Goal: Task Accomplishment & Management: Manage account settings

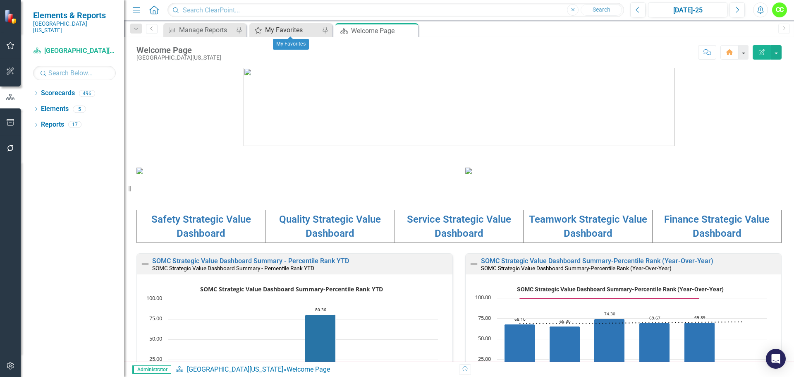
click at [291, 29] on div "My Favorites" at bounding box center [292, 30] width 55 height 10
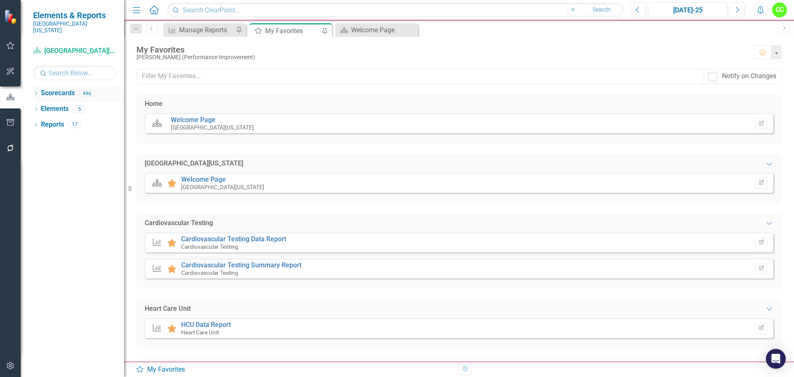
click at [38, 92] on icon "Dropdown" at bounding box center [36, 94] width 6 height 5
click at [40, 106] on icon "Dropdown" at bounding box center [40, 108] width 6 height 5
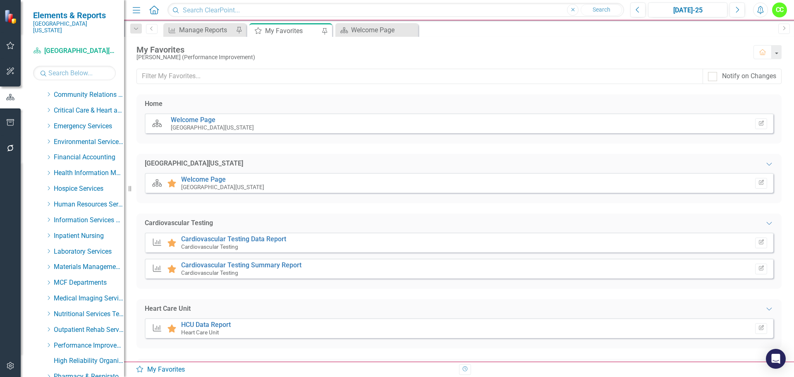
scroll to position [124, 0]
click at [49, 107] on icon "Dropdown" at bounding box center [48, 109] width 6 height 5
click at [93, 137] on link "Heart Care Unit" at bounding box center [93, 142] width 62 height 10
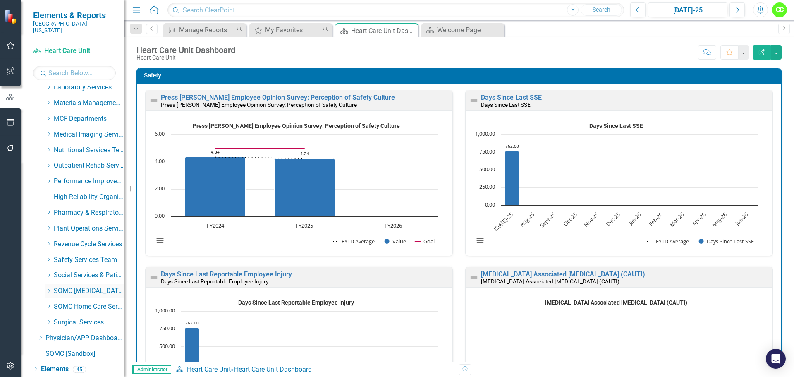
scroll to position [423, 0]
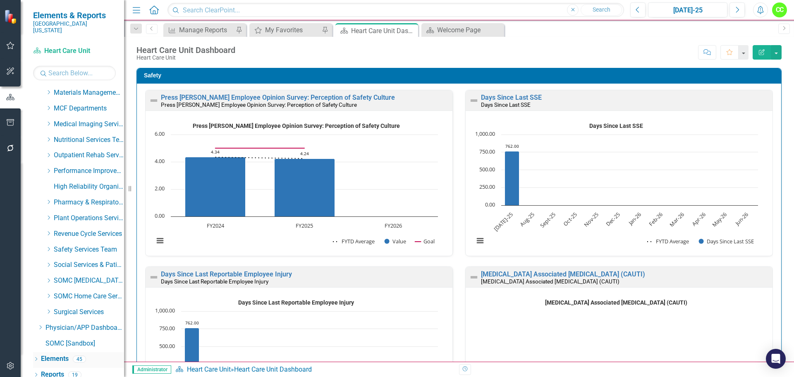
click at [62, 354] on link "Elements" at bounding box center [55, 359] width 28 height 10
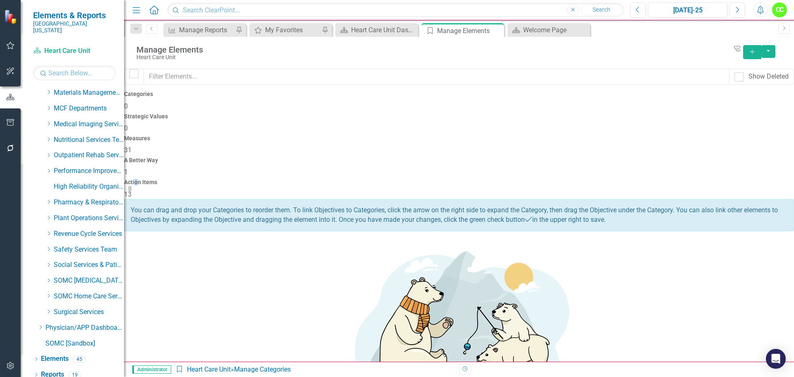
click at [717, 179] on h4 "Action Items" at bounding box center [459, 182] width 670 height 6
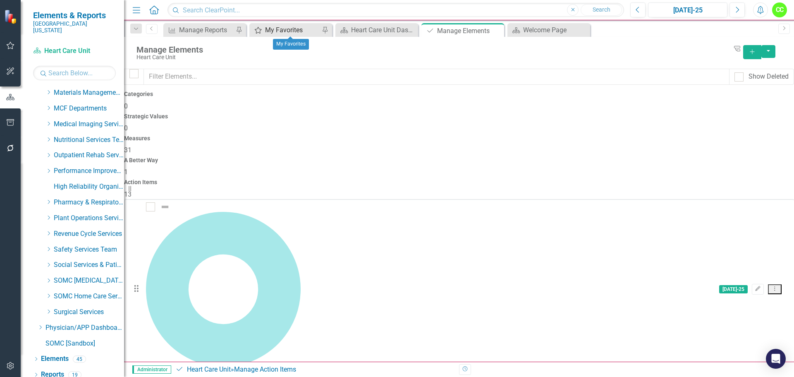
click at [282, 32] on div "My Favorites" at bounding box center [292, 30] width 55 height 10
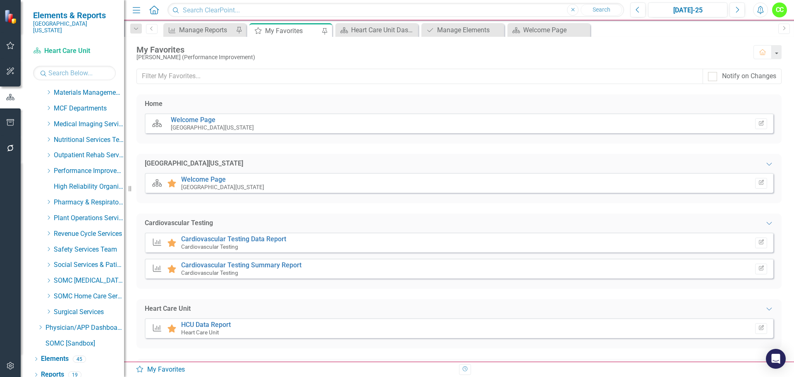
scroll to position [41, 0]
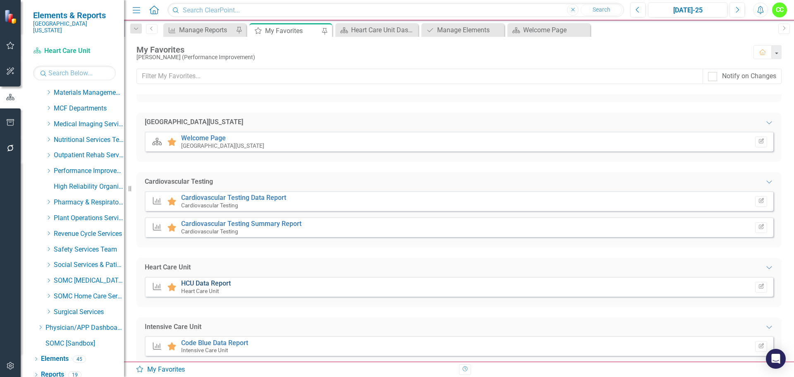
click at [215, 283] on link "HCU Data Report" at bounding box center [206, 283] width 50 height 8
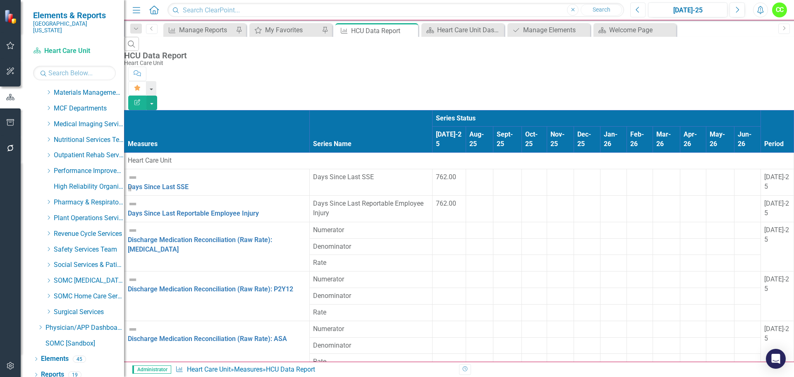
click at [630, 12] on button "Previous" at bounding box center [637, 9] width 15 height 15
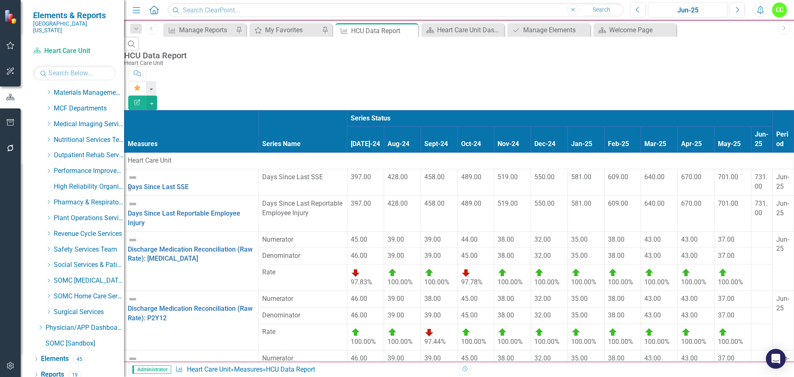
click at [132, 9] on icon "Menu" at bounding box center [136, 9] width 11 height 9
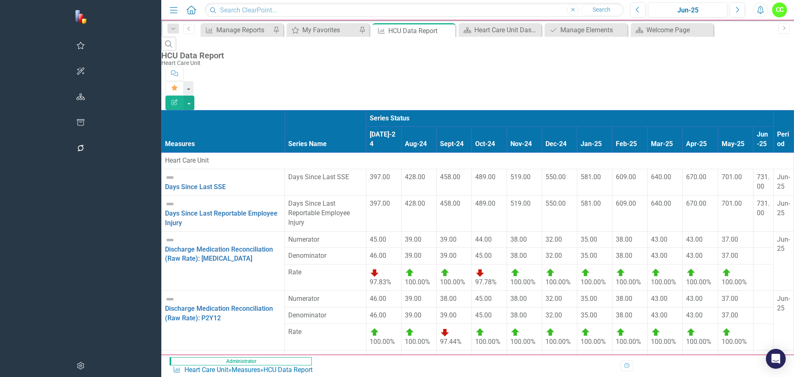
click at [757, 235] on div at bounding box center [763, 235] width 13 height 0
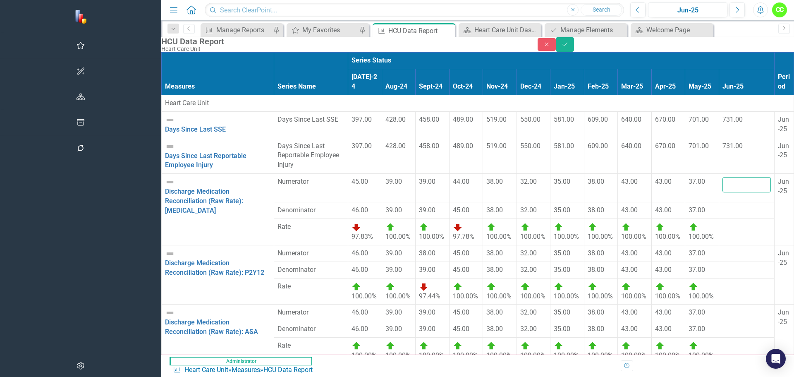
click at [730, 192] on input "number" at bounding box center [746, 184] width 49 height 15
type input "31"
click at [728, 205] on div at bounding box center [746, 205] width 49 height 0
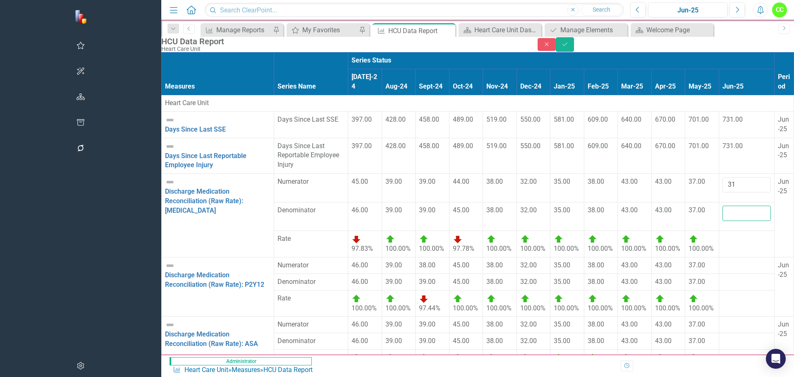
click at [728, 221] on input "number" at bounding box center [746, 212] width 49 height 15
type input "31"
click at [722, 260] on div at bounding box center [746, 260] width 49 height 0
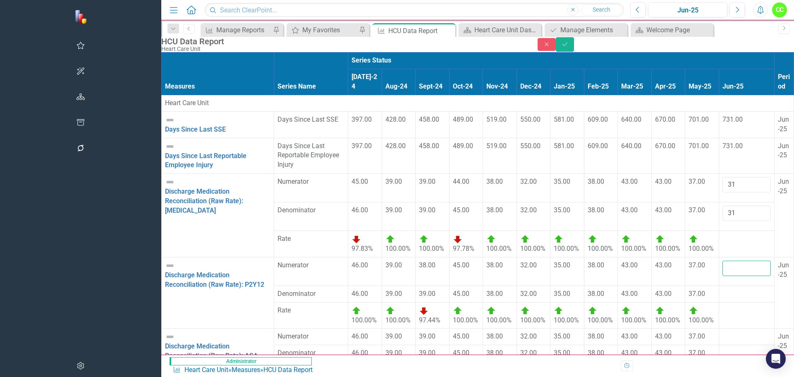
click at [722, 262] on input "number" at bounding box center [746, 267] width 49 height 15
type input "31"
click at [722, 289] on div at bounding box center [746, 289] width 49 height 0
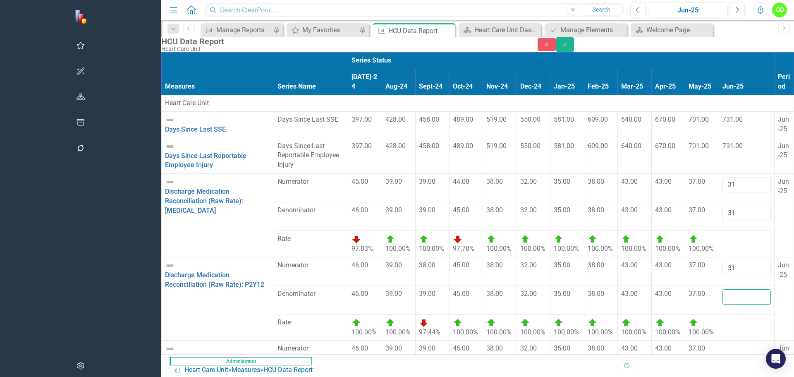
click at [722, 289] on input "number" at bounding box center [746, 296] width 49 height 15
type input "31"
click at [722, 344] on div at bounding box center [746, 344] width 49 height 0
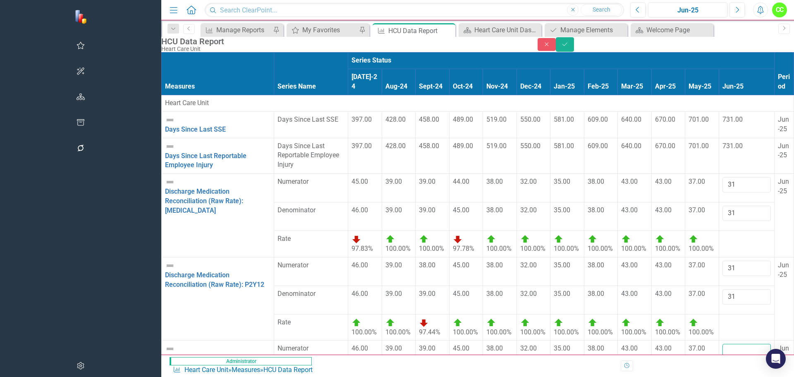
click at [722, 344] on input "number" at bounding box center [746, 351] width 49 height 15
type input "31"
click at [722, 372] on div at bounding box center [746, 372] width 49 height 0
click at [722, 372] on input "number" at bounding box center [746, 379] width 49 height 15
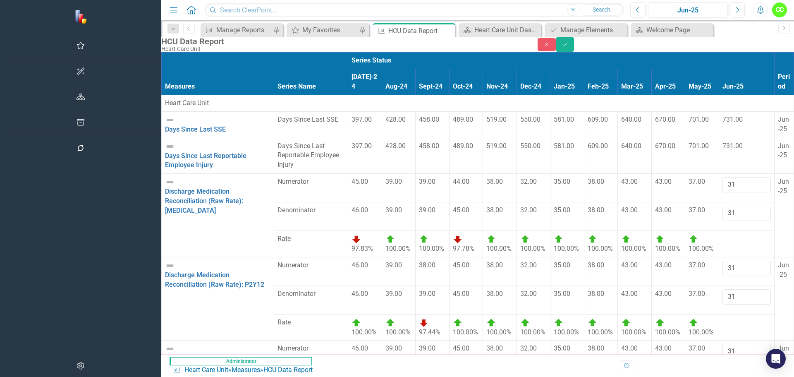
scroll to position [34, 0]
type input "31"
click at [574, 52] on button "Save" at bounding box center [565, 44] width 18 height 14
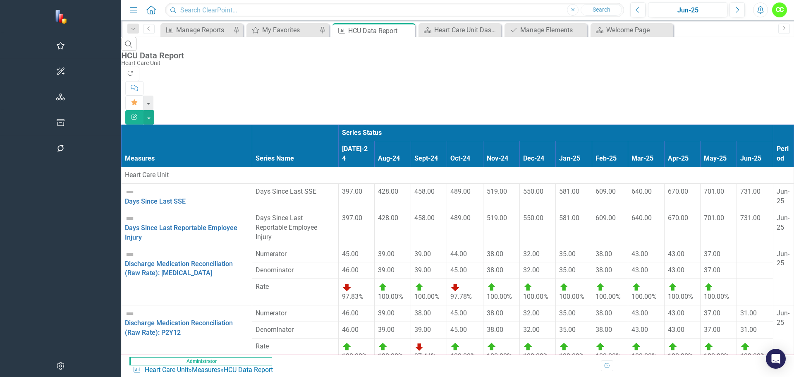
scroll to position [3, 0]
click at [741, 249] on div at bounding box center [754, 249] width 29 height 0
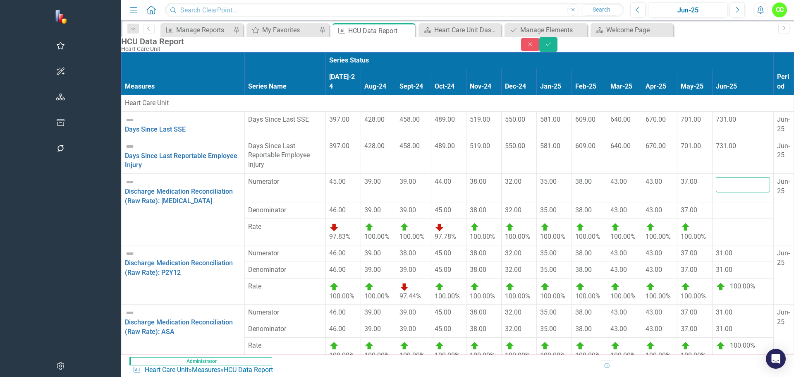
click at [730, 192] on input "number" at bounding box center [743, 184] width 55 height 15
type input "31"
click at [725, 205] on div at bounding box center [743, 205] width 55 height 0
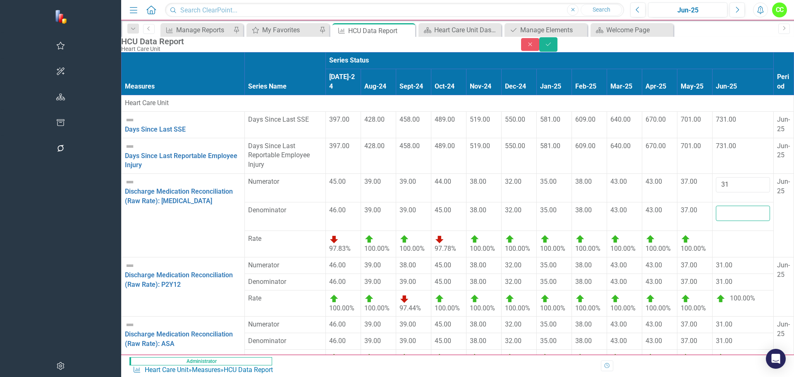
click at [725, 221] on input "number" at bounding box center [743, 212] width 55 height 15
type input "31"
click at [552, 47] on icon "Save" at bounding box center [547, 44] width 7 height 6
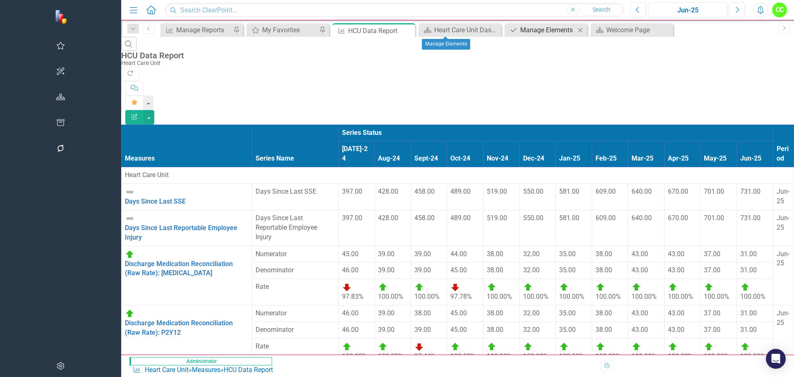
click at [520, 32] on div "Manage Elements" at bounding box center [547, 30] width 55 height 10
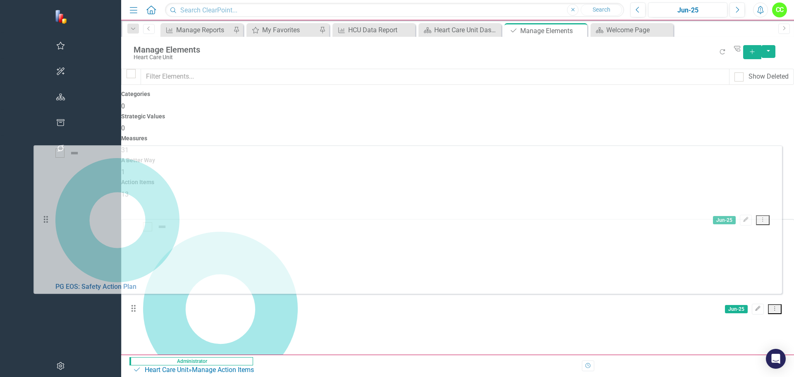
drag, startPoint x: 42, startPoint y: 211, endPoint x: 43, endPoint y: 155, distance: 56.2
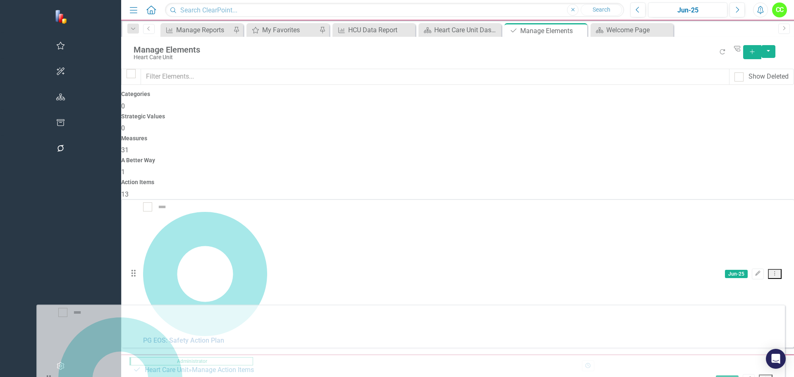
scroll to position [44, 0]
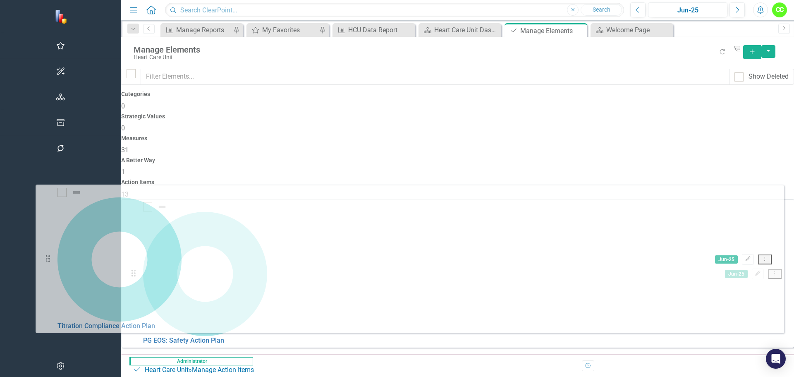
drag, startPoint x: 41, startPoint y: 324, endPoint x: 43, endPoint y: 195, distance: 129.4
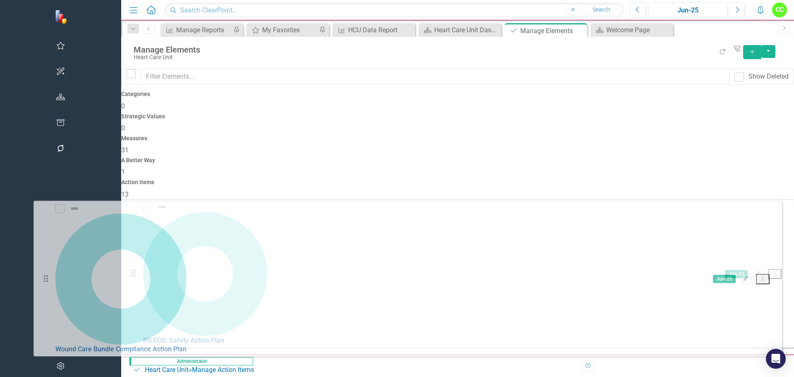
drag, startPoint x: 41, startPoint y: 247, endPoint x: 42, endPoint y: 212, distance: 34.7
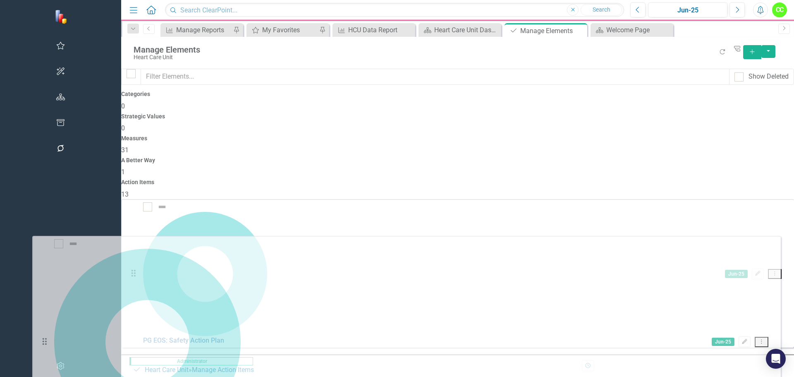
drag, startPoint x: 40, startPoint y: 301, endPoint x: 39, endPoint y: 249, distance: 51.7
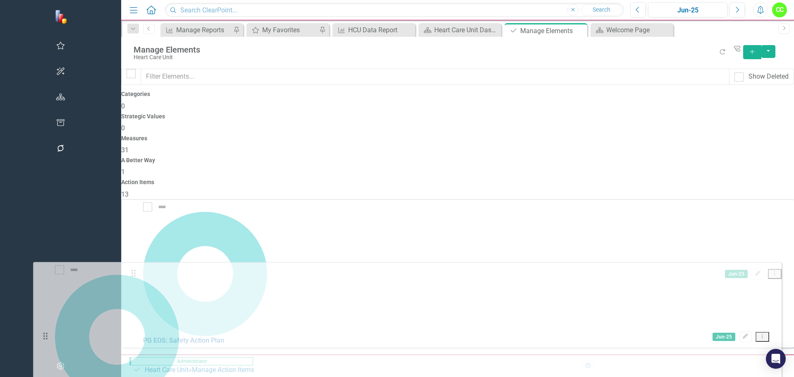
drag, startPoint x: 41, startPoint y: 298, endPoint x: 41, endPoint y: 273, distance: 25.6
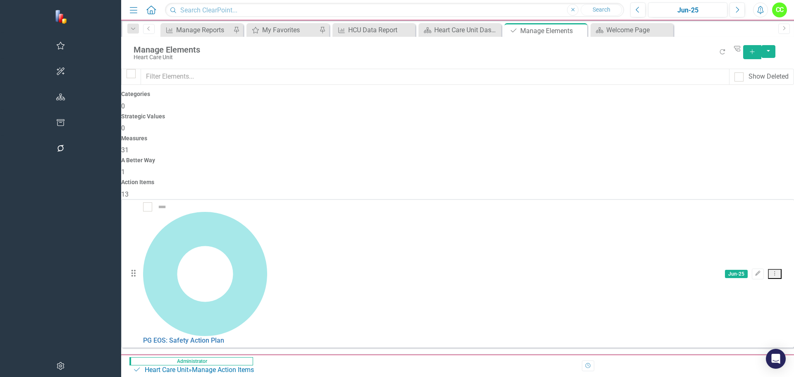
scroll to position [86, 0]
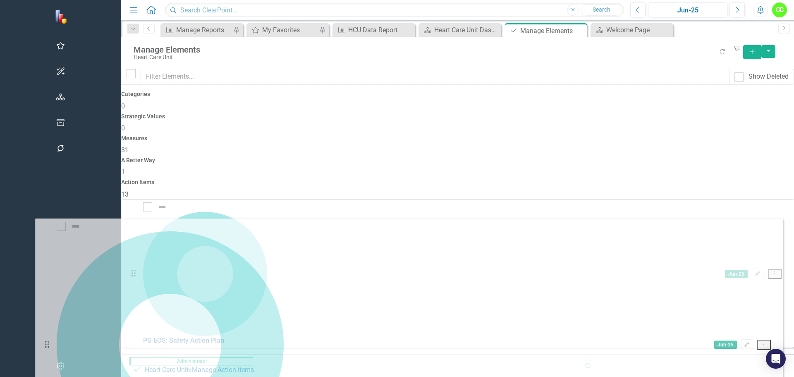
drag, startPoint x: 43, startPoint y: 282, endPoint x: 45, endPoint y: 228, distance: 53.8
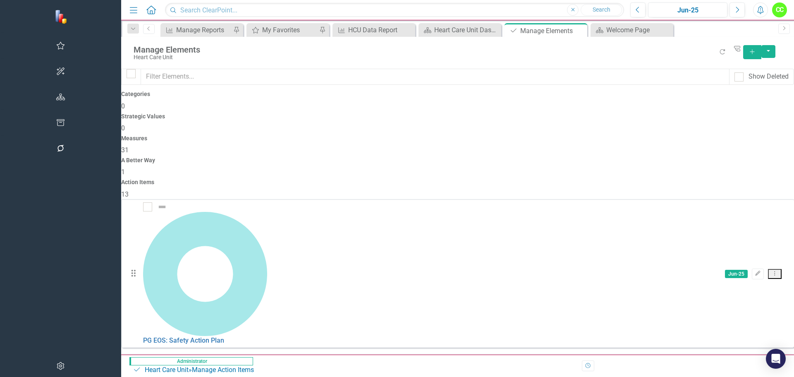
scroll to position [0, 0]
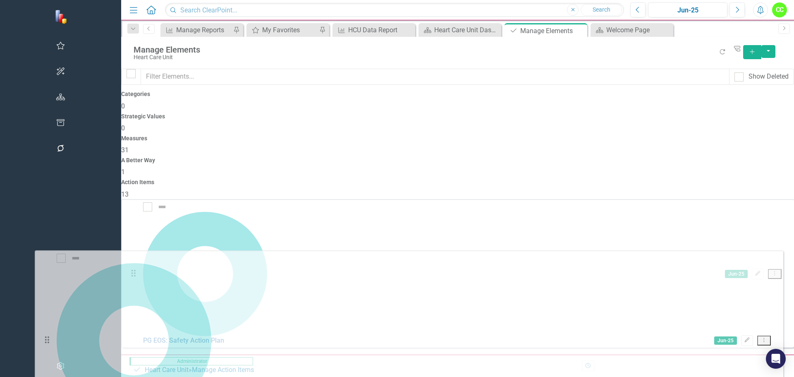
drag, startPoint x: 43, startPoint y: 187, endPoint x: 45, endPoint y: 262, distance: 74.8
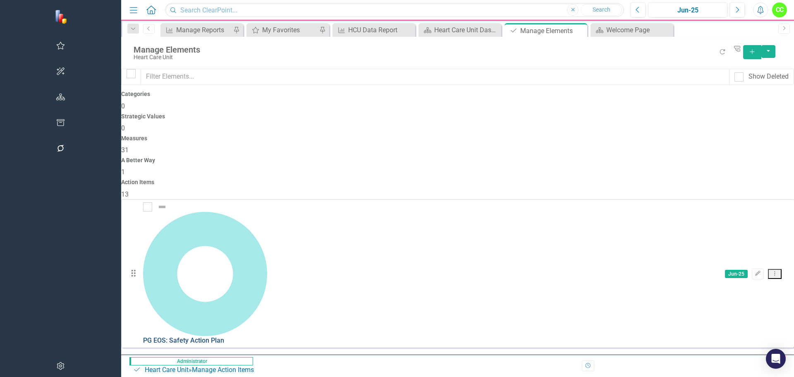
click at [150, 336] on link "PG EOS: Safety Action Plan" at bounding box center [183, 340] width 81 height 8
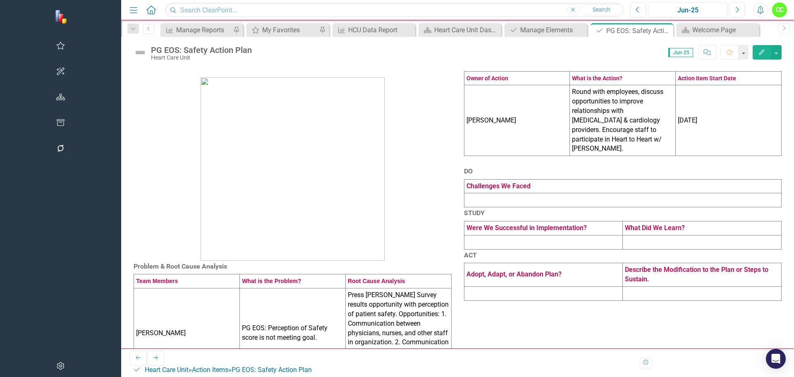
click at [464, 207] on td at bounding box center [622, 200] width 317 height 14
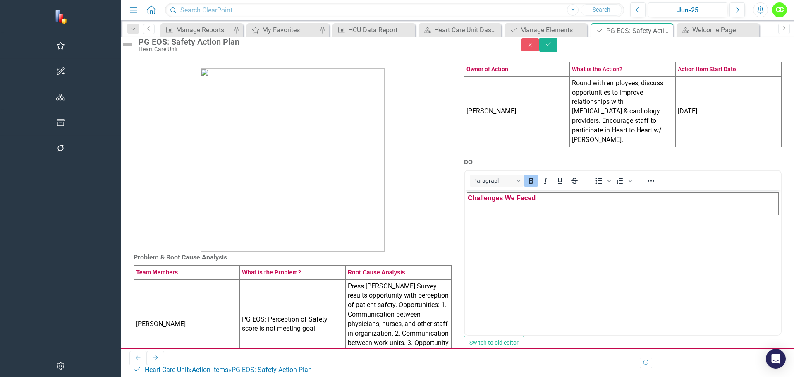
click at [493, 210] on td "Rich Text Area. Press ALT-0 for help." at bounding box center [622, 209] width 311 height 11
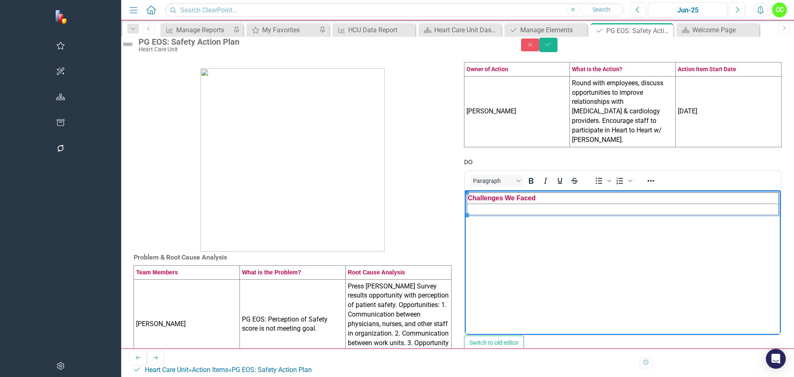
click at [482, 211] on td "Rich Text Area. Press ALT-0 for help." at bounding box center [622, 209] width 311 height 11
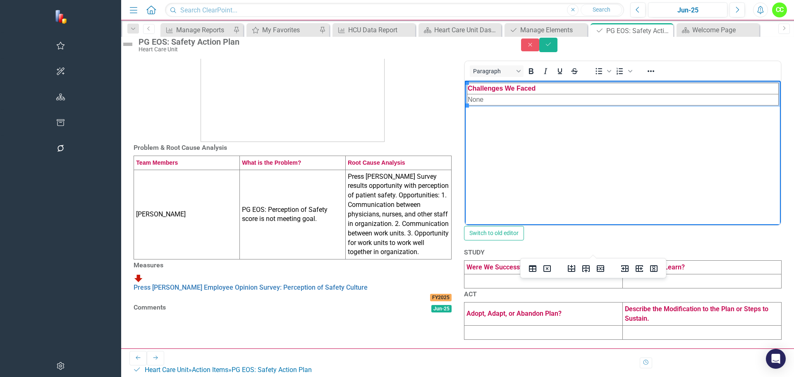
scroll to position [172, 0]
click at [464, 286] on td at bounding box center [543, 281] width 159 height 14
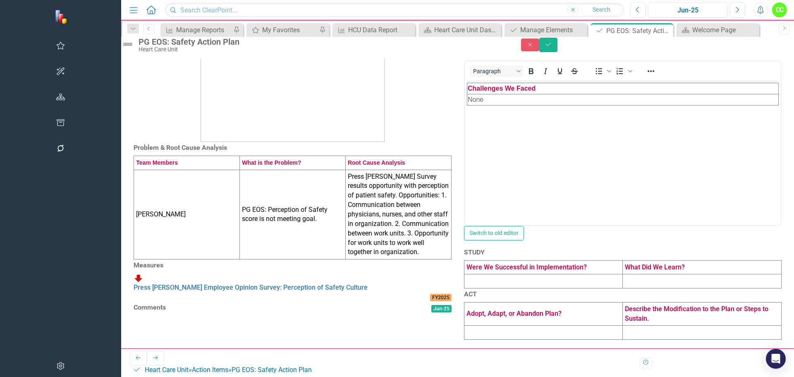
click at [464, 286] on td at bounding box center [543, 281] width 159 height 14
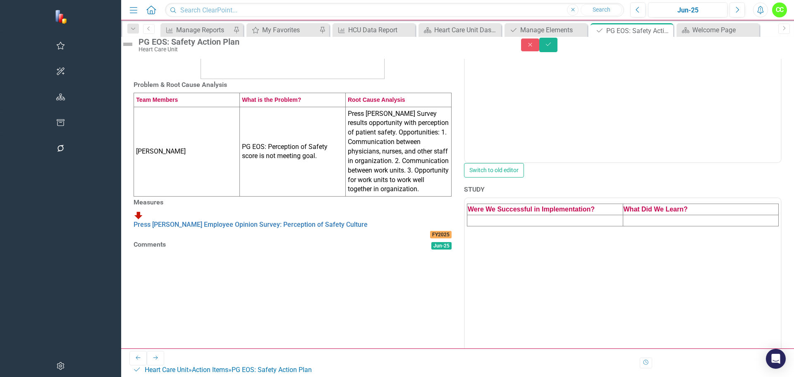
scroll to position [0, 0]
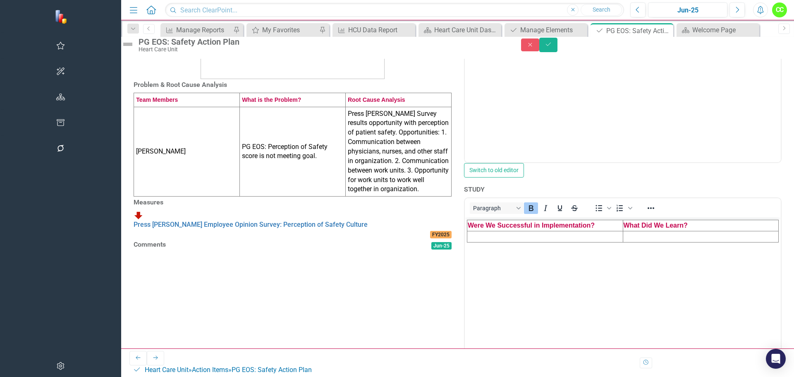
click at [489, 235] on td "Rich Text Area. Press ALT-0 for help." at bounding box center [545, 236] width 156 height 11
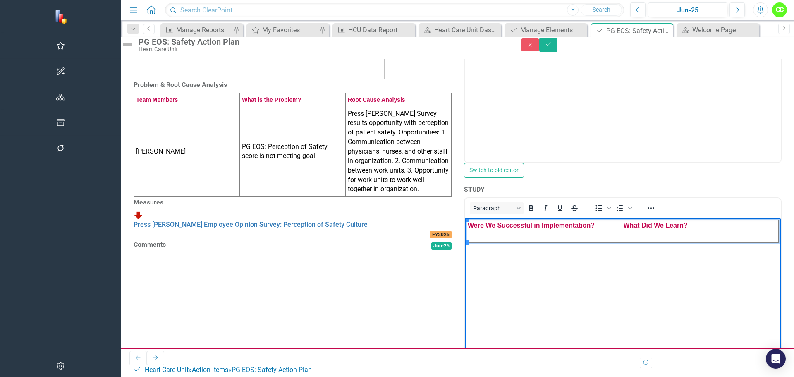
click at [587, 237] on td "Rich Text Area. Press ALT-0 for help." at bounding box center [545, 236] width 156 height 11
click at [650, 237] on td "Rich Text Area. Press ALT-0 for help." at bounding box center [700, 236] width 156 height 11
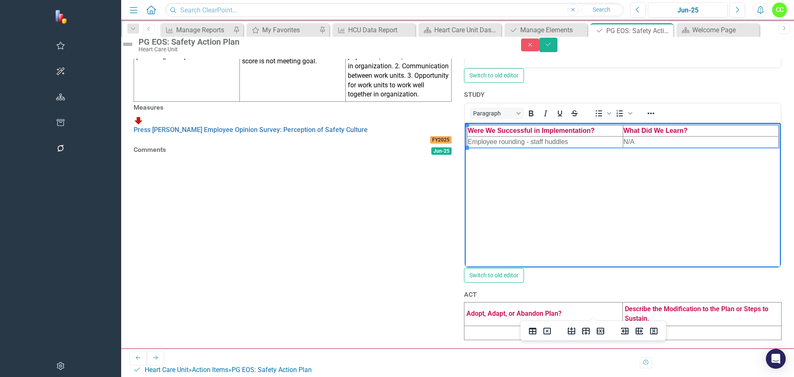
scroll to position [356, 0]
click at [464, 339] on td at bounding box center [543, 332] width 159 height 14
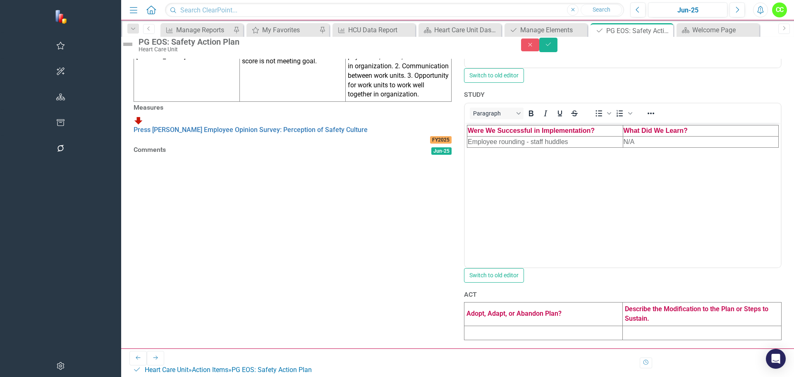
click at [464, 339] on td at bounding box center [543, 332] width 159 height 14
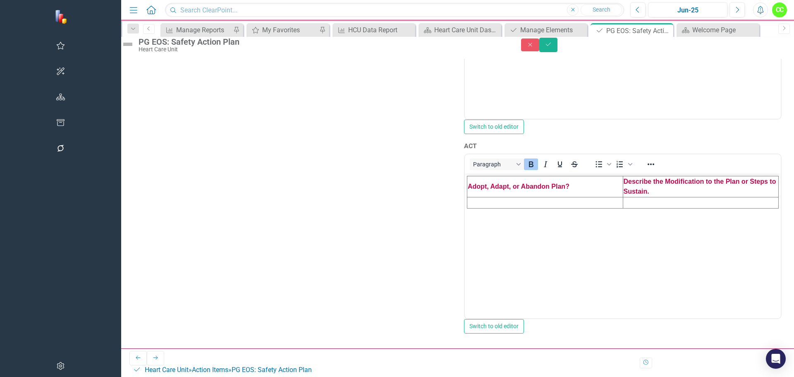
scroll to position [438, 0]
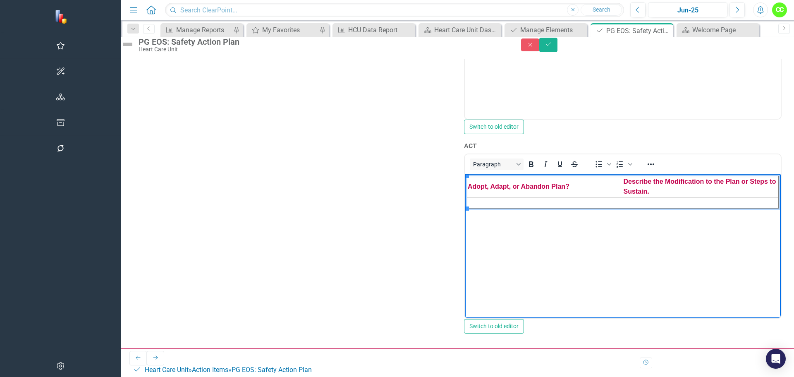
click at [514, 203] on td "Rich Text Area. Press ALT-0 for help." at bounding box center [545, 202] width 156 height 11
click at [660, 203] on td "Rich Text Area. Press ALT-0 for help." at bounding box center [700, 202] width 156 height 11
click at [552, 45] on icon "Save" at bounding box center [547, 44] width 7 height 6
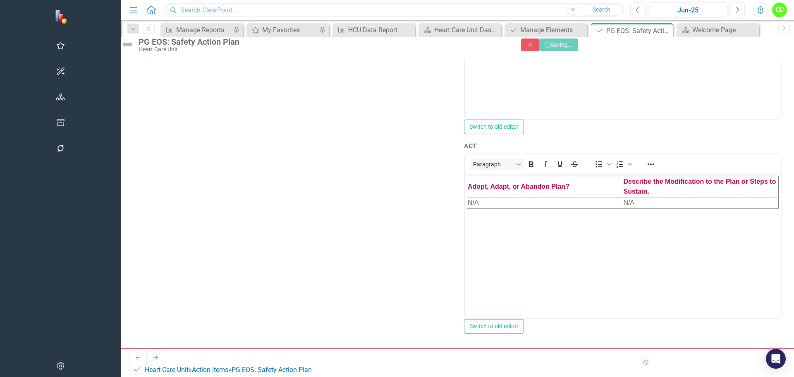
scroll to position [146, 0]
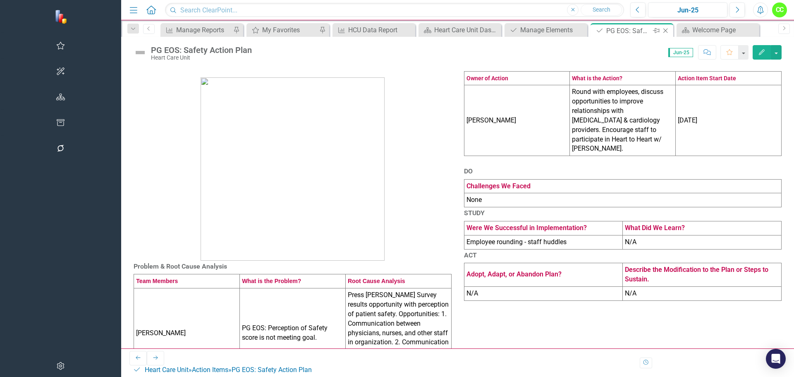
click at [661, 32] on icon "Close" at bounding box center [665, 30] width 8 height 7
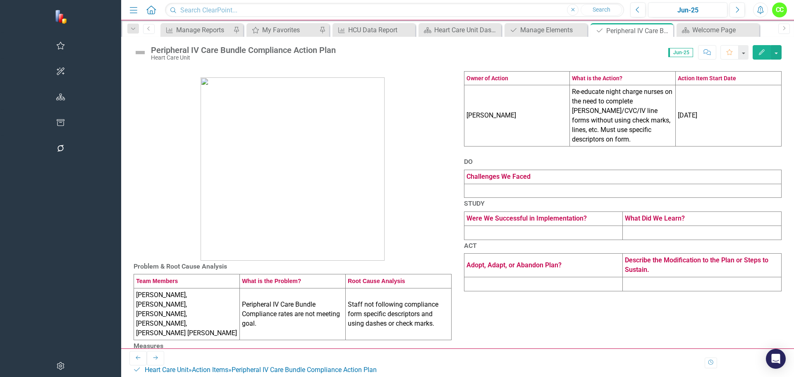
click at [599, 198] on td at bounding box center [622, 191] width 317 height 14
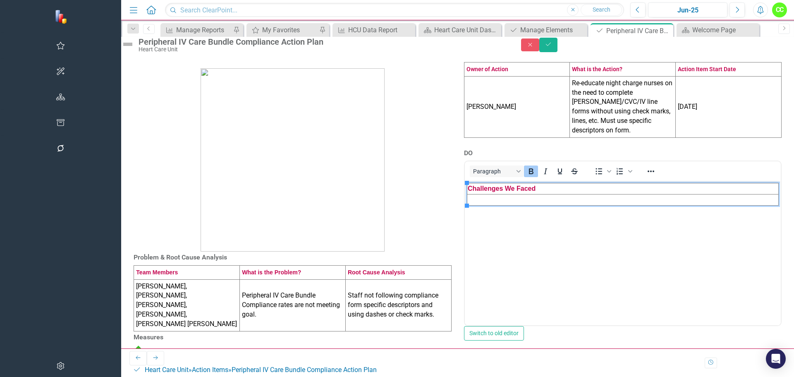
click at [491, 197] on td "Rich Text Area. Press ALT-0 for help." at bounding box center [622, 199] width 311 height 11
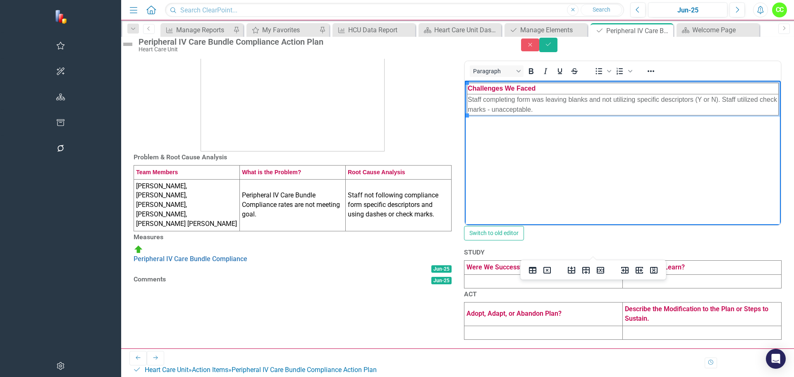
scroll to position [182, 0]
click at [464, 274] on td at bounding box center [543, 281] width 159 height 14
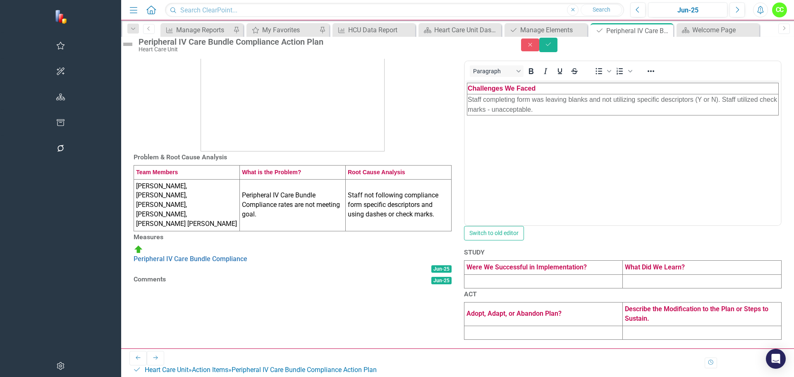
click at [464, 274] on td at bounding box center [543, 281] width 159 height 14
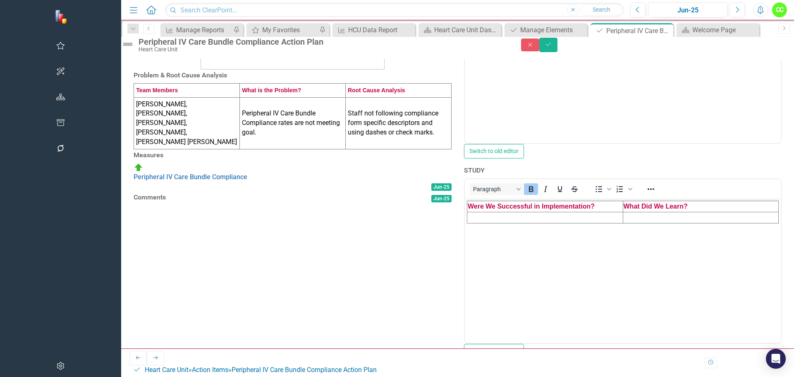
scroll to position [0, 0]
click at [477, 216] on td "Rich Text Area. Press ALT-0 for help." at bounding box center [545, 217] width 156 height 11
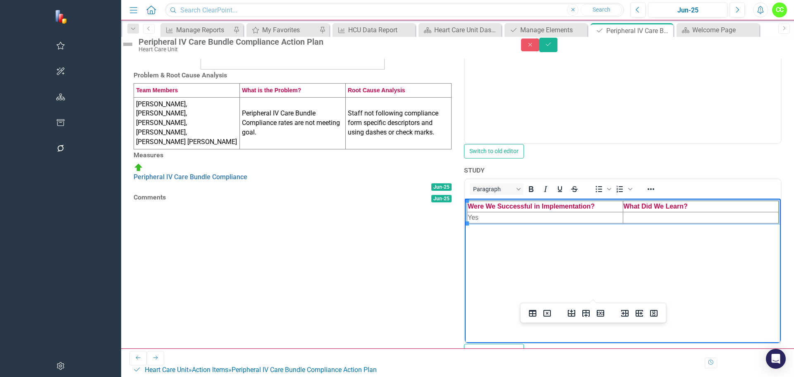
click at [682, 217] on td "Rich Text Area. Press ALT-0 for help." at bounding box center [700, 217] width 156 height 11
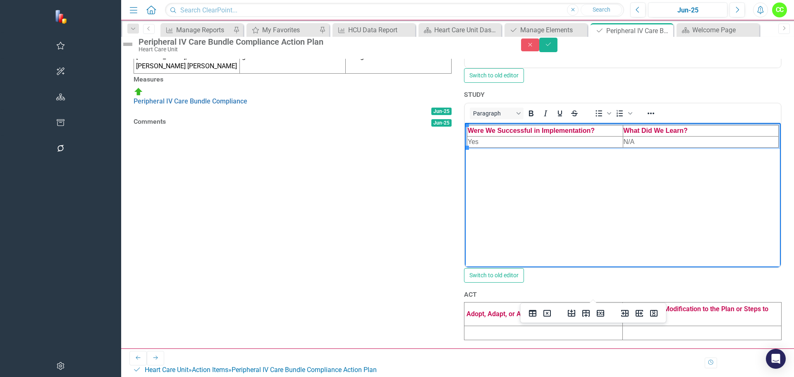
scroll to position [347, 0]
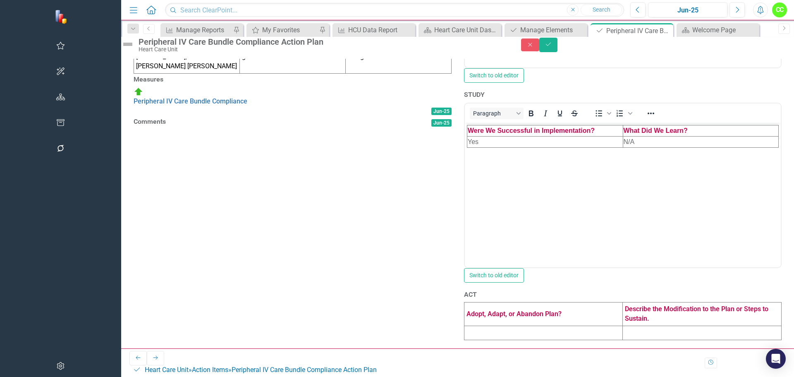
click at [508, 339] on td at bounding box center [543, 332] width 159 height 14
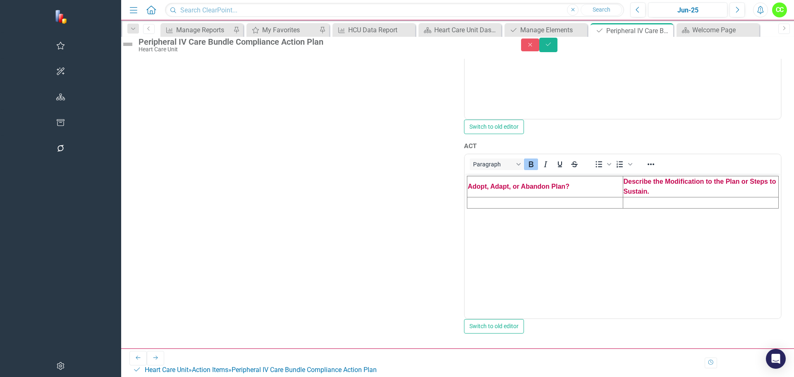
scroll to position [471, 0]
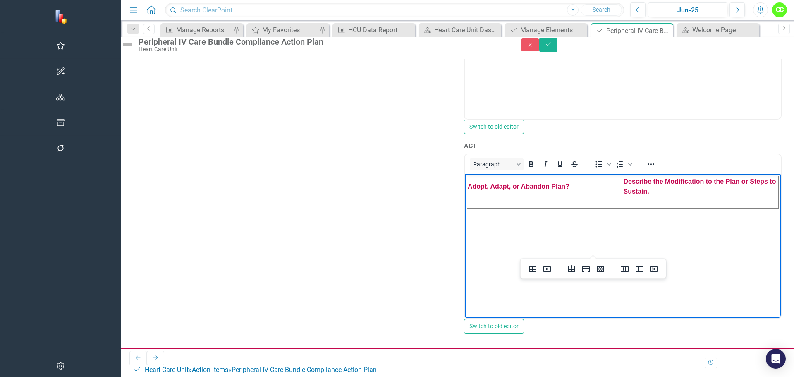
click at [539, 204] on td "Rich Text Area. Press ALT-0 for help." at bounding box center [545, 202] width 156 height 11
click at [552, 47] on icon "Save" at bounding box center [547, 44] width 7 height 6
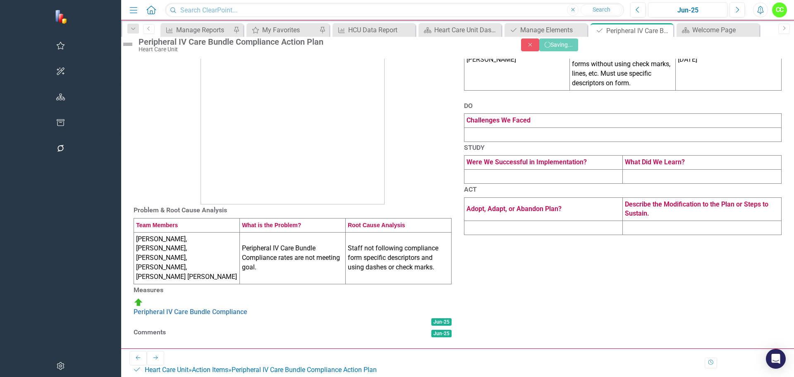
scroll to position [113, 0]
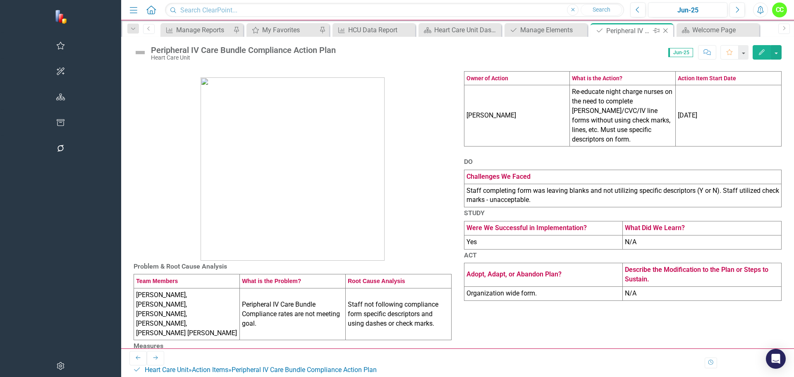
click at [661, 31] on icon "Close" at bounding box center [665, 30] width 8 height 7
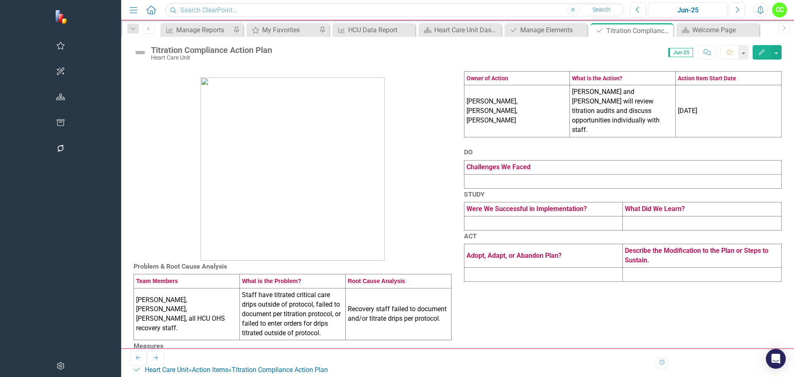
click at [481, 188] on td at bounding box center [622, 181] width 317 height 14
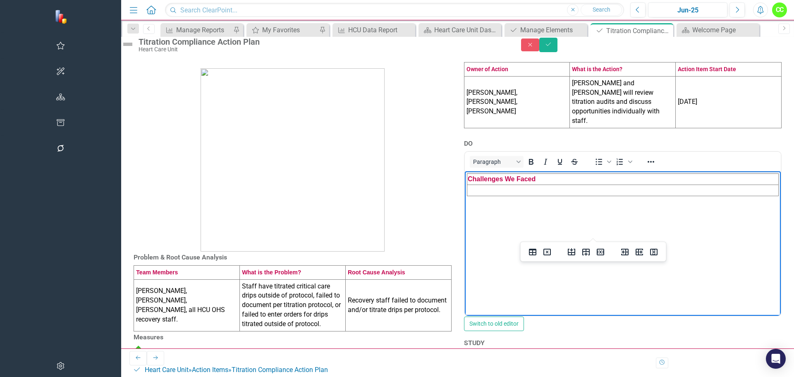
click at [510, 188] on td "Rich Text Area. Press ALT-0 for help." at bounding box center [622, 190] width 311 height 11
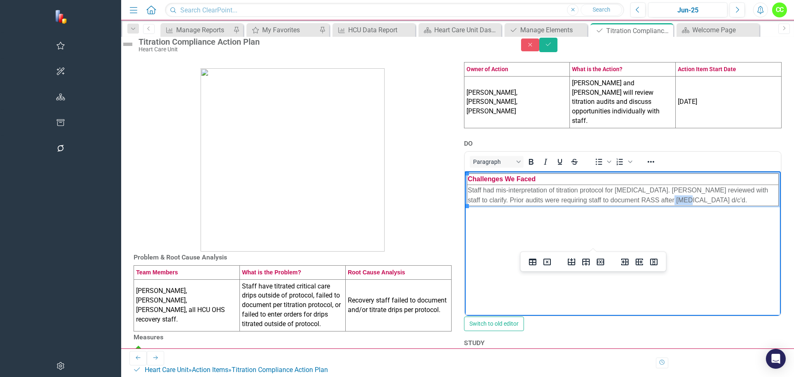
drag, startPoint x: 622, startPoint y: 201, endPoint x: 610, endPoint y: 201, distance: 12.4
click at [610, 201] on td "Staff had mis-interpretation of titration protocol for [MEDICAL_DATA]. [PERSON_…" at bounding box center [622, 195] width 311 height 21
click at [552, 47] on icon "Save" at bounding box center [547, 44] width 7 height 6
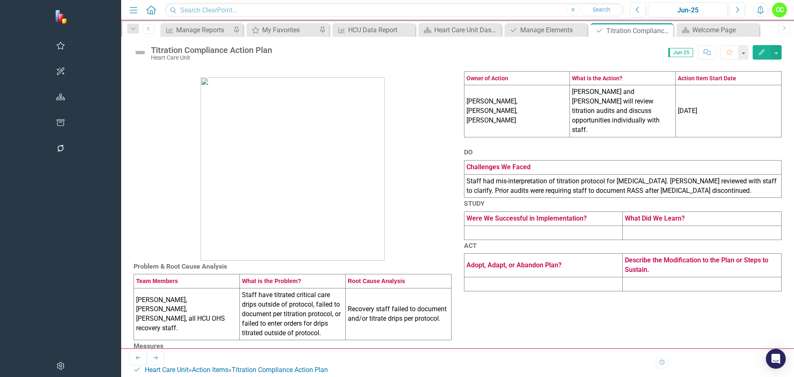
click at [464, 239] on td at bounding box center [543, 232] width 159 height 14
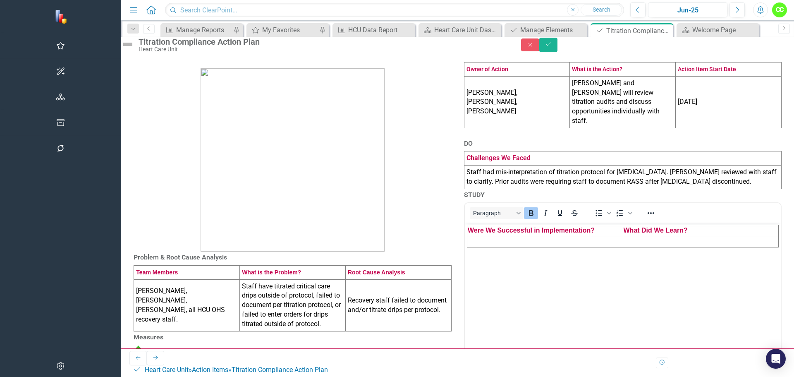
click at [491, 239] on td "Rich Text Area. Press ALT-0 for help." at bounding box center [545, 241] width 156 height 11
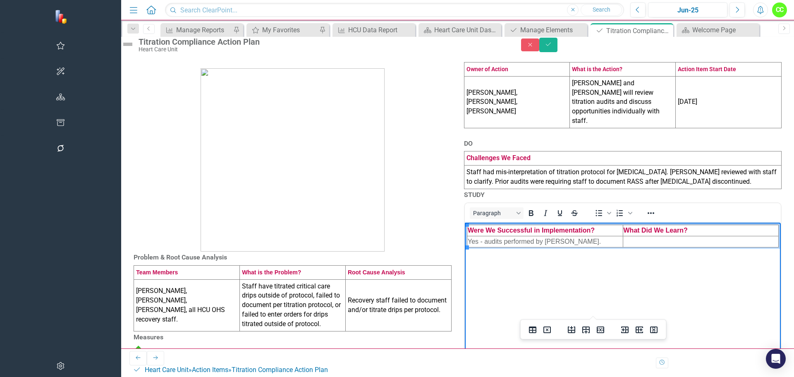
click at [656, 242] on td "Rich Text Area. Press ALT-0 for help." at bounding box center [700, 241] width 156 height 11
paste body "Rich Text Area. Press ALT-0 for help."
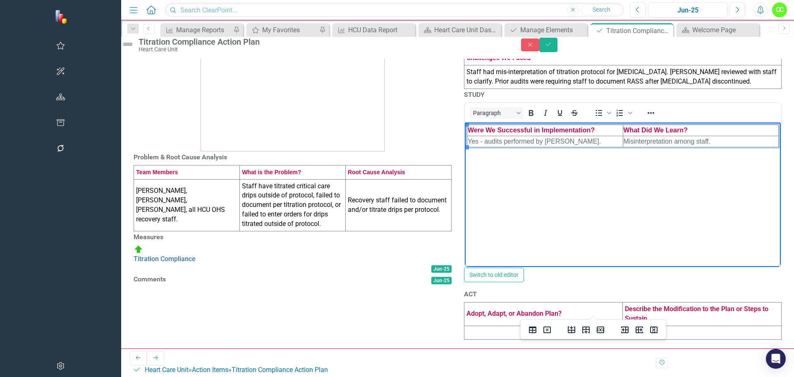
scroll to position [182, 0]
click at [464, 337] on td at bounding box center [543, 332] width 159 height 14
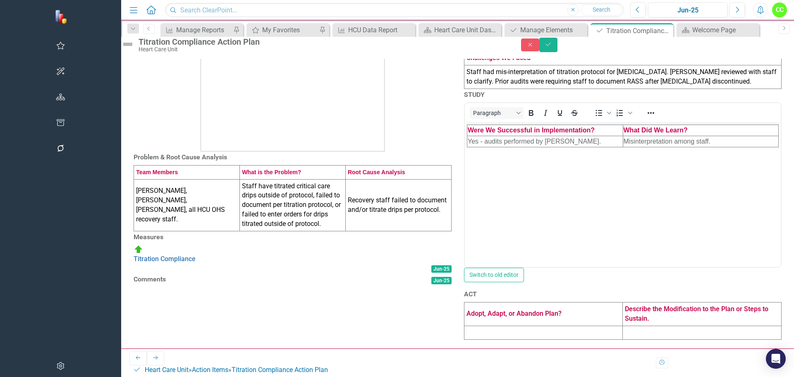
click at [464, 337] on td at bounding box center [543, 332] width 159 height 14
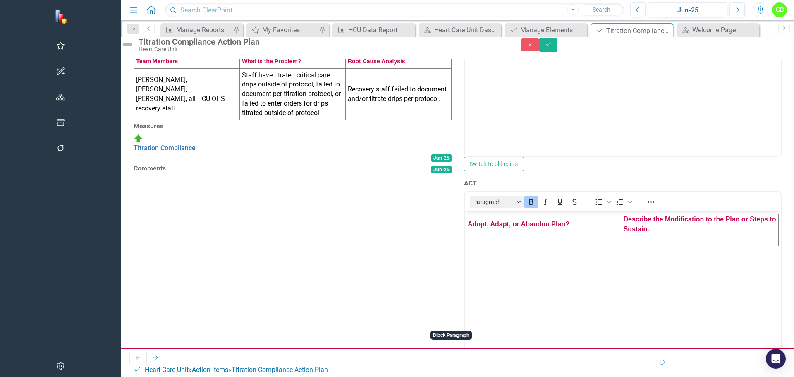
scroll to position [223, 0]
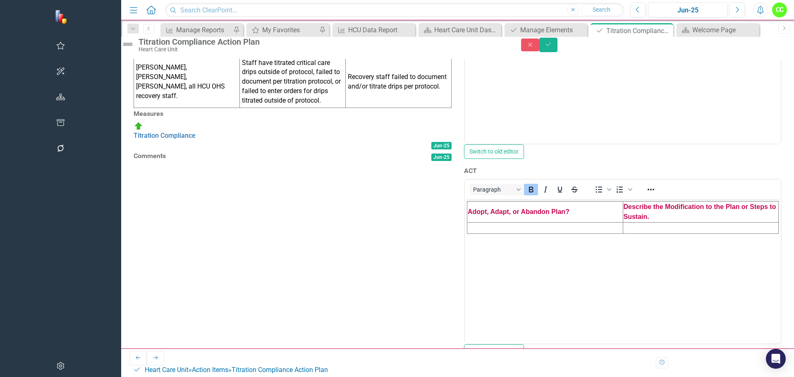
click at [490, 225] on td "Rich Text Area. Press ALT-0 for help." at bounding box center [545, 227] width 156 height 11
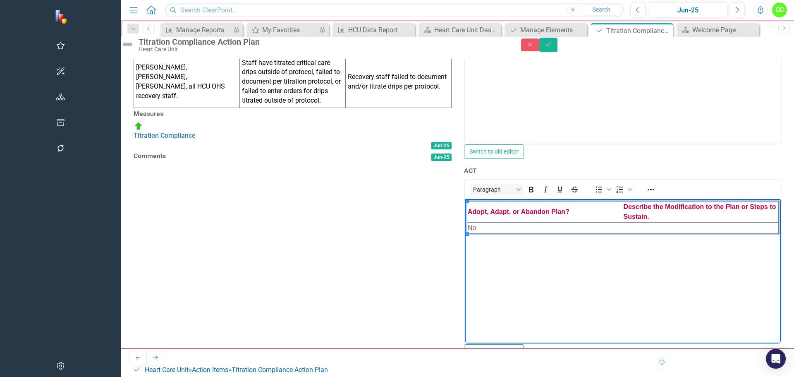
click at [659, 225] on td "Rich Text Area. Press ALT-0 for help." at bounding box center [700, 227] width 156 height 11
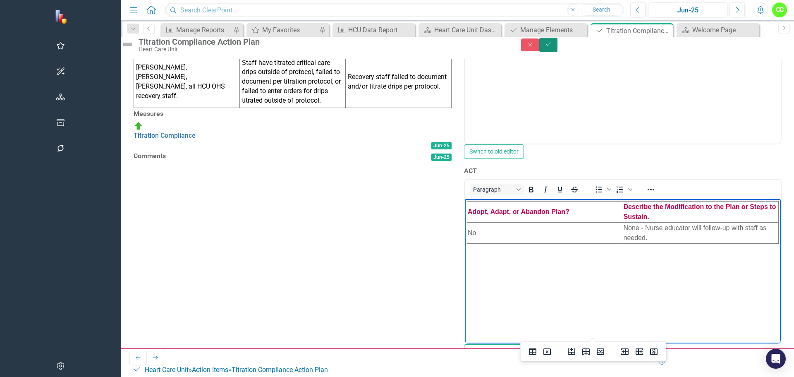
click at [552, 47] on icon "Save" at bounding box center [547, 44] width 7 height 6
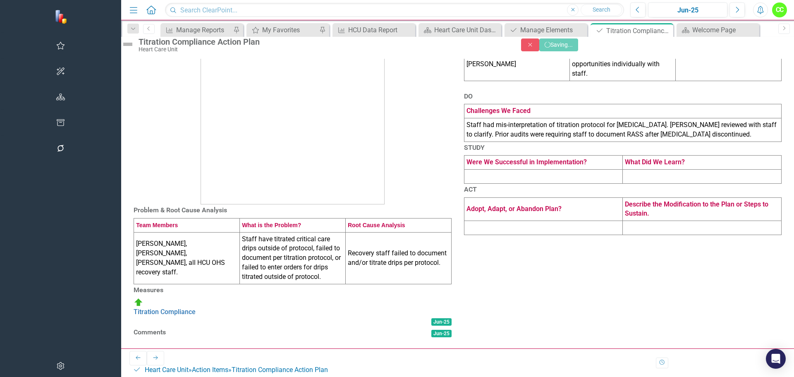
scroll to position [121, 0]
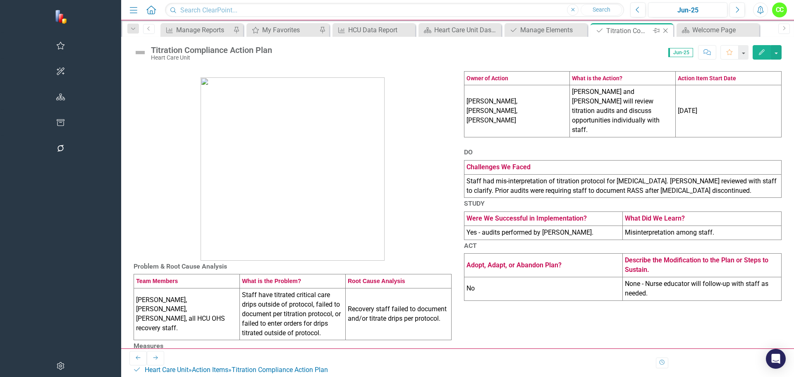
click at [663, 29] on icon at bounding box center [665, 31] width 5 height 5
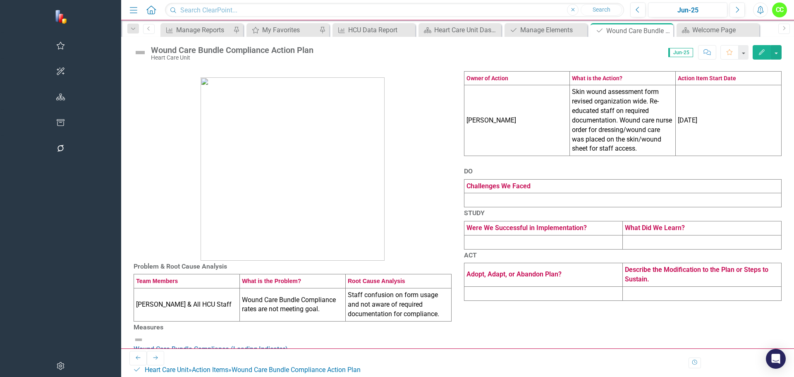
click at [464, 207] on td at bounding box center [622, 200] width 317 height 14
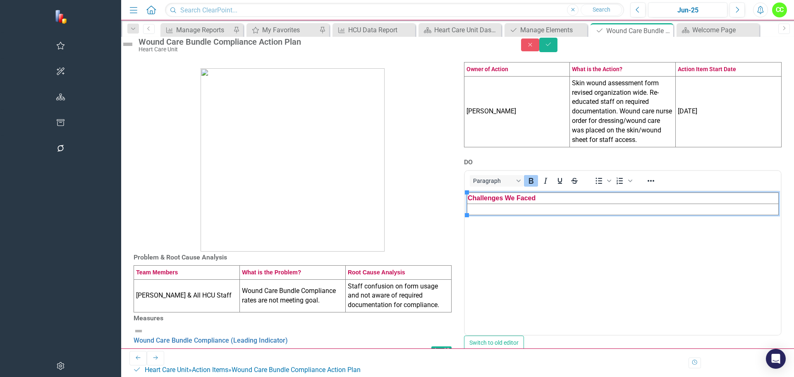
click at [476, 208] on td "Rich Text Area. Press ALT-0 for help." at bounding box center [622, 209] width 311 height 11
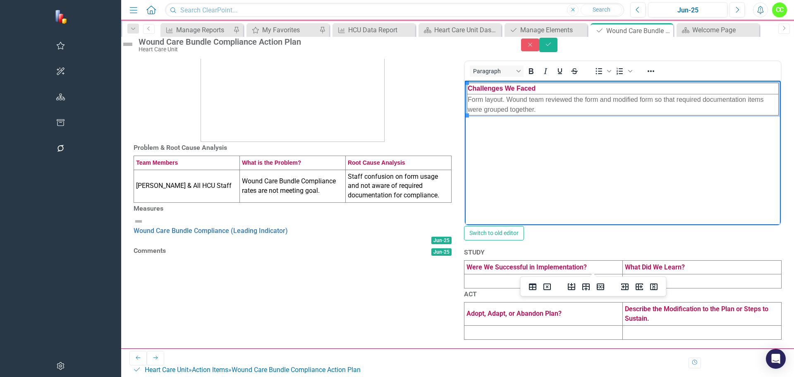
scroll to position [198, 0]
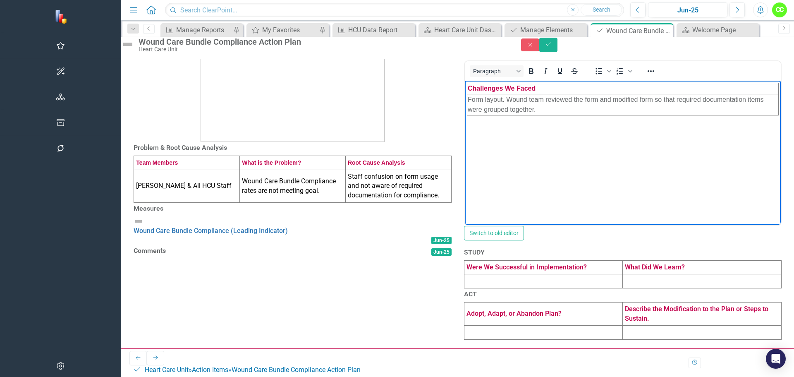
click at [526, 274] on td at bounding box center [543, 281] width 159 height 14
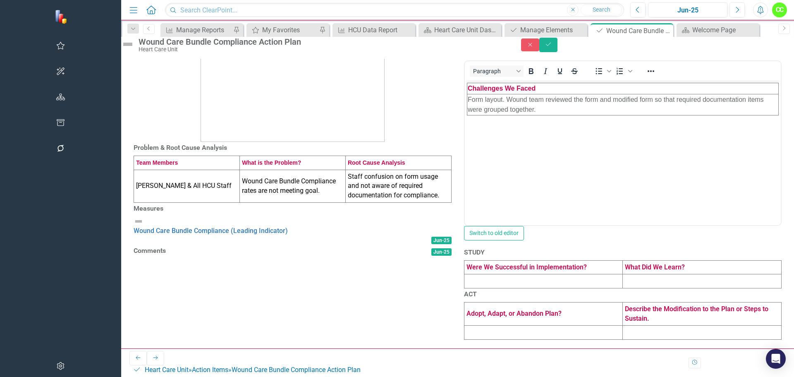
click at [526, 274] on td at bounding box center [543, 281] width 159 height 14
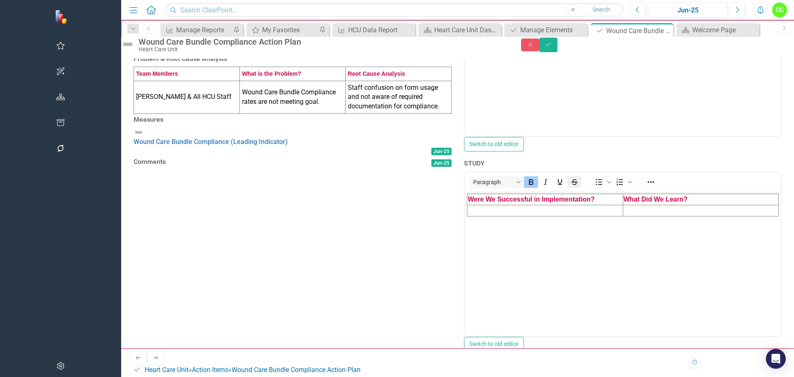
scroll to position [0, 0]
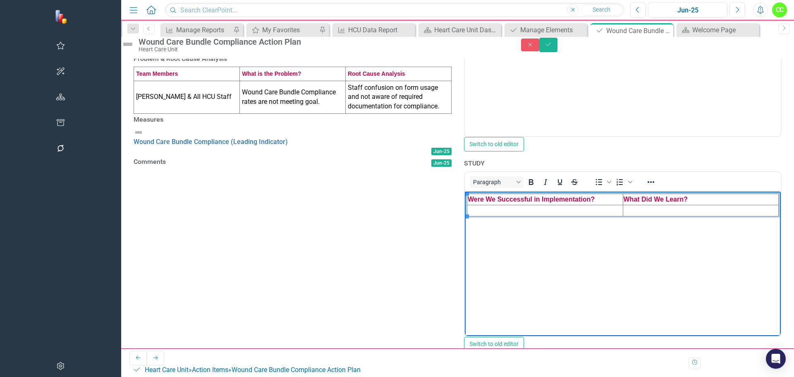
click at [578, 211] on td "Rich Text Area. Press ALT-0 for help." at bounding box center [545, 210] width 156 height 11
click at [721, 209] on td "Rich Text Area. Press ALT-0 for help." at bounding box center [700, 210] width 156 height 11
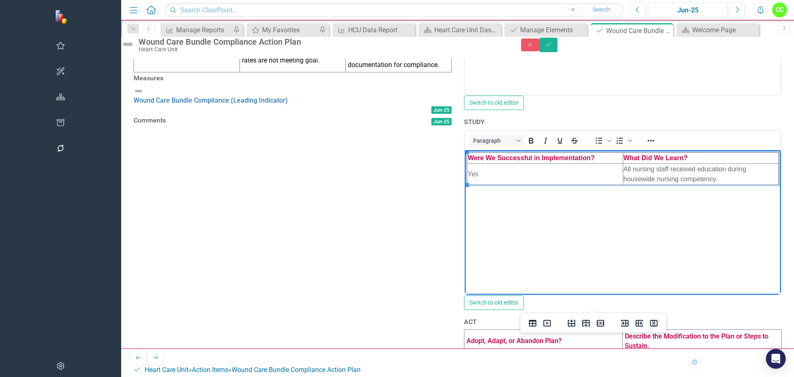
scroll to position [364, 0]
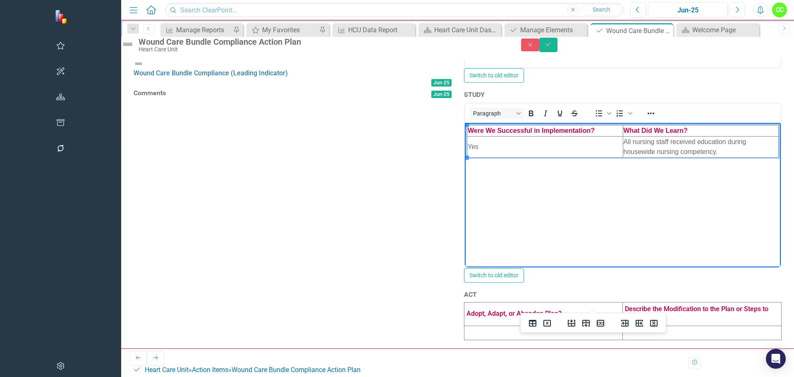
click at [778, 141] on td "All nursing staff received education during housewide nursing competency." at bounding box center [700, 146] width 156 height 21
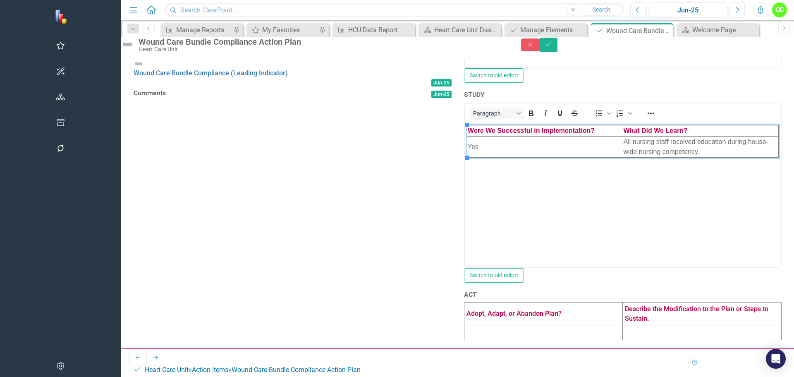
click at [464, 339] on td at bounding box center [543, 332] width 159 height 14
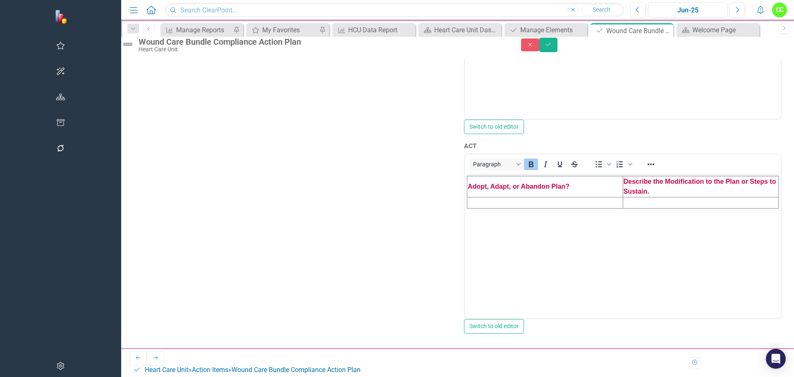
scroll to position [446, 0]
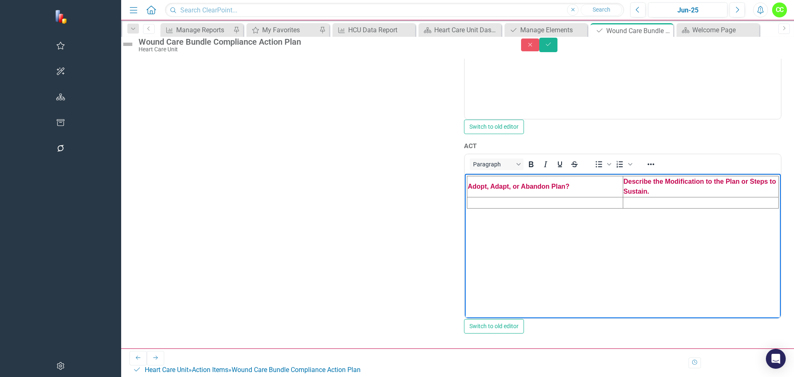
click at [492, 203] on td "Rich Text Area. Press ALT-0 for help." at bounding box center [545, 202] width 156 height 11
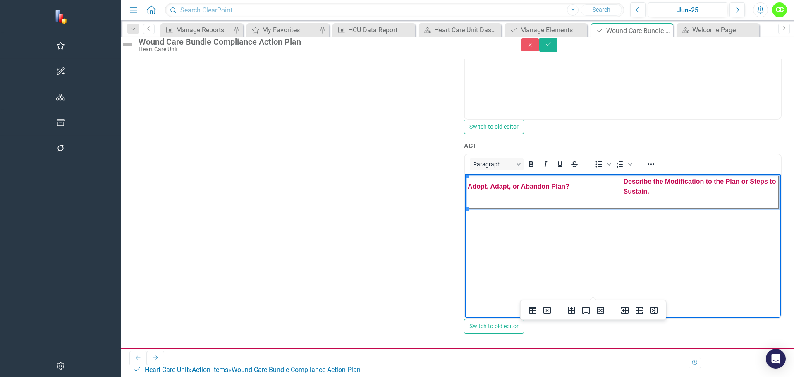
click at [664, 205] on td "Rich Text Area. Press ALT-0 for help." at bounding box center [700, 202] width 156 height 11
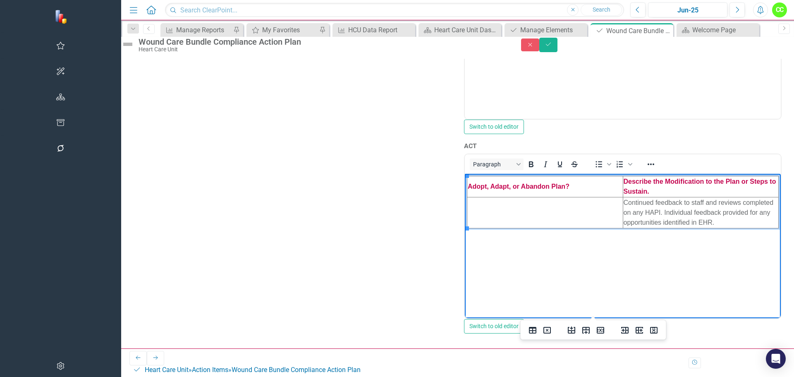
click at [526, 212] on td "Rich Text Area. Press ALT-0 for help." at bounding box center [545, 212] width 156 height 31
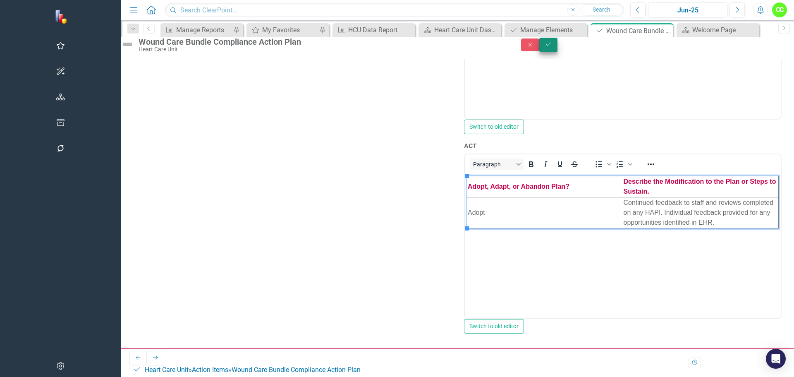
click at [552, 47] on icon "Save" at bounding box center [547, 44] width 7 height 6
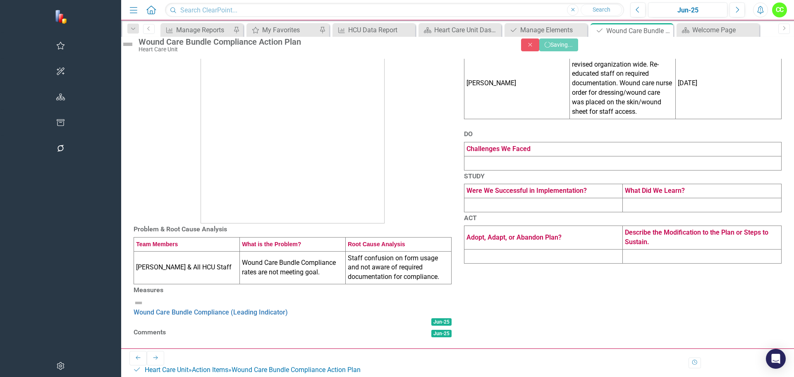
scroll to position [113, 0]
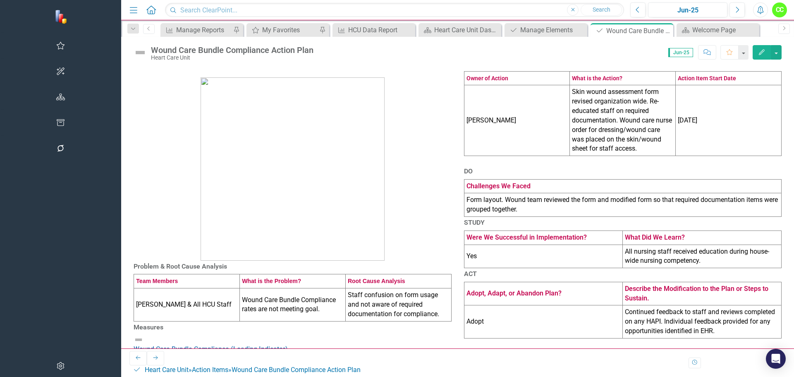
click at [781, 170] on div "Problem & Root Cause Analysis Team Members What is the Problem? Root Cause Anal…" at bounding box center [457, 220] width 673 height 327
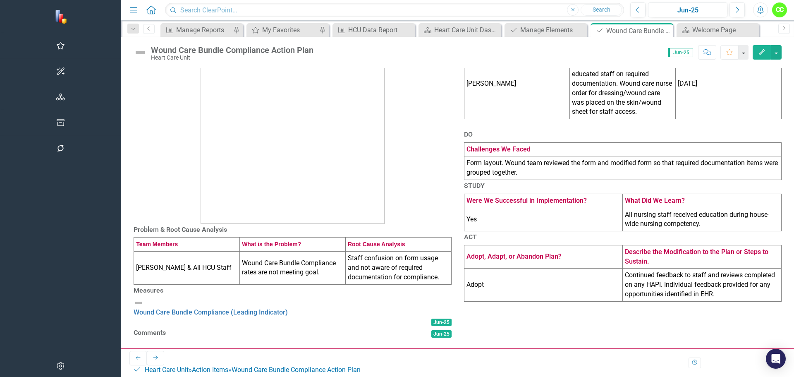
scroll to position [112, 0]
click at [623, 283] on td "Continued feedback to staff and reviews completed on any HAPI. Individual feedb…" at bounding box center [702, 284] width 159 height 33
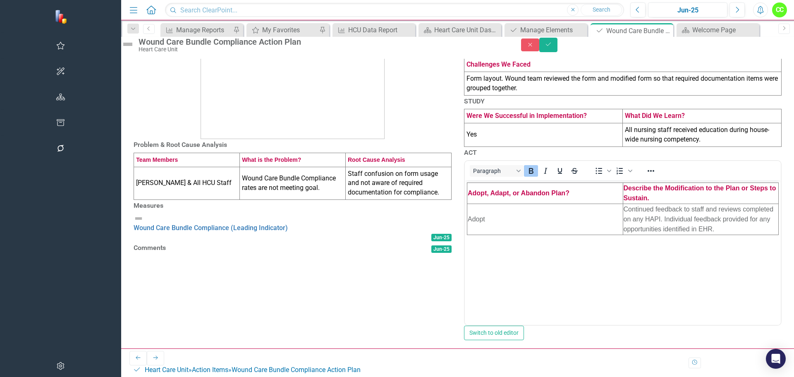
scroll to position [0, 0]
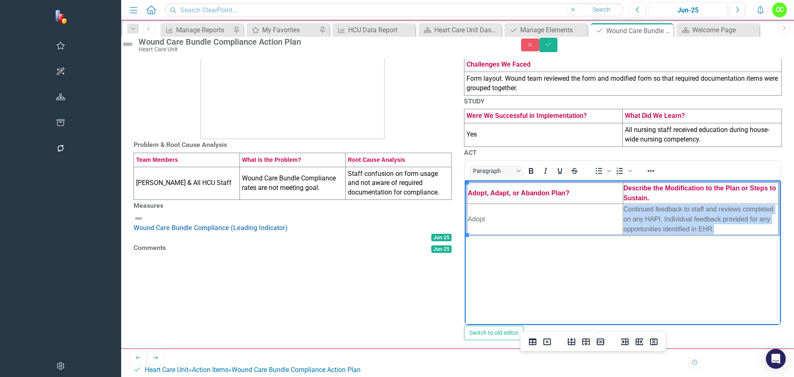
drag, startPoint x: 734, startPoint y: 230, endPoint x: 639, endPoint y: 208, distance: 97.5
click at [639, 208] on html "Adopt, Adapt, or Abandon Plan? Describe the Modification to the Plan or Steps t…" at bounding box center [622, 242] width 316 height 124
copy td "Continued feedback to staff and reviews completed on any HAPI. Individual feedb…"
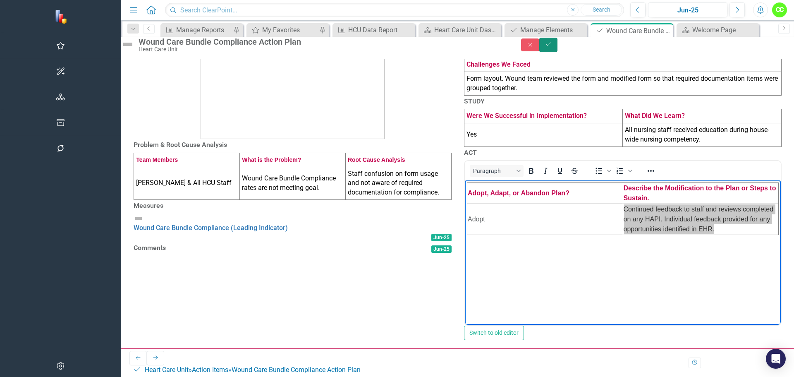
click at [552, 47] on icon "Save" at bounding box center [547, 44] width 7 height 6
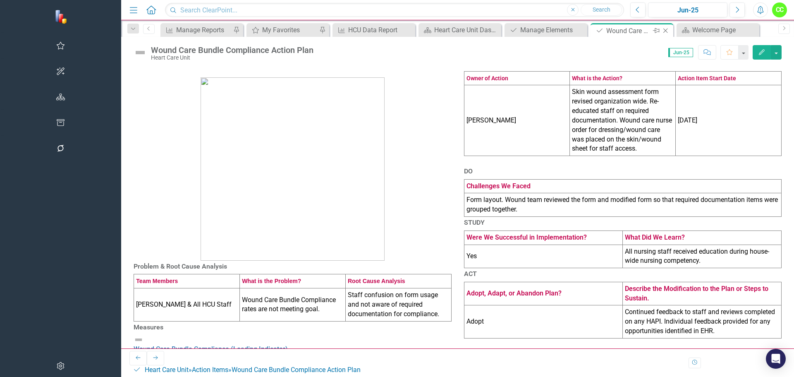
click at [661, 29] on icon "Close" at bounding box center [665, 30] width 8 height 7
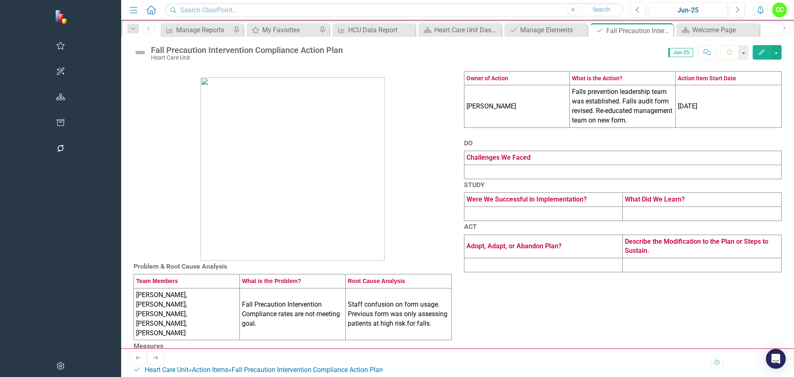
click at [494, 179] on td at bounding box center [622, 172] width 317 height 14
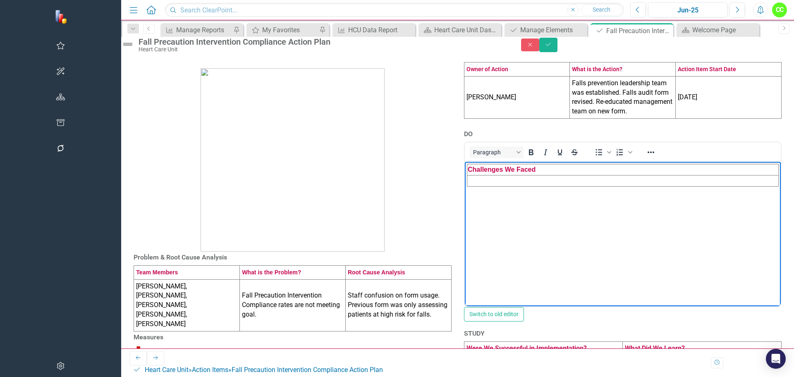
click at [522, 180] on td "Rich Text Area. Press ALT-0 for help." at bounding box center [622, 180] width 311 height 11
paste body "Rich Text Area. Press ALT-0 for help."
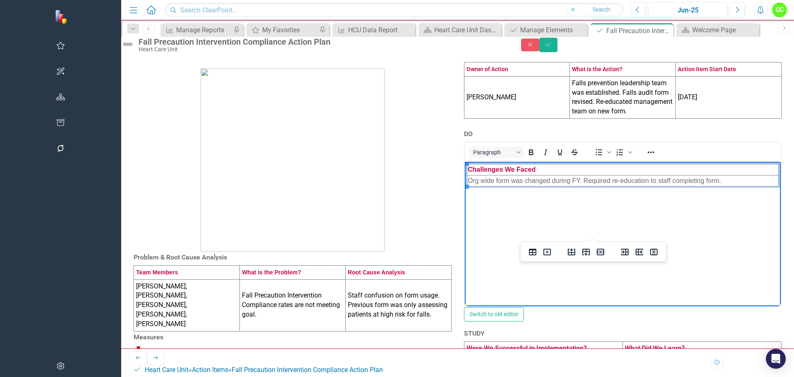
click at [477, 181] on td "Org wide form was changed during FY. Required re-education to staff completing …" at bounding box center [622, 180] width 311 height 11
click at [776, 162] on div "DO <table style="border-collapse: collapse; width: 100%;" border="1"><colgroup>…" at bounding box center [623, 228] width 330 height 200
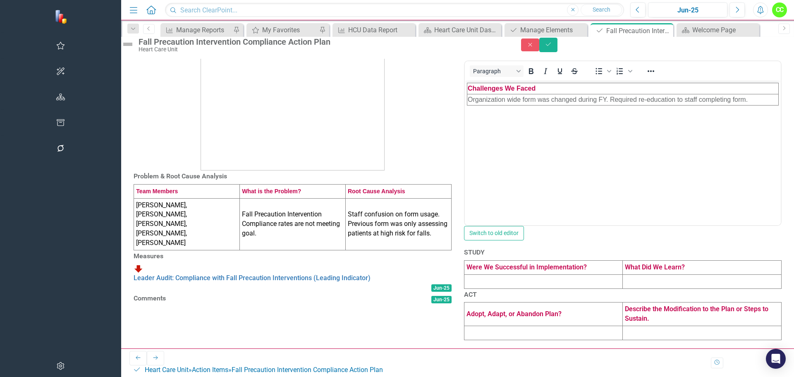
scroll to position [174, 0]
click at [480, 274] on td at bounding box center [543, 281] width 159 height 14
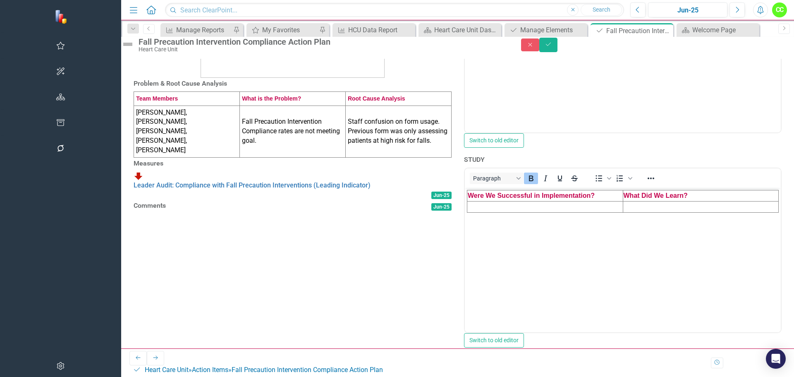
scroll to position [0, 0]
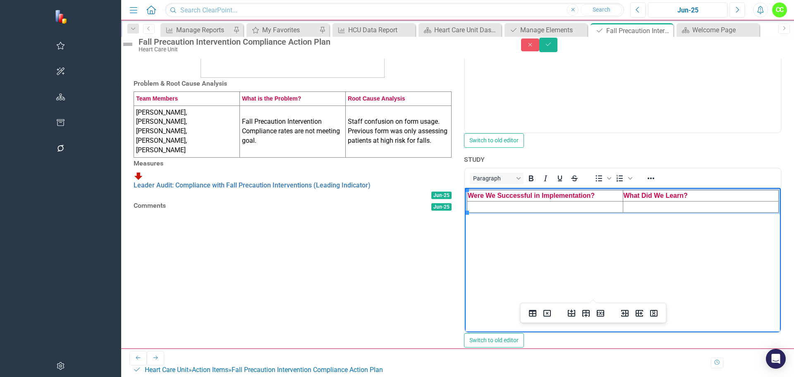
click at [525, 208] on td "Rich Text Area. Press ALT-0 for help." at bounding box center [545, 206] width 156 height 11
drag, startPoint x: 656, startPoint y: 206, endPoint x: 639, endPoint y: 204, distance: 16.7
click at [639, 204] on td "All" at bounding box center [700, 206] width 156 height 11
click at [707, 209] on td "All inpatients should tirgger as a Mod/High Fall Risk." at bounding box center [700, 206] width 156 height 11
click at [747, 204] on td "All inpatients should trigger as a Mod/High Fall Risk." at bounding box center [700, 206] width 156 height 11
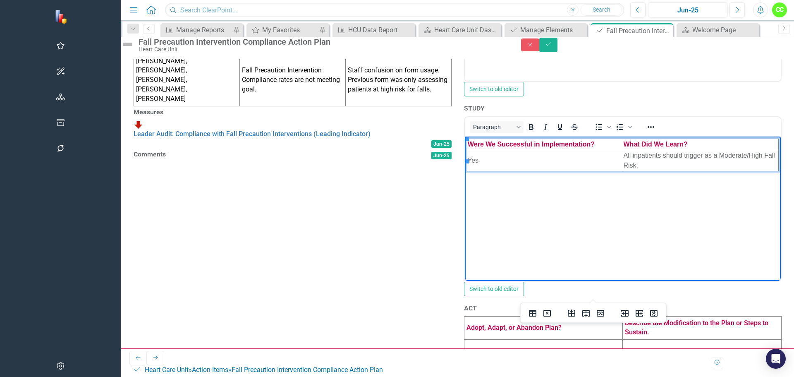
scroll to position [339, 0]
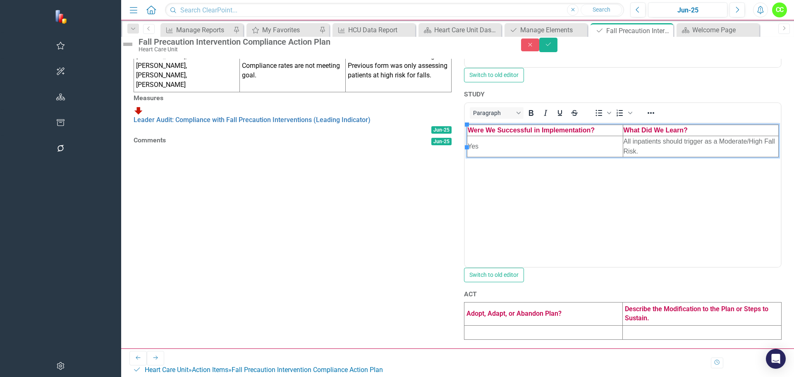
click at [623, 338] on td at bounding box center [702, 332] width 159 height 14
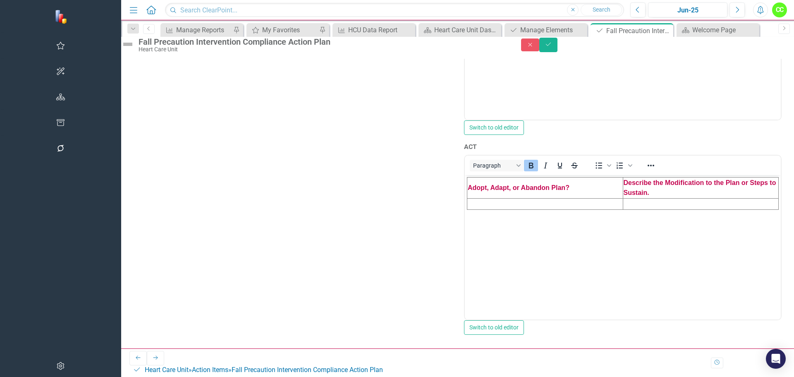
scroll to position [422, 0]
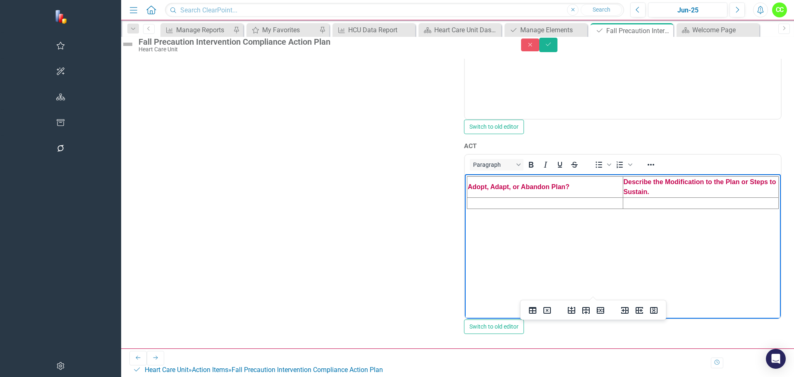
click at [668, 203] on td "Rich Text Area. Press ALT-0 for help." at bounding box center [700, 202] width 156 height 11
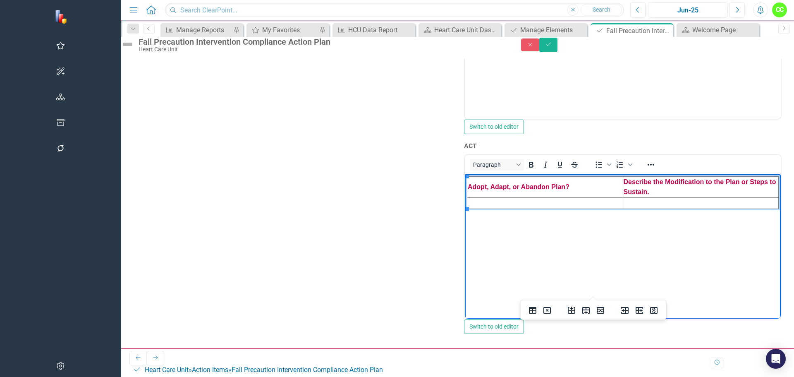
paste body "Rich Text Area. Press ALT-0 for help."
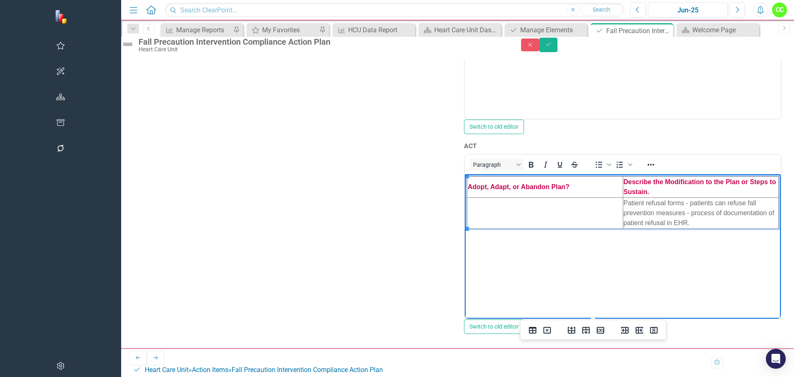
click at [529, 207] on td "Rich Text Area. Press ALT-0 for help." at bounding box center [545, 212] width 156 height 31
click at [552, 47] on icon "Save" at bounding box center [547, 44] width 7 height 6
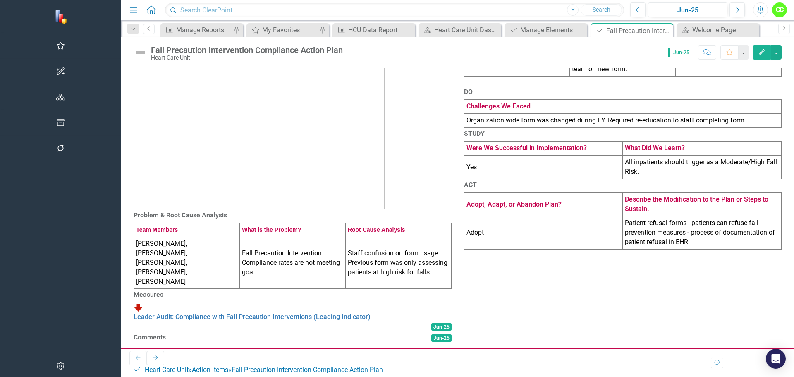
scroll to position [30, 0]
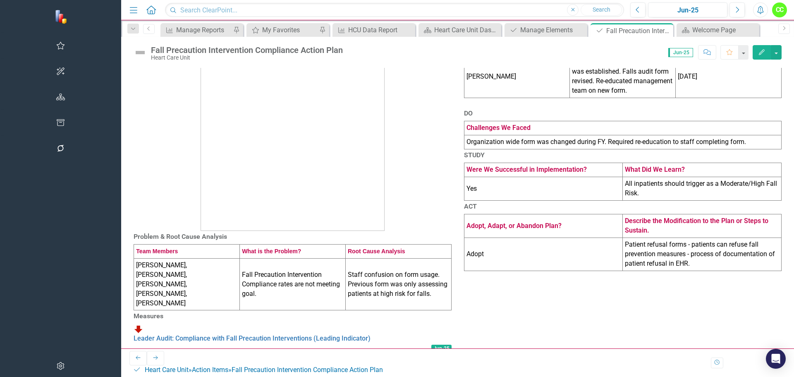
click at [467, 271] on td "Adopt" at bounding box center [543, 254] width 159 height 33
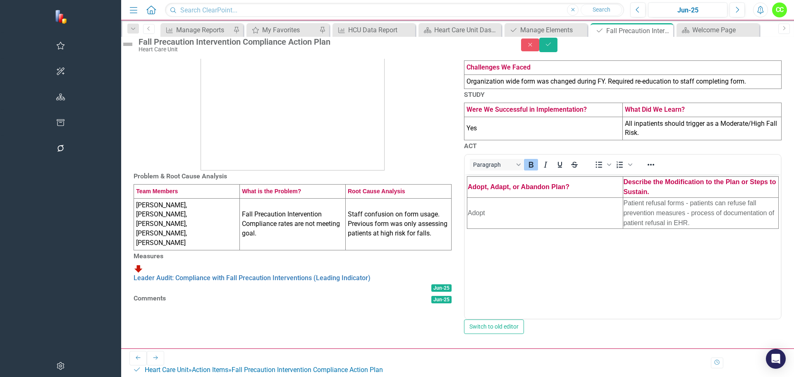
scroll to position [112, 0]
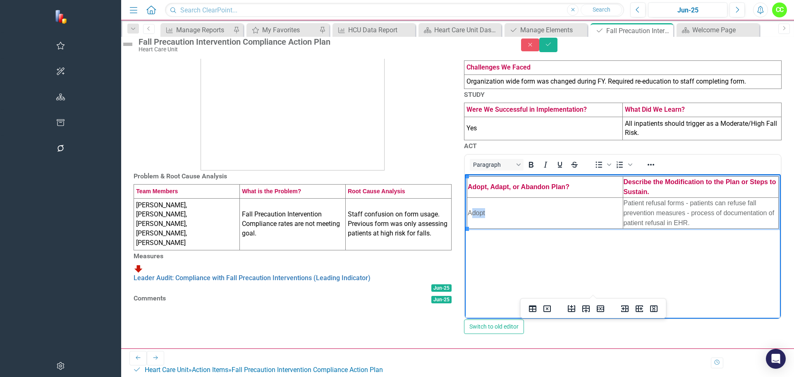
drag, startPoint x: 496, startPoint y: 214, endPoint x: 473, endPoint y: 215, distance: 22.8
click at [473, 215] on td "Adopt" at bounding box center [545, 212] width 156 height 31
click at [550, 46] on icon "submit" at bounding box center [547, 44] width 5 height 3
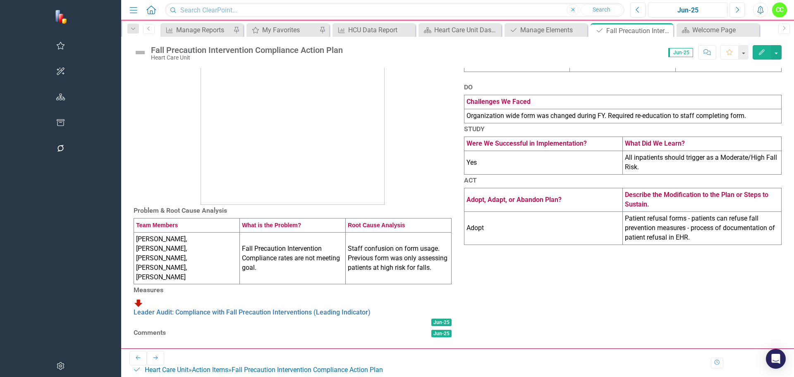
scroll to position [83, 0]
click at [759, 245] on td "Patient refusal forms - patients can refuse fall prevention measures - process …" at bounding box center [702, 228] width 159 height 33
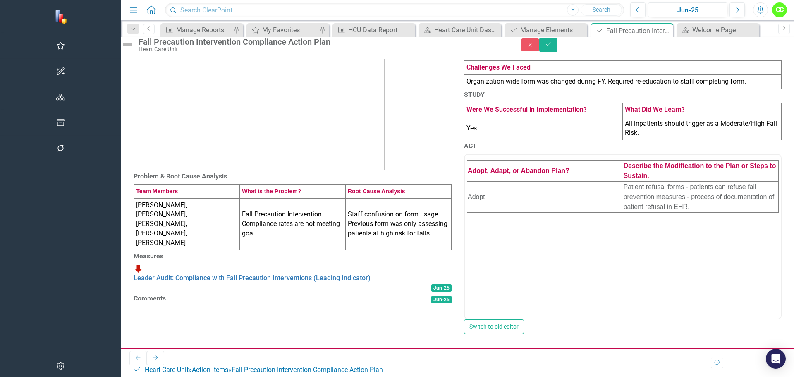
scroll to position [0, 0]
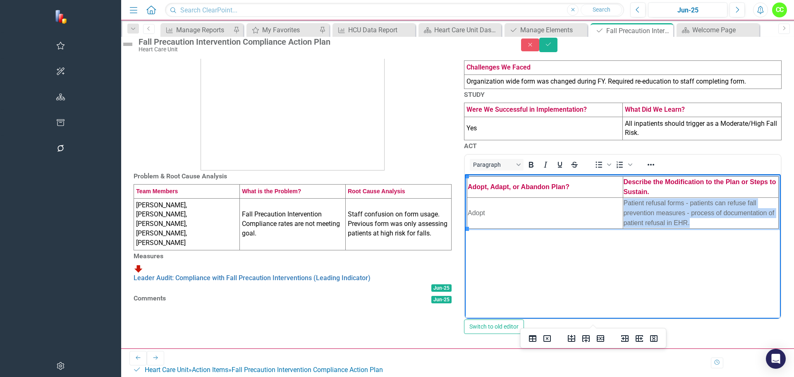
drag, startPoint x: 654, startPoint y: 222, endPoint x: 638, endPoint y: 206, distance: 22.5
click at [638, 206] on html "Adopt, Adapt, or Abandon Plan? Describe the Modification to the Plan or Steps t…" at bounding box center [622, 236] width 316 height 124
copy td "Patient refusal forms - patients can refuse fall prevention measures - process …"
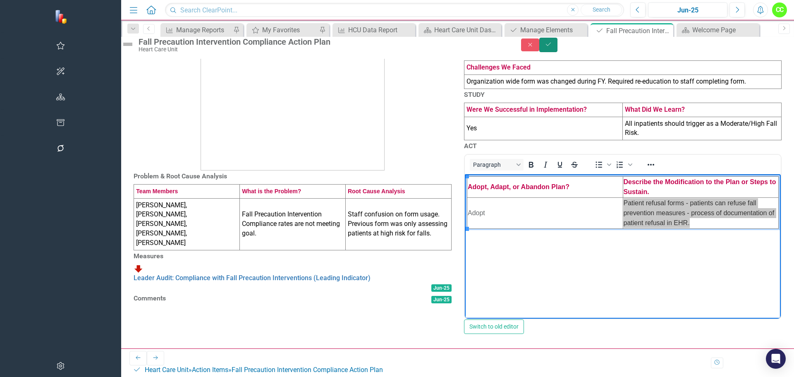
click at [557, 51] on button "Save" at bounding box center [548, 45] width 18 height 14
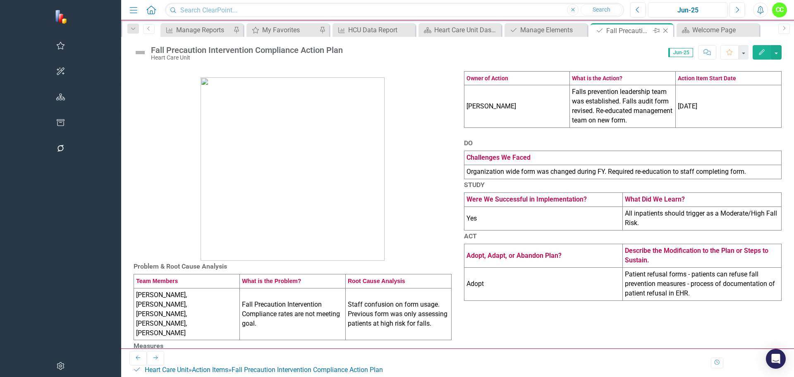
click at [663, 31] on icon at bounding box center [665, 31] width 5 height 5
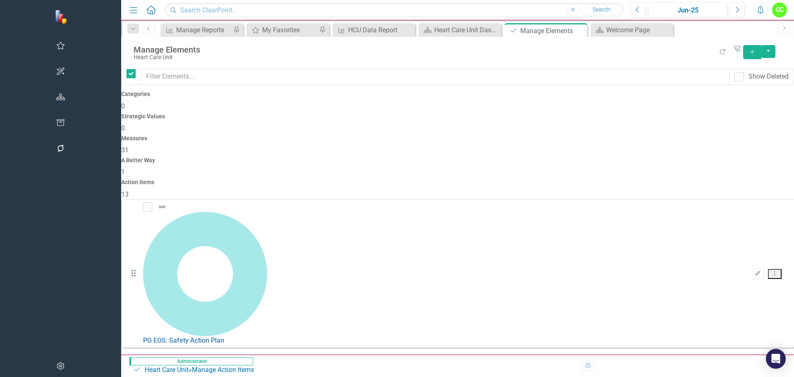
checkbox input "false"
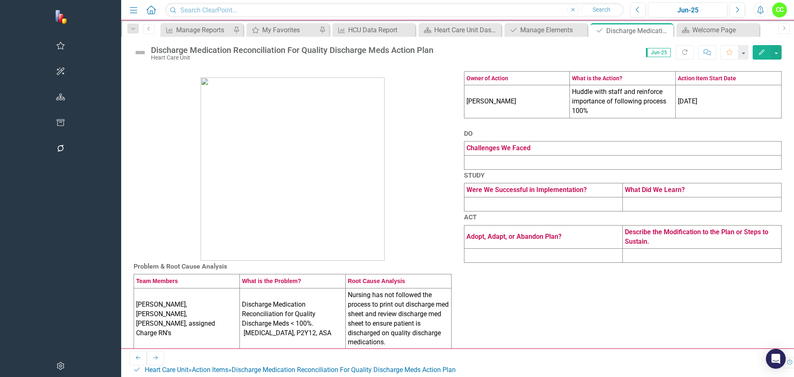
click at [587, 169] on td at bounding box center [622, 162] width 317 height 14
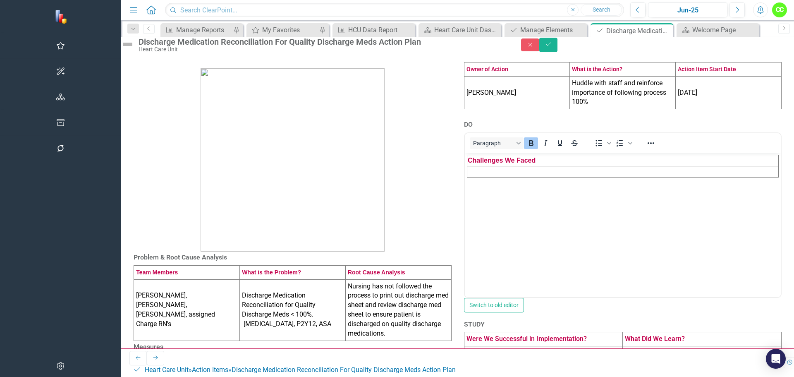
click at [590, 173] on td "Rich Text Area. Press ALT-0 for help." at bounding box center [622, 171] width 311 height 11
click at [785, 304] on div "Problem & Root Cause Analysis Team Members What is the Problem? Root Cause Anal…" at bounding box center [457, 254] width 673 height 413
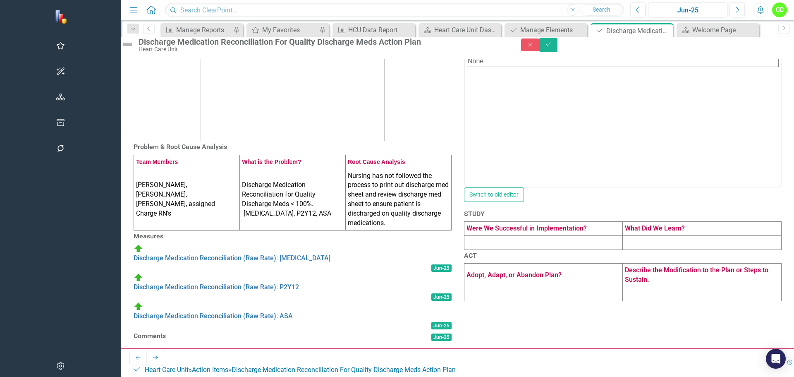
scroll to position [124, 0]
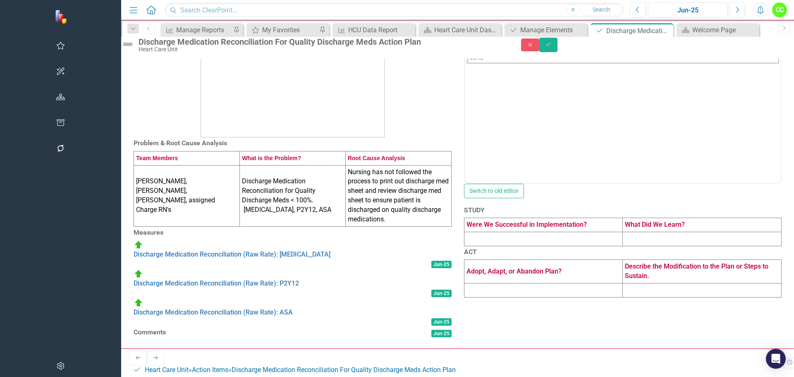
click at [530, 246] on td at bounding box center [543, 239] width 159 height 14
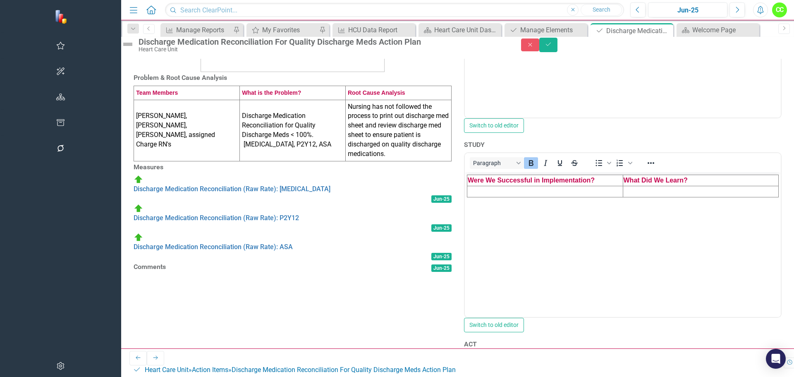
scroll to position [207, 0]
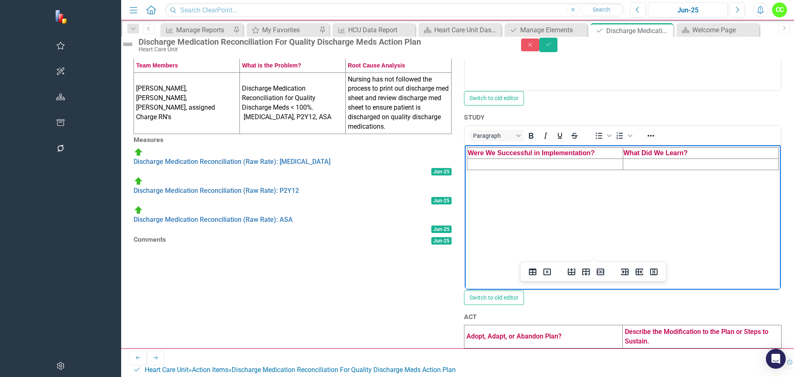
click at [580, 162] on td "Rich Text Area. Press ALT-0 for help." at bounding box center [545, 164] width 156 height 11
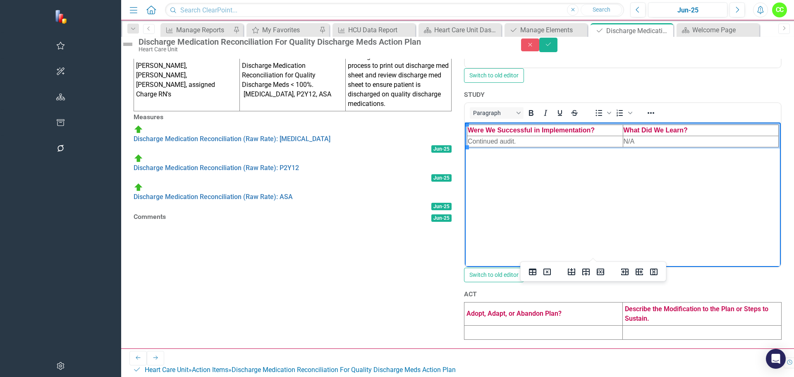
scroll to position [331, 0]
click at [522, 338] on td at bounding box center [543, 332] width 159 height 14
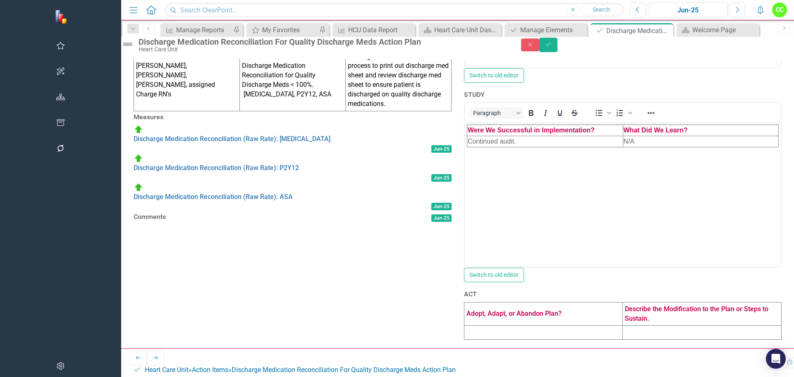
click at [522, 338] on td at bounding box center [543, 332] width 159 height 14
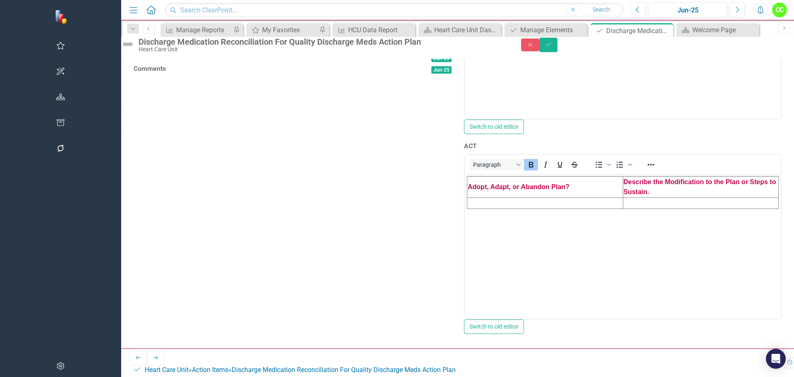
scroll to position [455, 0]
click at [574, 203] on td "Rich Text Area. Press ALT-0 for help." at bounding box center [545, 202] width 156 height 11
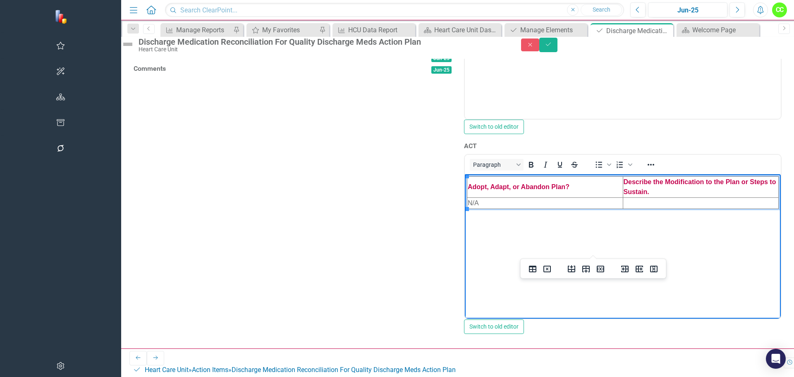
click at [742, 199] on td "Rich Text Area. Press ALT-0 for help." at bounding box center [700, 202] width 156 height 11
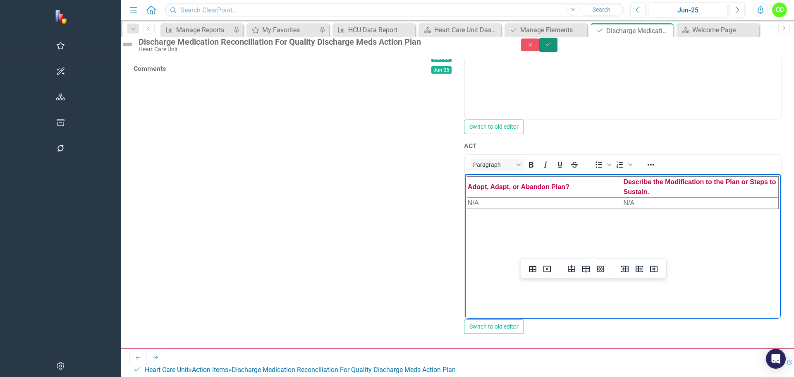
click at [557, 52] on button "Save" at bounding box center [548, 45] width 18 height 14
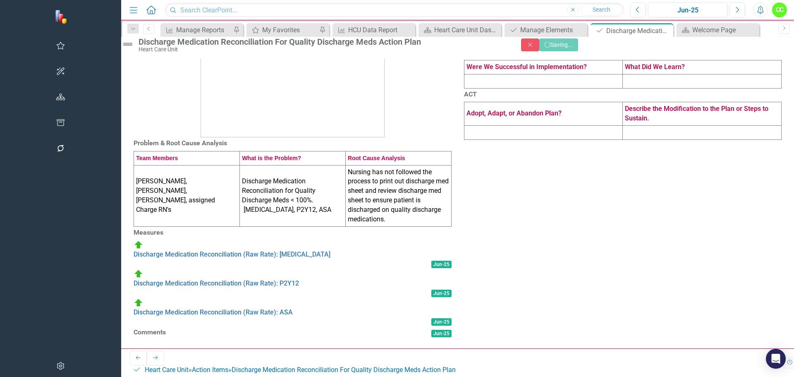
scroll to position [174, 0]
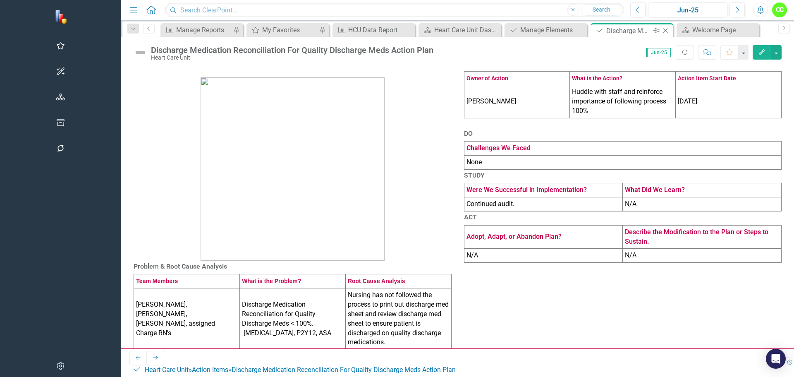
click at [661, 30] on icon "Close" at bounding box center [665, 30] width 8 height 7
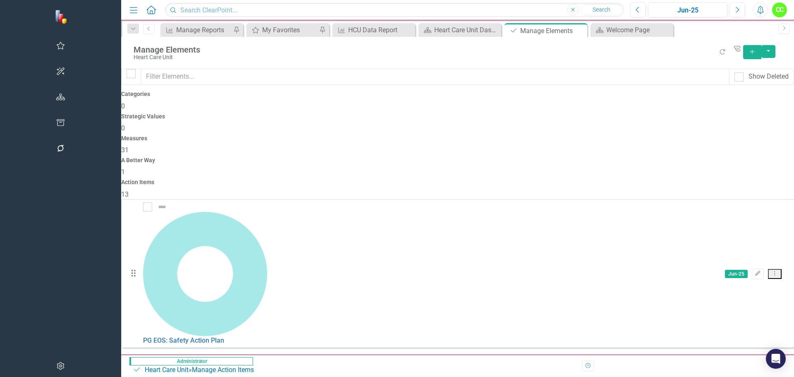
scroll to position [124, 0]
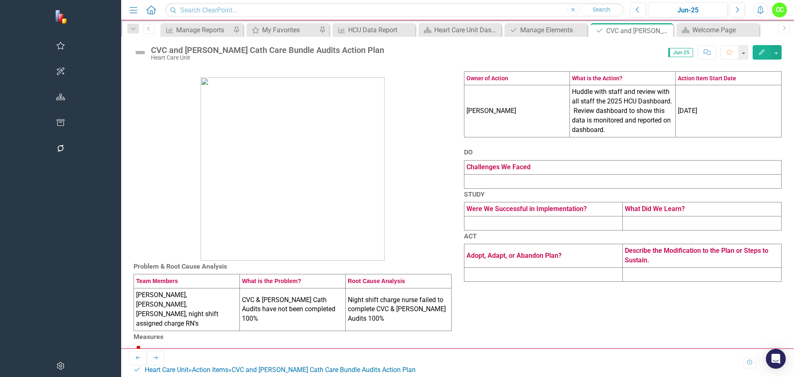
click at [516, 188] on td at bounding box center [622, 181] width 317 height 14
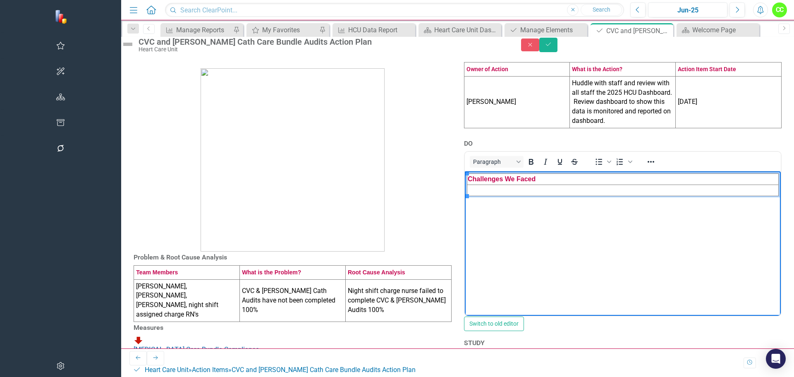
click at [555, 189] on td "Rich Text Area. Press ALT-0 for help." at bounding box center [622, 190] width 311 height 11
click at [554, 189] on td "Rich Text Area. Press ALT-0 for help." at bounding box center [622, 190] width 311 height 11
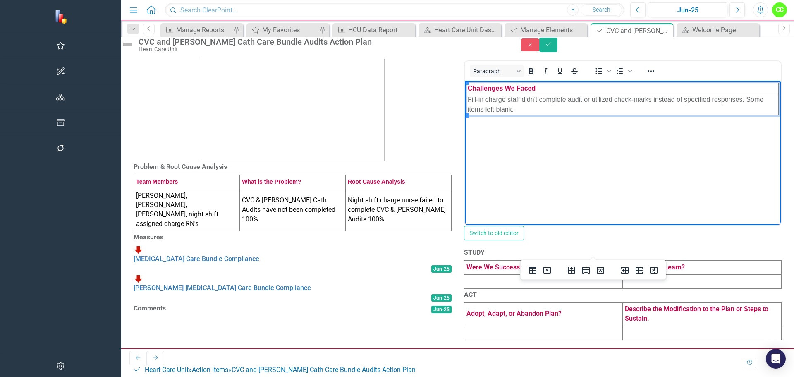
scroll to position [182, 0]
click at [469, 274] on td at bounding box center [543, 281] width 159 height 14
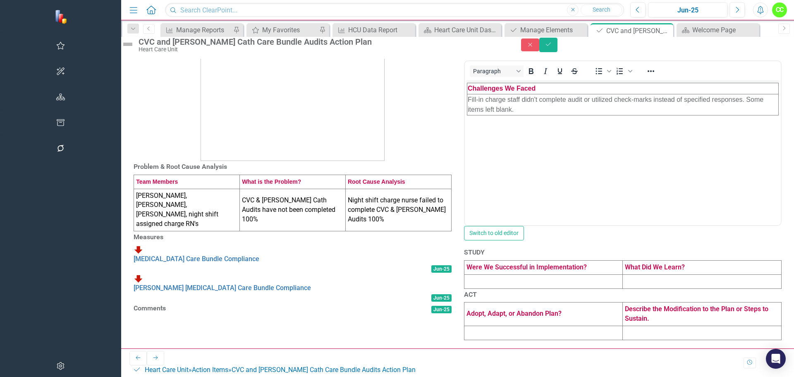
click at [469, 274] on td at bounding box center [543, 281] width 159 height 14
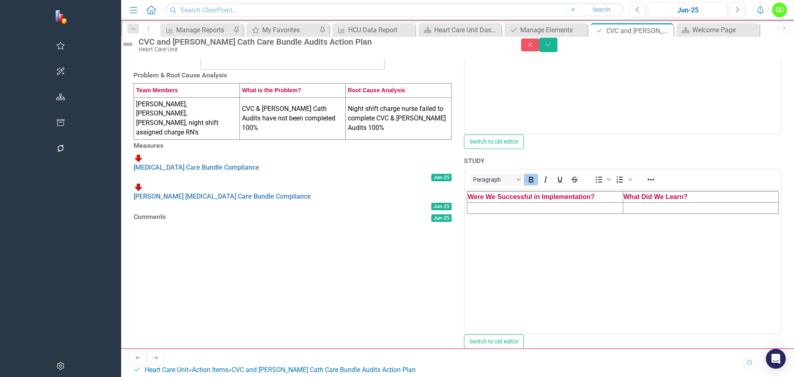
scroll to position [0, 0]
click at [511, 209] on td "Rich Text Area. Press ALT-0 for help." at bounding box center [545, 207] width 156 height 11
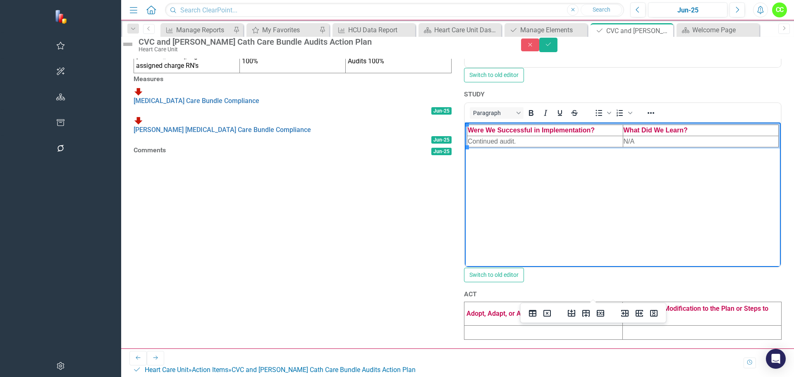
scroll to position [347, 0]
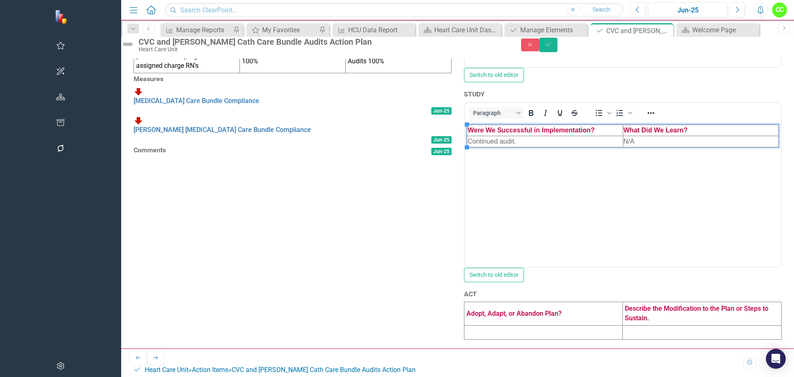
click at [464, 336] on td at bounding box center [543, 332] width 159 height 14
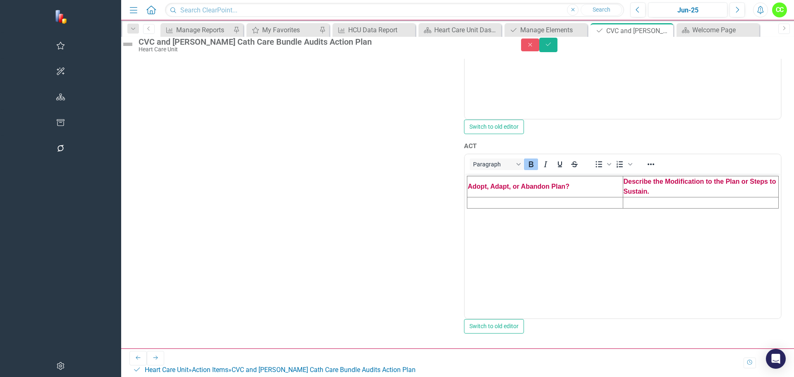
scroll to position [430, 0]
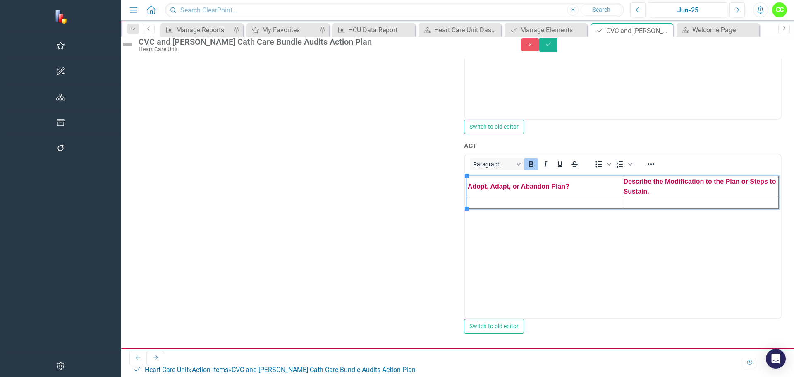
click at [500, 205] on td "Rich Text Area. Press ALT-0 for help." at bounding box center [545, 202] width 156 height 11
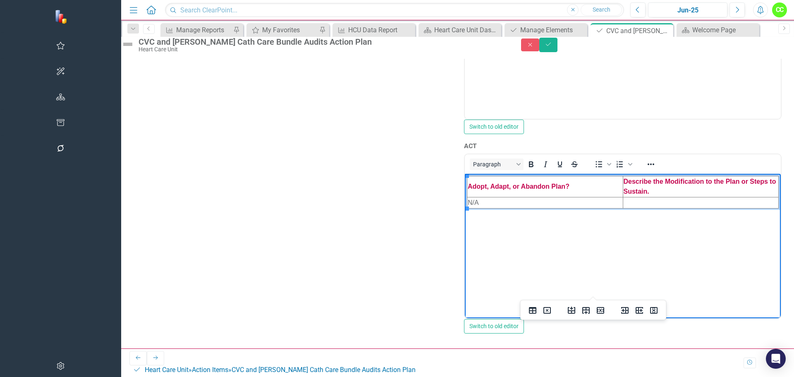
click at [719, 202] on td "Rich Text Area. Press ALT-0 for help." at bounding box center [700, 202] width 156 height 11
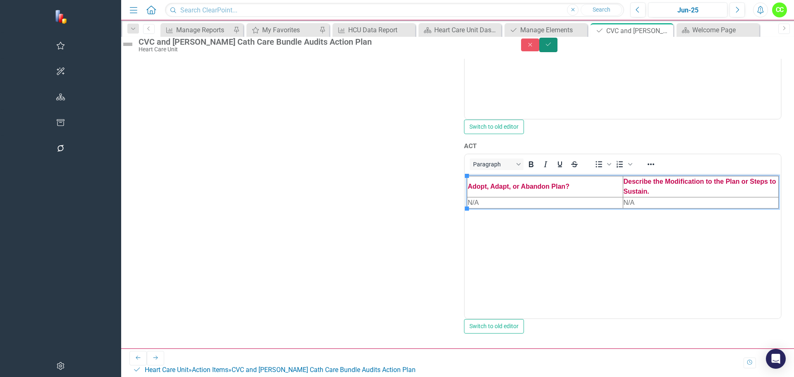
click at [557, 52] on button "Save" at bounding box center [548, 45] width 18 height 14
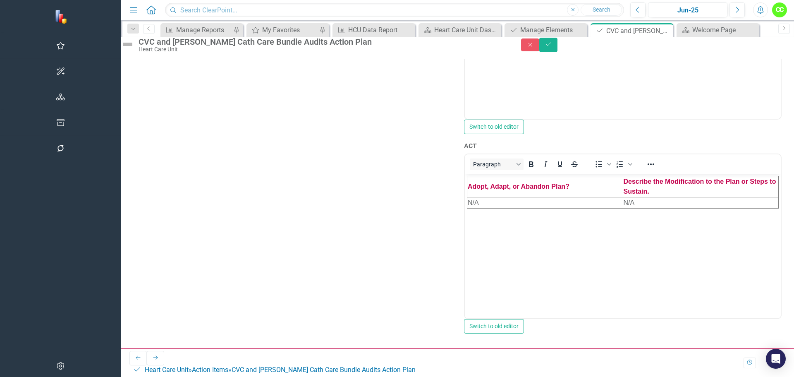
scroll to position [127, 0]
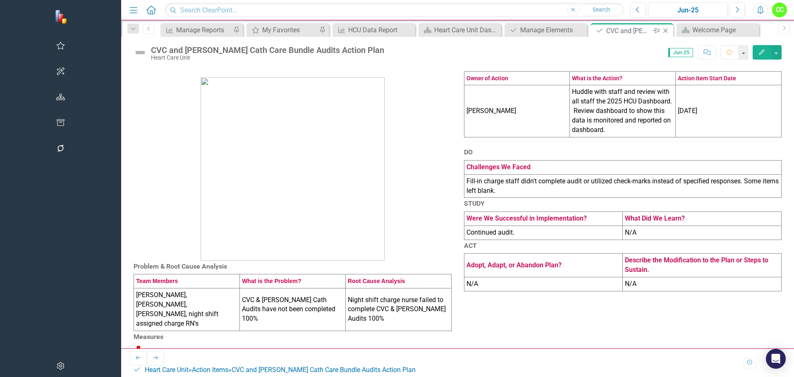
click at [661, 29] on icon "Close" at bounding box center [665, 30] width 8 height 7
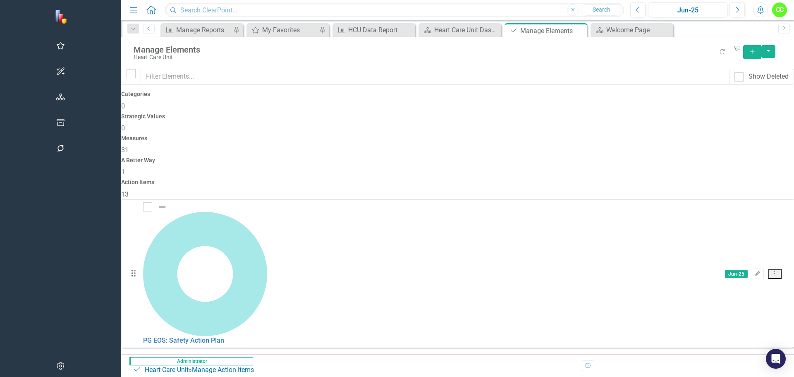
scroll to position [41, 0]
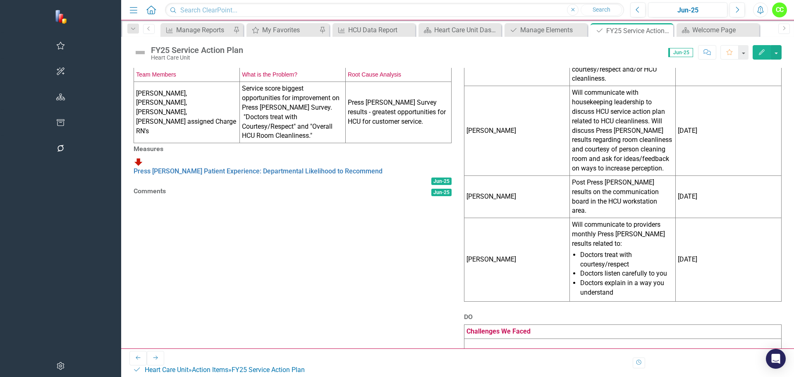
scroll to position [207, 0]
click at [520, 338] on td at bounding box center [622, 345] width 317 height 14
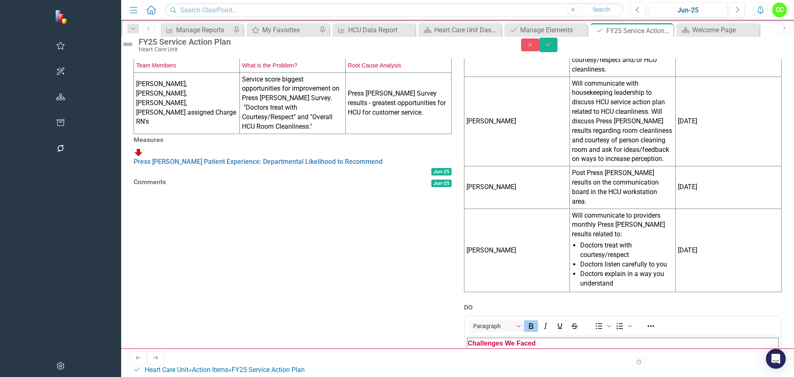
scroll to position [0, 0]
click at [528, 352] on td "Rich Text Area. Press ALT-0 for help." at bounding box center [622, 354] width 311 height 11
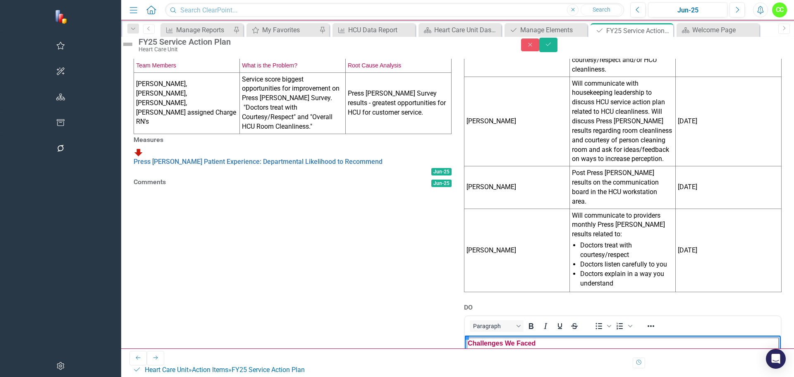
click at [478, 351] on td "Rich Text Area. Press ALT-0 for help." at bounding box center [622, 354] width 311 height 11
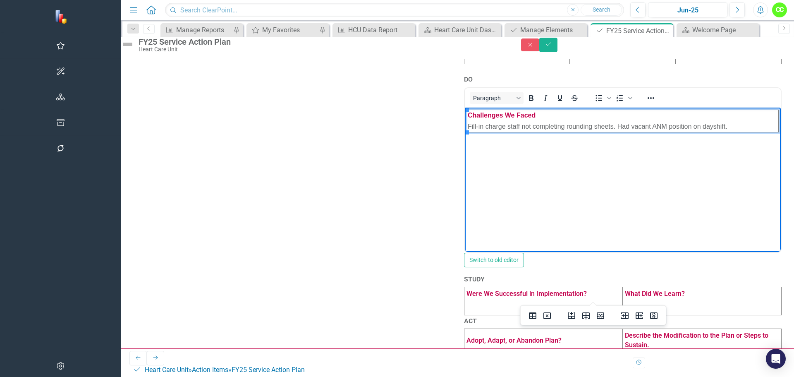
scroll to position [444, 0]
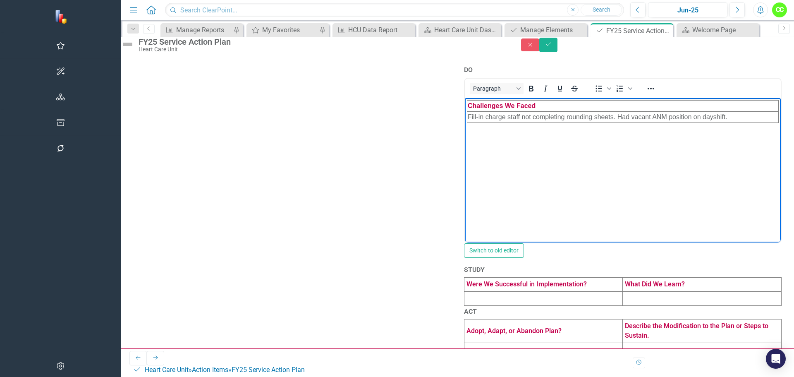
click at [493, 291] on td at bounding box center [543, 298] width 159 height 14
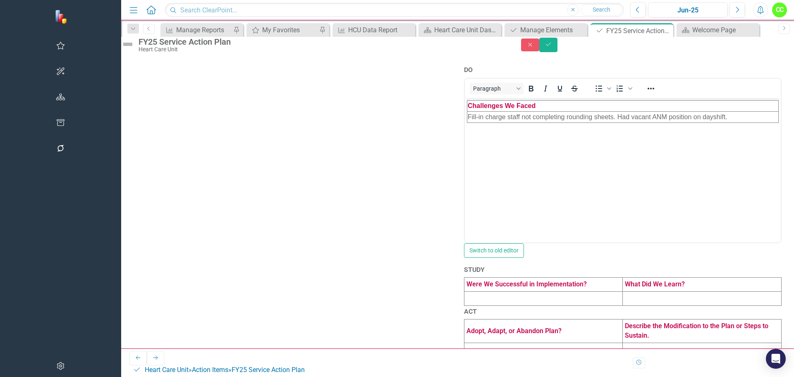
click at [493, 291] on td at bounding box center [543, 298] width 159 height 14
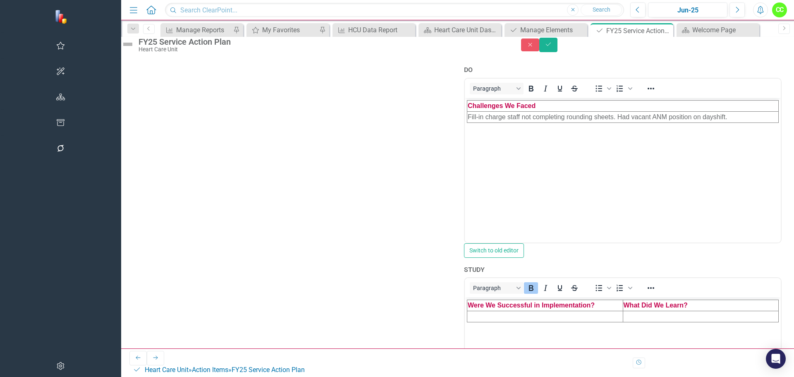
scroll to position [0, 0]
click at [499, 319] on td "Rich Text Area. Press ALT-0 for help." at bounding box center [545, 316] width 156 height 11
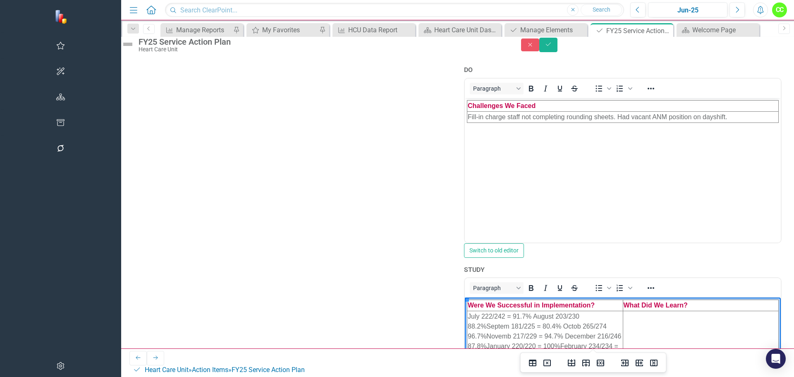
click at [534, 324] on td "July 222/242 = 91.7% August 203/230 88.2%Septem 181/225 = 80.4% Octob 265/274 9…" at bounding box center [545, 341] width 156 height 61
click at [537, 324] on td "July 222/242 = 91.7% August 203/230 88.2%Septem 181/225 = 80.4% Octob 265/274 9…" at bounding box center [545, 341] width 156 height 61
click at [615, 323] on td "July 222/242 = 91.7% August 203/230 88.2%Septem 181/225 = 80.4% October 265/274…" at bounding box center [545, 341] width 156 height 61
click at [686, 326] on td "Rich Text Area. Press ALT-0 for help." at bounding box center [700, 346] width 156 height 71
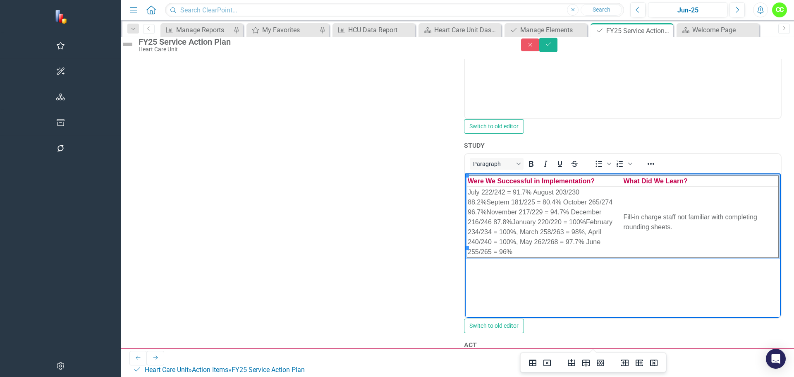
scroll to position [609, 0]
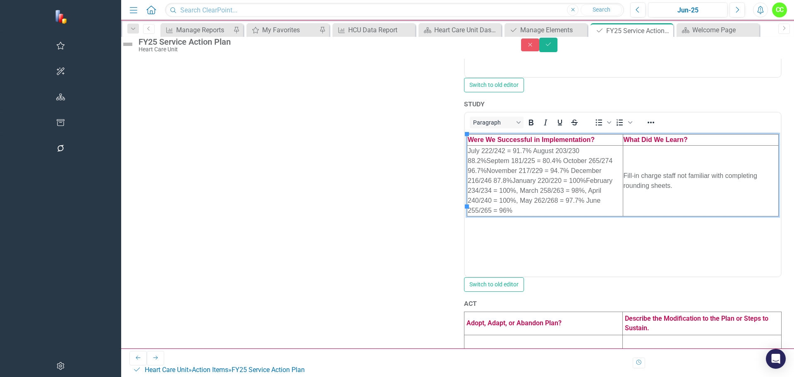
click at [469, 340] on td at bounding box center [543, 342] width 159 height 14
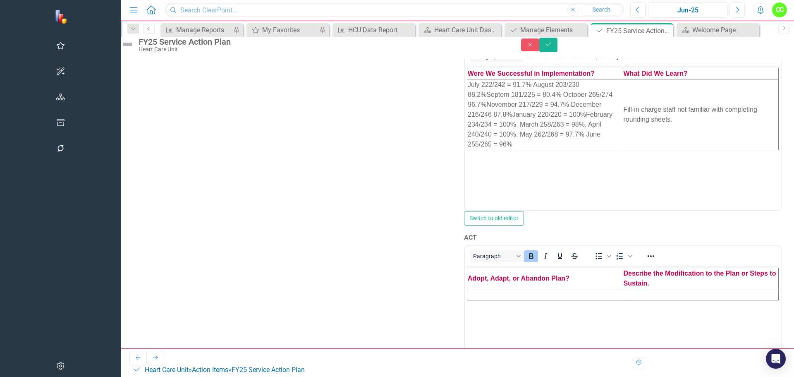
scroll to position [692, 0]
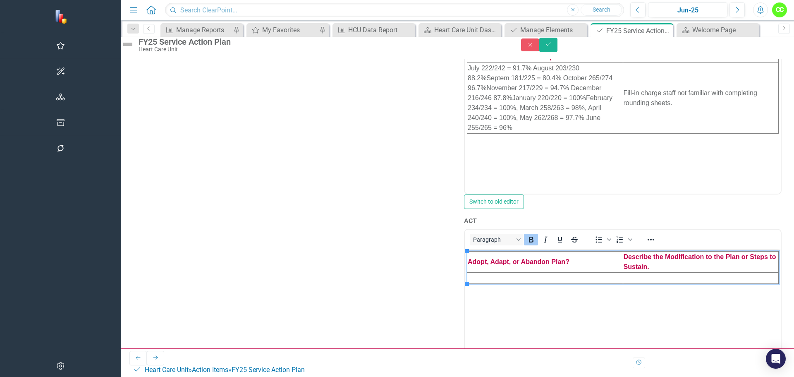
click at [527, 277] on td "Rich Text Area. Press ALT-0 for help." at bounding box center [545, 277] width 156 height 11
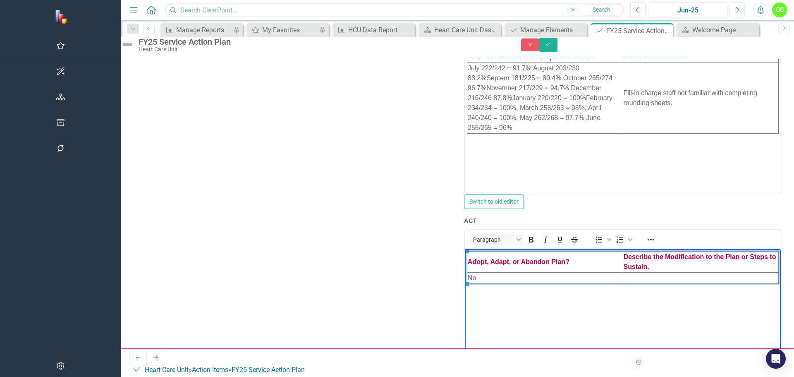
click at [686, 280] on td "Rich Text Area. Press ALT-0 for help." at bounding box center [700, 277] width 156 height 11
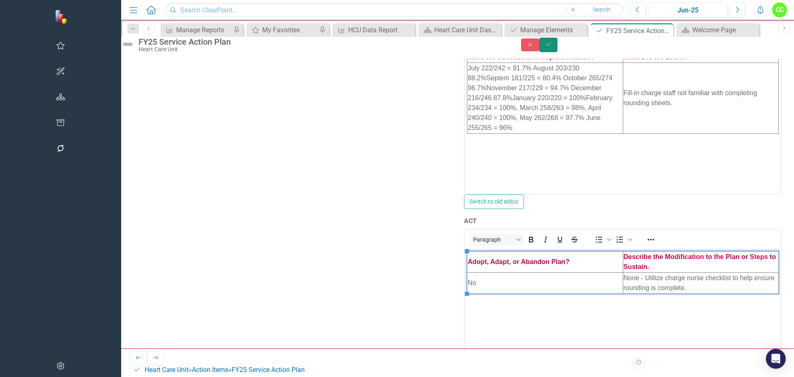
click at [552, 47] on icon "Save" at bounding box center [547, 44] width 7 height 6
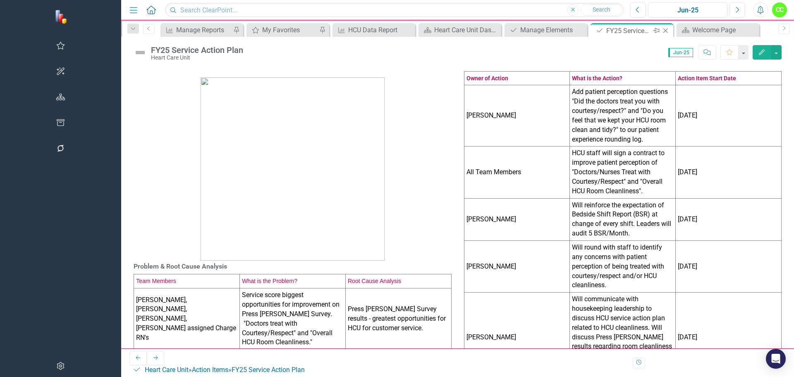
click at [663, 30] on icon at bounding box center [665, 31] width 5 height 5
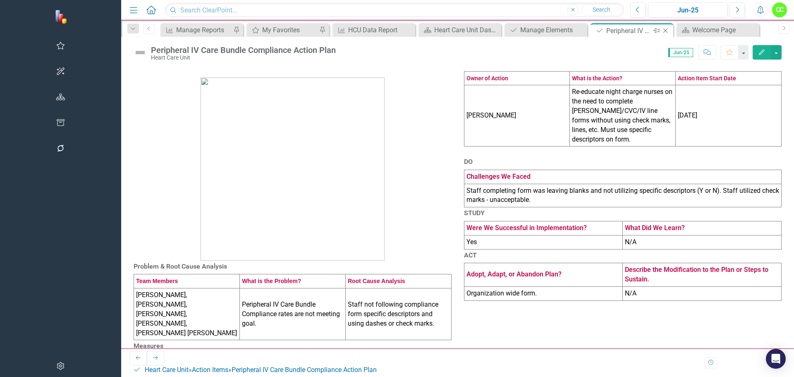
click at [661, 28] on icon "Close" at bounding box center [665, 30] width 8 height 7
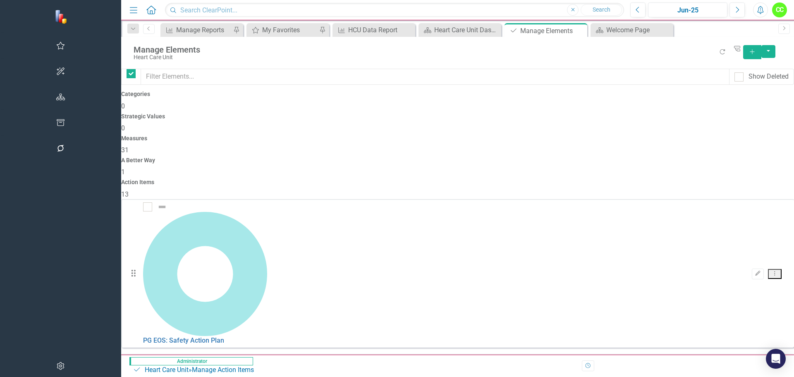
checkbox input "false"
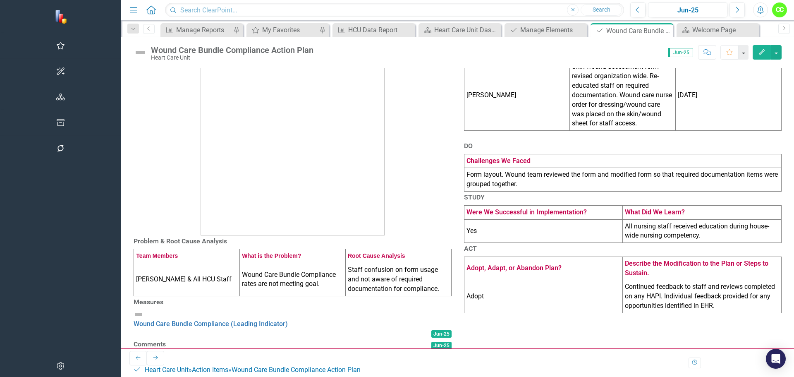
scroll to position [112, 0]
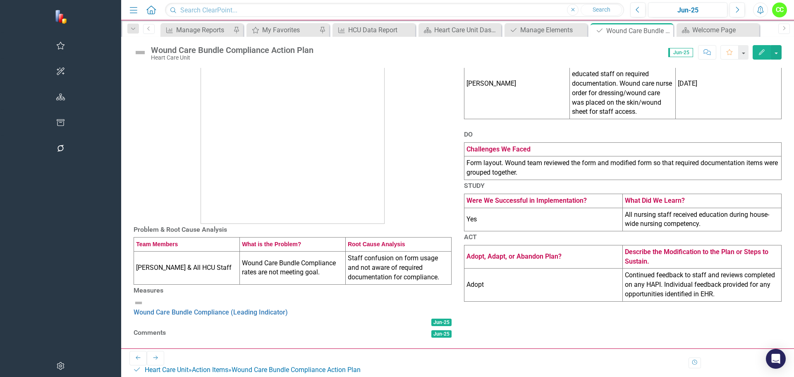
click at [485, 275] on td "Adopt" at bounding box center [543, 284] width 159 height 33
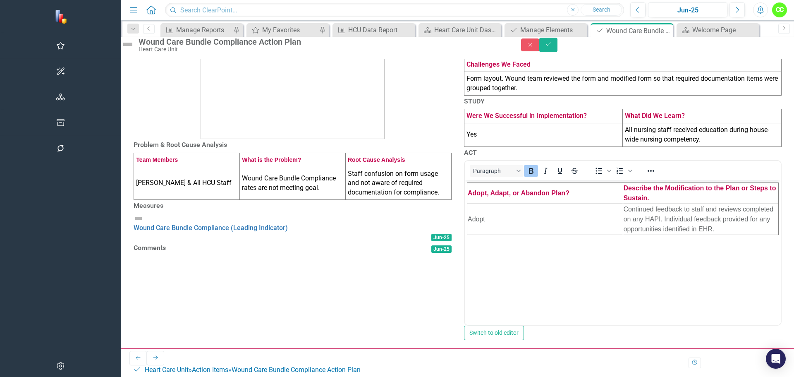
scroll to position [0, 0]
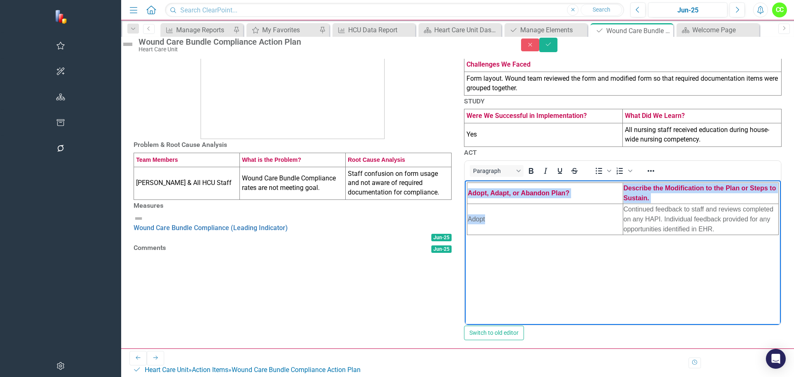
drag, startPoint x: 492, startPoint y: 222, endPoint x: 465, endPoint y: 222, distance: 27.3
click at [465, 222] on body "Adopt, Adapt, or Abandon Plan? Describe the Modification to the Plan or Steps t…" at bounding box center [622, 242] width 316 height 124
click at [486, 224] on td "Adopt" at bounding box center [545, 219] width 156 height 31
click at [490, 223] on td "Adopt" at bounding box center [545, 219] width 156 height 31
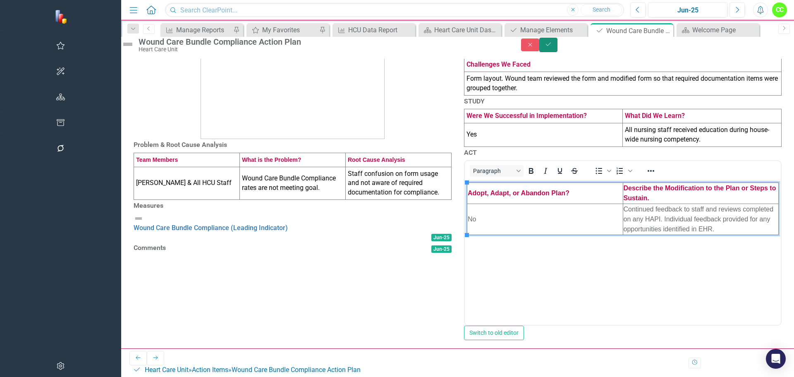
click at [557, 52] on button "Save" at bounding box center [548, 45] width 18 height 14
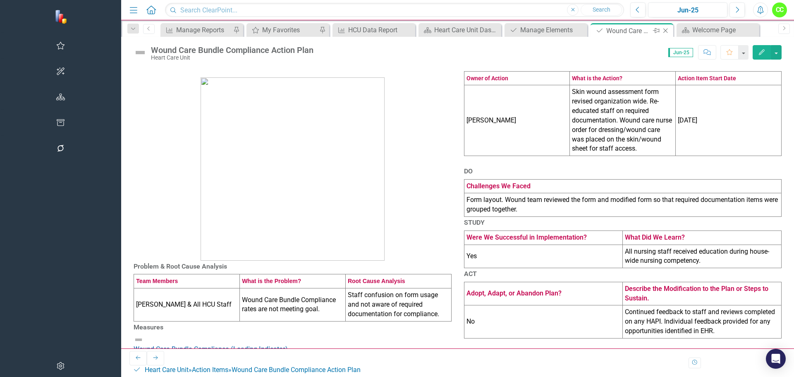
click at [661, 27] on div "Close" at bounding box center [666, 31] width 10 height 10
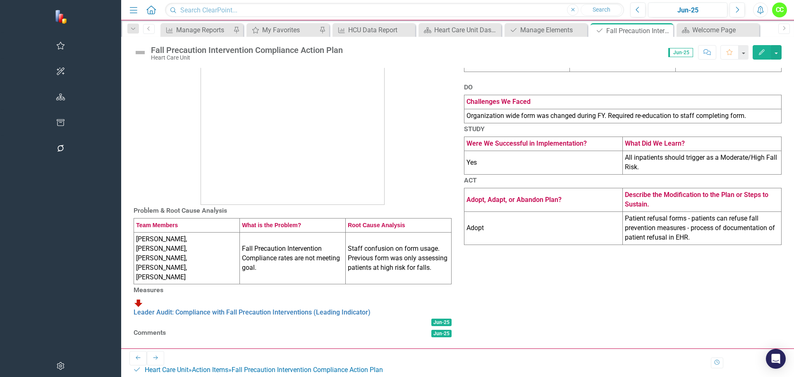
scroll to position [112, 0]
click at [464, 238] on td "Adopt" at bounding box center [543, 228] width 159 height 33
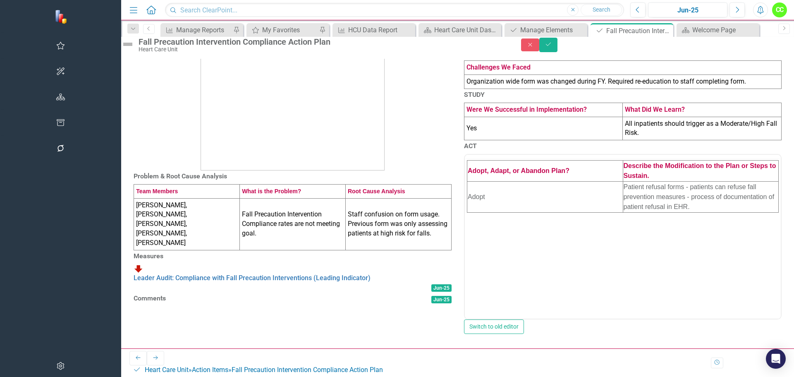
scroll to position [0, 0]
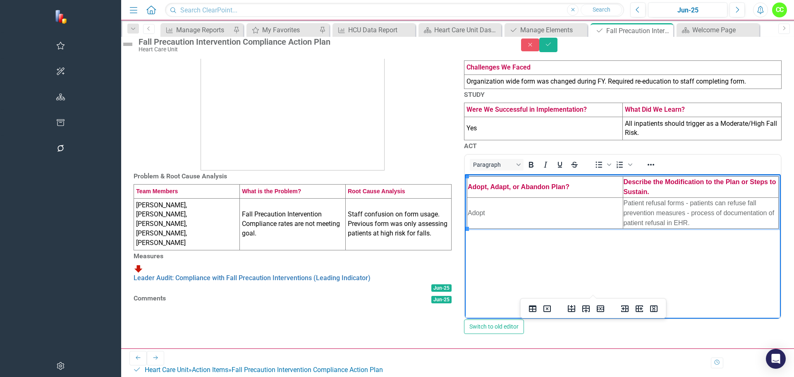
click at [495, 211] on td "Adopt" at bounding box center [545, 212] width 156 height 31
drag, startPoint x: 491, startPoint y: 216, endPoint x: 472, endPoint y: 215, distance: 19.1
click at [472, 215] on td "Adopt" at bounding box center [545, 212] width 156 height 31
click at [557, 47] on button "Save" at bounding box center [548, 45] width 18 height 14
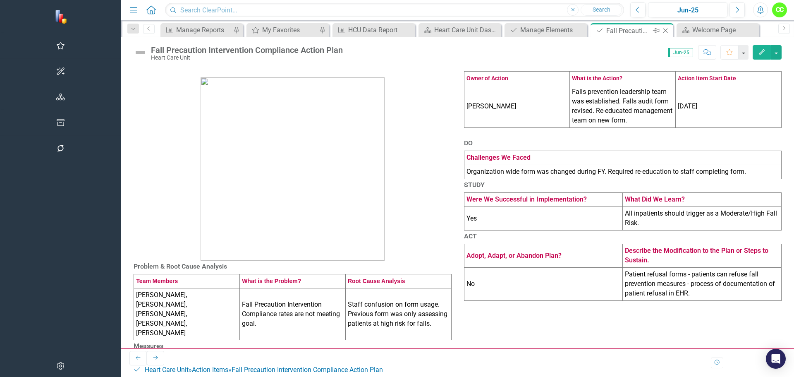
click at [663, 31] on icon at bounding box center [665, 31] width 5 height 5
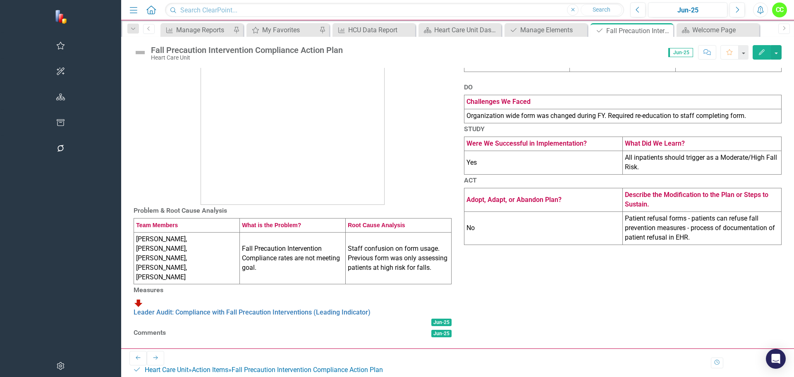
scroll to position [112, 0]
click at [661, 31] on icon "Close" at bounding box center [665, 30] width 8 height 7
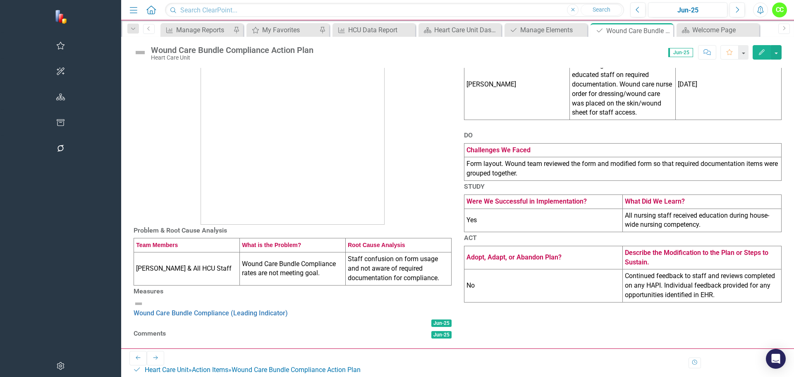
scroll to position [112, 0]
click at [661, 32] on icon "Close" at bounding box center [665, 30] width 8 height 7
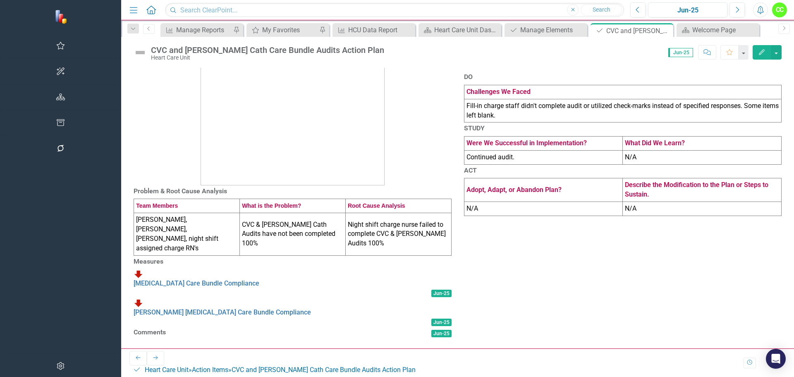
scroll to position [127, 0]
click at [661, 29] on icon "Close" at bounding box center [665, 30] width 8 height 7
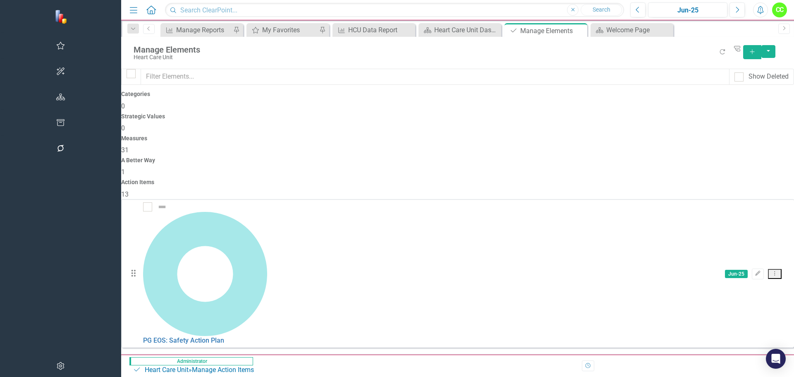
scroll to position [41, 0]
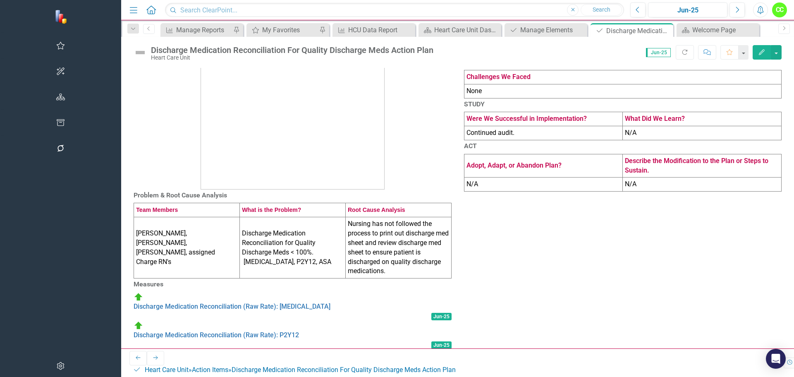
scroll to position [83, 0]
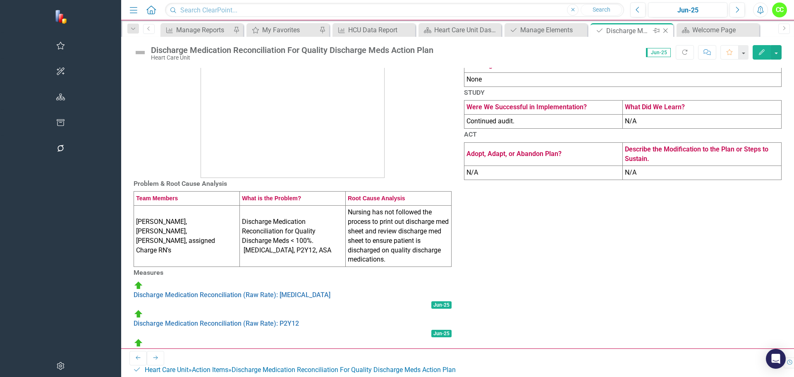
click at [661, 27] on icon "Close" at bounding box center [665, 30] width 8 height 7
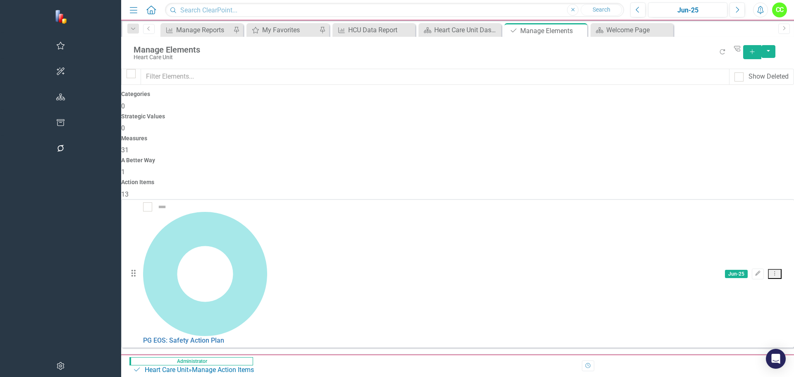
scroll to position [83, 0]
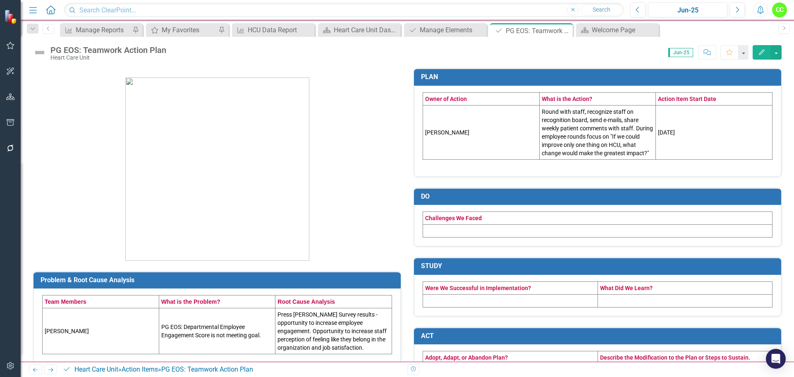
click at [513, 226] on td at bounding box center [597, 230] width 349 height 13
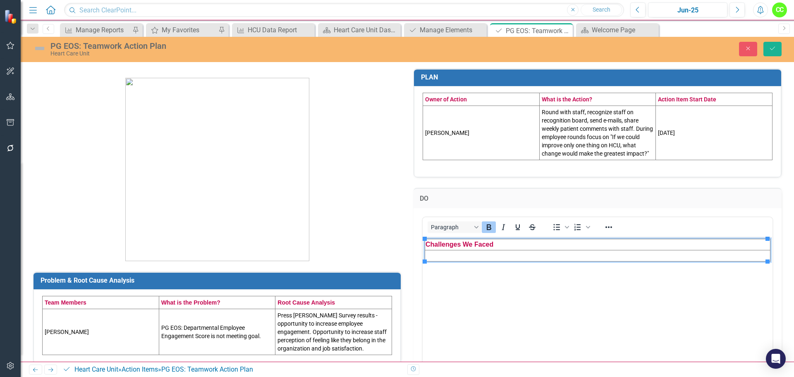
click at [491, 256] on td "Rich Text Area. Press ALT-0 for help." at bounding box center [597, 255] width 345 height 11
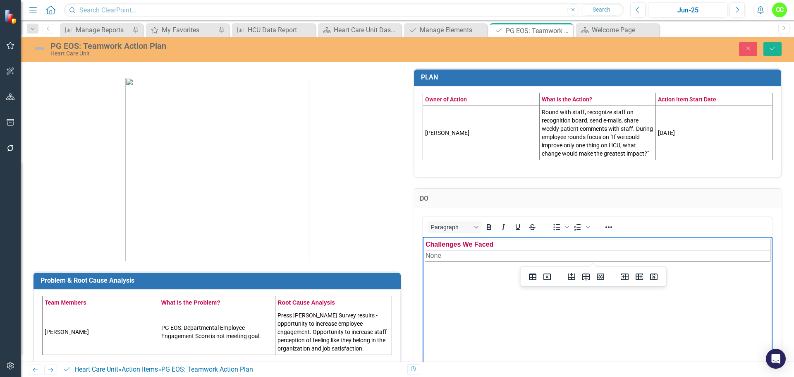
click at [787, 256] on div "Problem & Root Cause Analysis Team Members What is the Problem? Root Cause Anal…" at bounding box center [407, 309] width 773 height 502
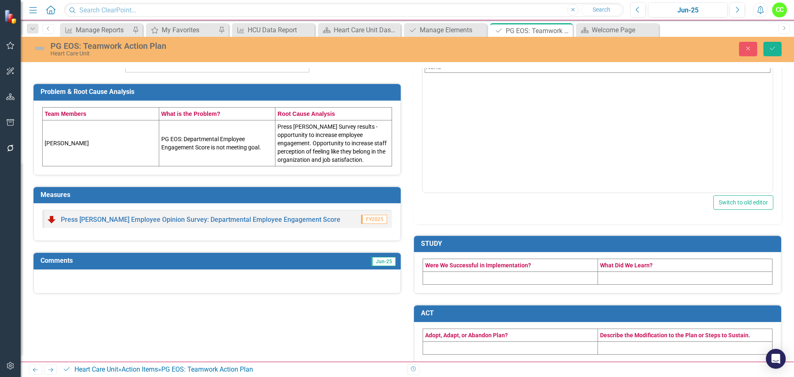
scroll to position [198, 0]
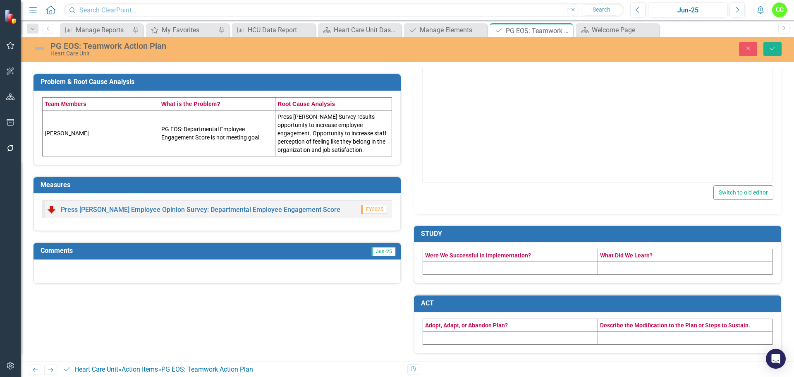
click at [530, 270] on td at bounding box center [510, 268] width 175 height 13
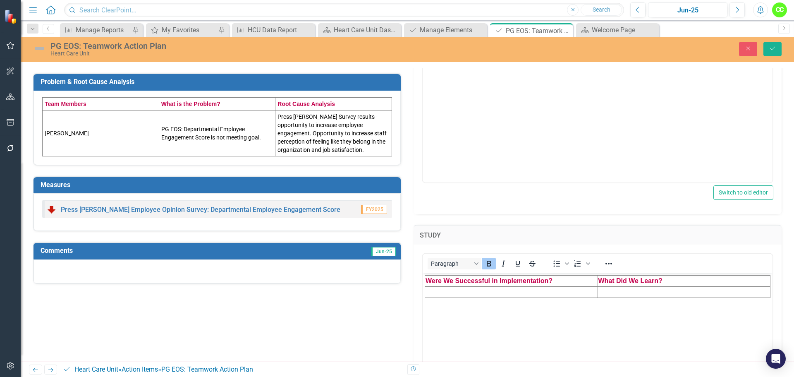
scroll to position [240, 0]
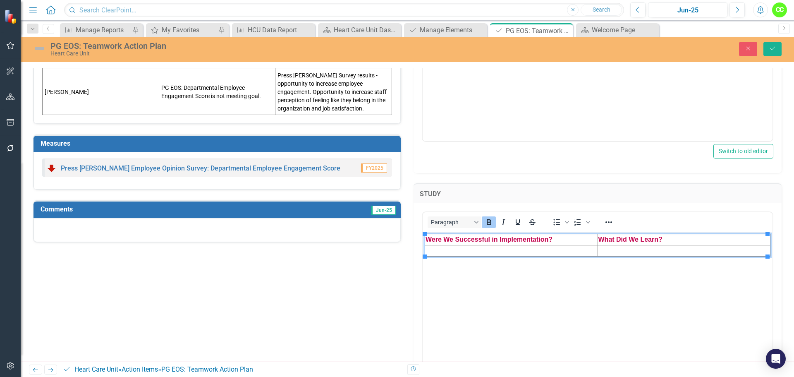
click at [538, 252] on td "Rich Text Area. Press ALT-0 for help." at bounding box center [511, 250] width 173 height 11
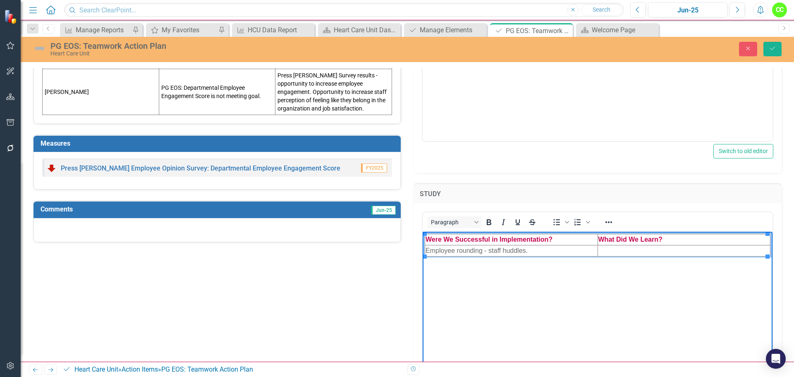
click at [608, 251] on td "Rich Text Area. Press ALT-0 for help." at bounding box center [683, 250] width 173 height 11
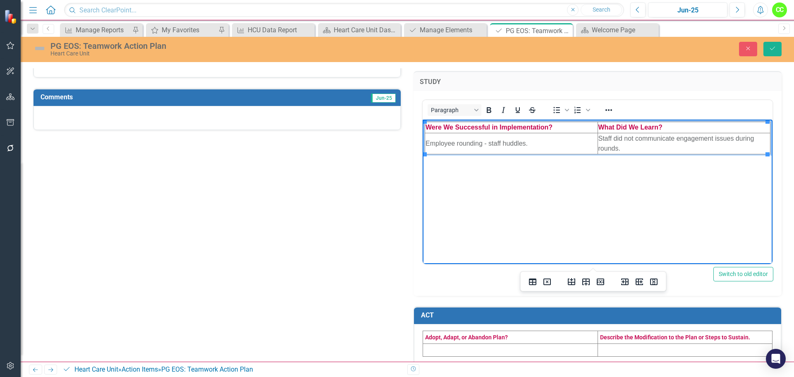
scroll to position [364, 0]
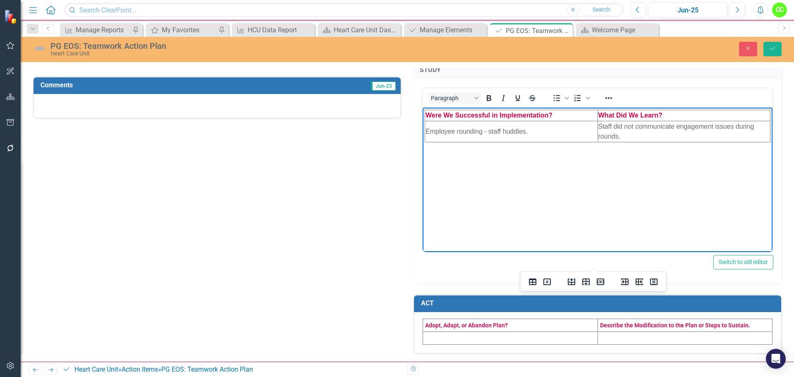
click at [443, 337] on td at bounding box center [510, 337] width 175 height 13
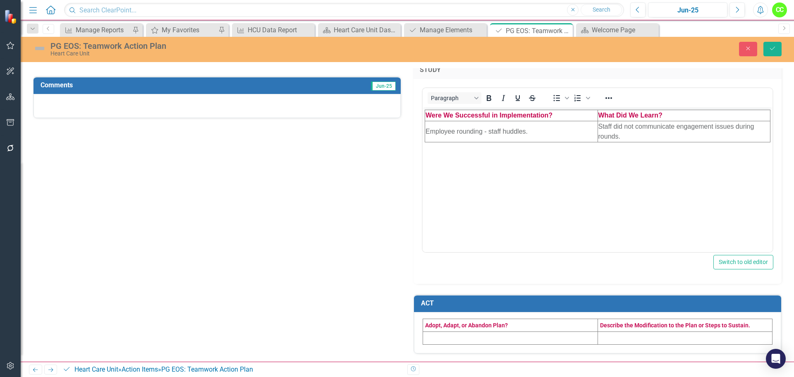
click at [443, 337] on td at bounding box center [510, 337] width 175 height 13
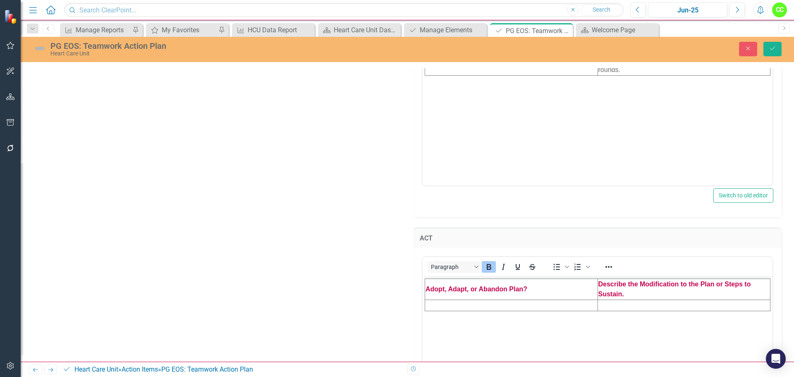
scroll to position [446, 0]
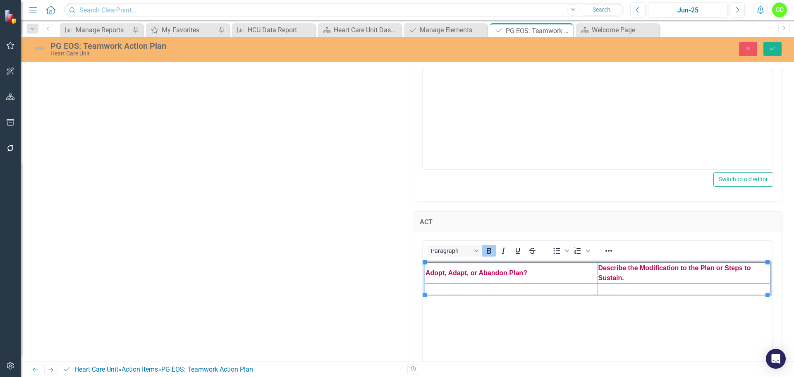
click at [462, 289] on td "Rich Text Area. Press ALT-0 for help." at bounding box center [511, 288] width 173 height 11
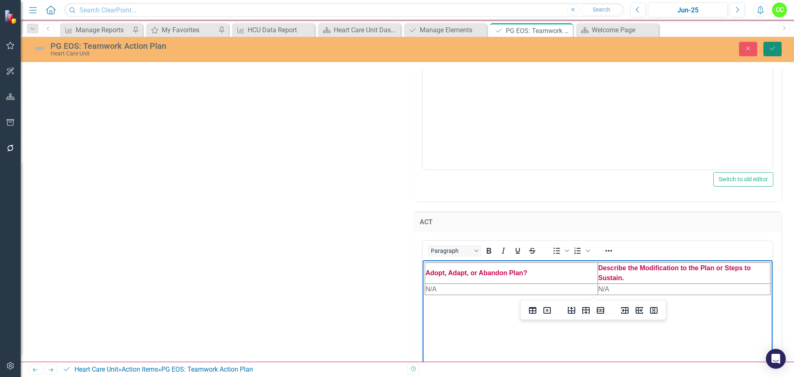
click at [767, 46] on button "Save" at bounding box center [772, 49] width 18 height 14
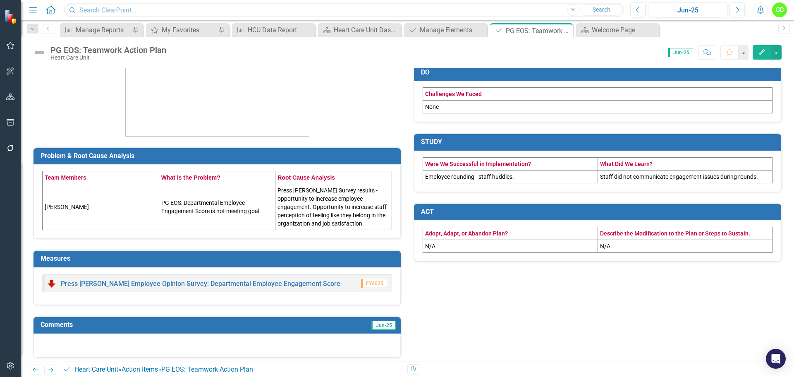
scroll to position [129, 0]
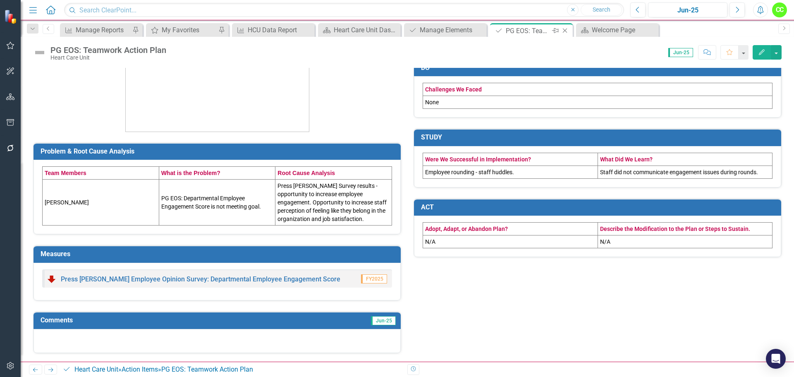
click at [565, 31] on icon at bounding box center [565, 31] width 5 height 5
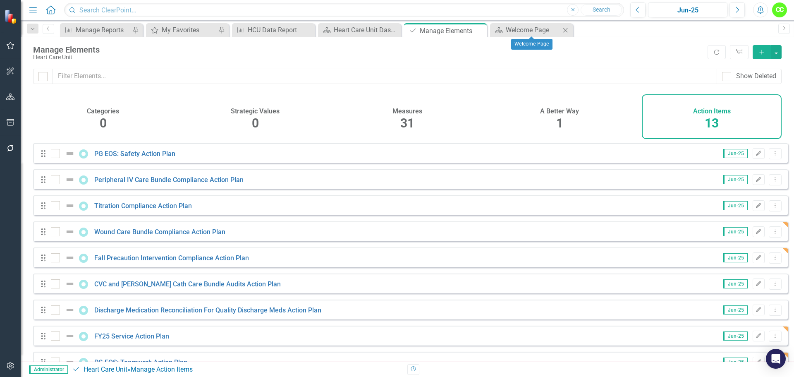
click at [565, 31] on icon at bounding box center [565, 30] width 5 height 5
click at [480, 31] on icon "Close" at bounding box center [479, 30] width 8 height 7
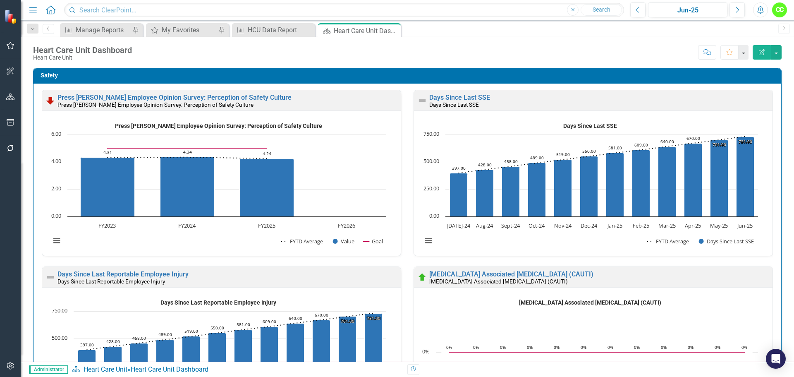
drag, startPoint x: 33, startPoint y: 14, endPoint x: 88, endPoint y: 200, distance: 194.3
click at [33, 14] on icon "Menu" at bounding box center [33, 9] width 11 height 9
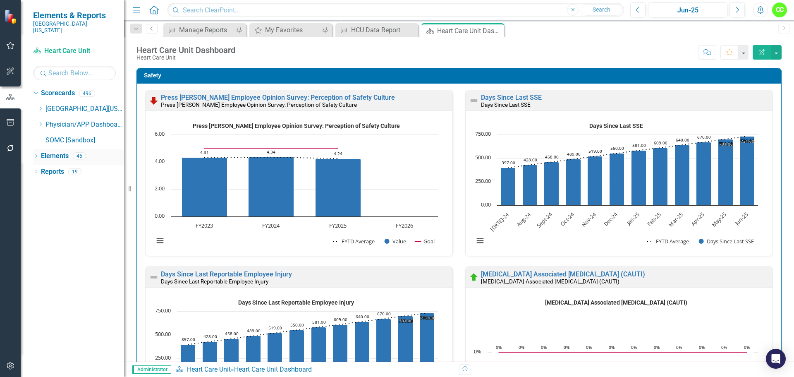
click at [56, 152] on link "Elements" at bounding box center [55, 156] width 28 height 10
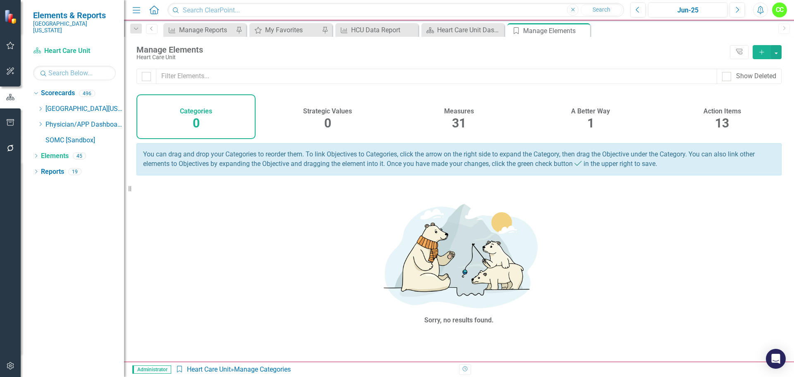
click at [723, 111] on h4 "Action Items" at bounding box center [722, 110] width 38 height 7
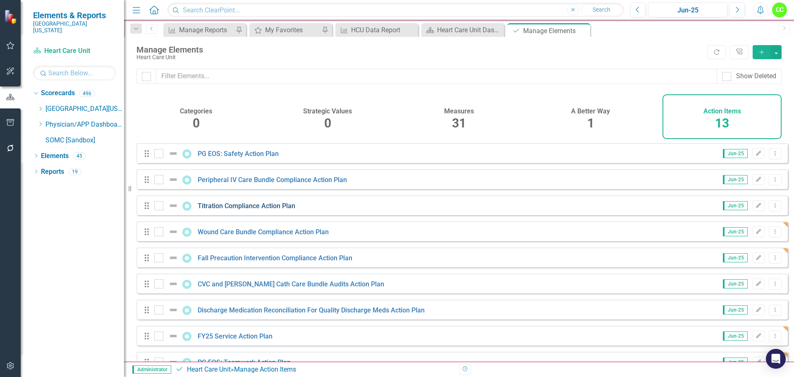
click at [275, 210] on link "Titration Compliance Action Plan" at bounding box center [247, 206] width 98 height 8
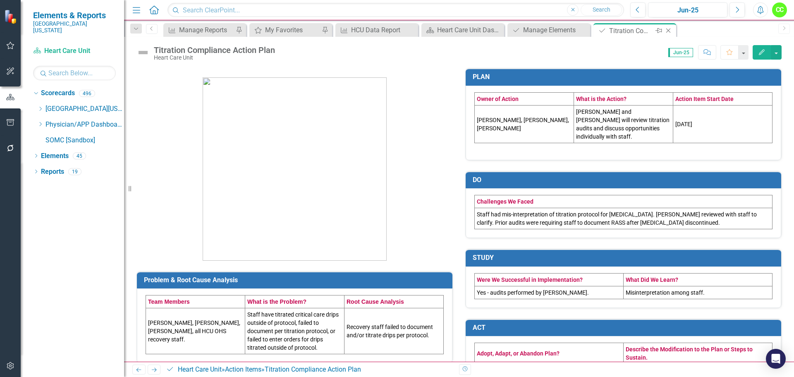
click at [670, 29] on icon "Close" at bounding box center [668, 30] width 8 height 7
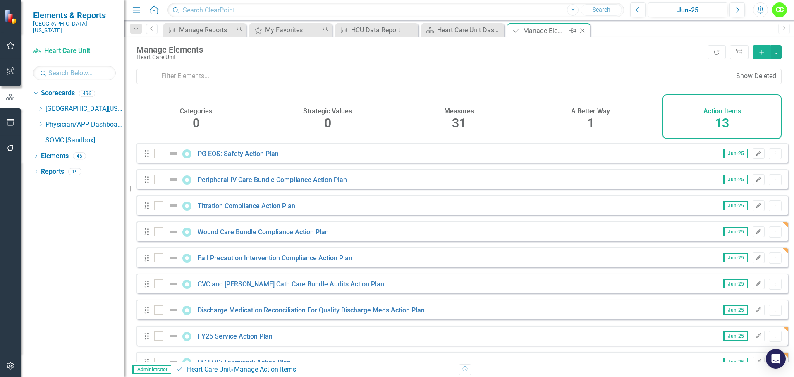
click at [583, 29] on icon "Close" at bounding box center [582, 30] width 8 height 7
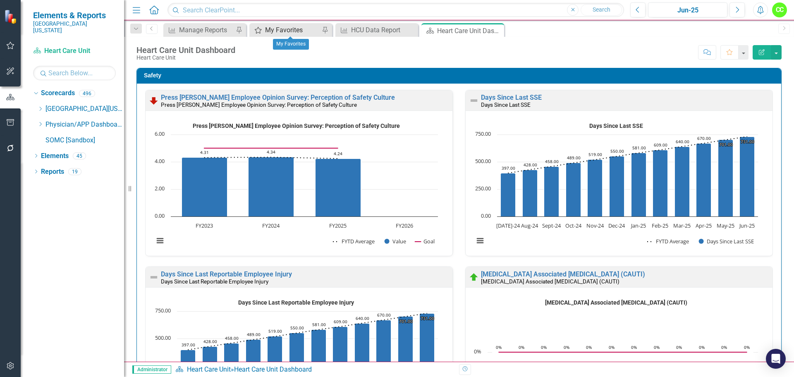
click at [293, 28] on div "My Favorites" at bounding box center [292, 30] width 55 height 10
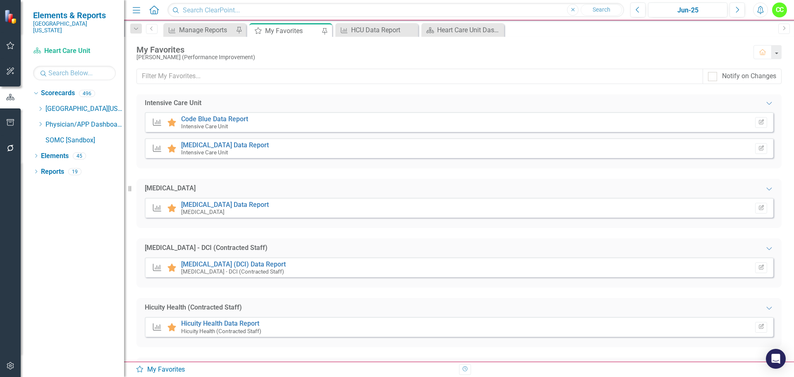
scroll to position [289, 0]
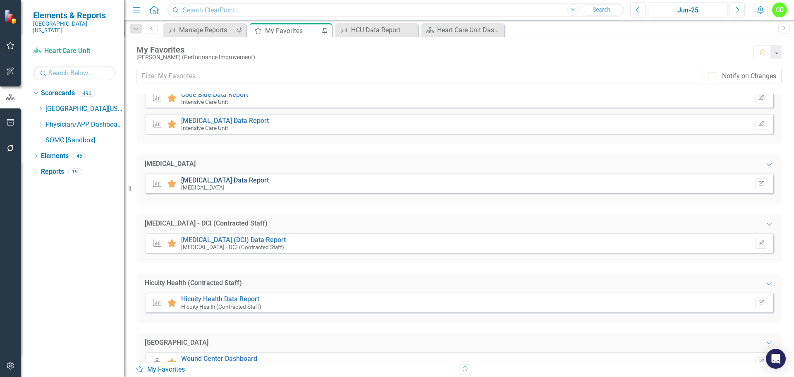
click at [219, 182] on link "[MEDICAL_DATA] Data Report" at bounding box center [225, 180] width 88 height 8
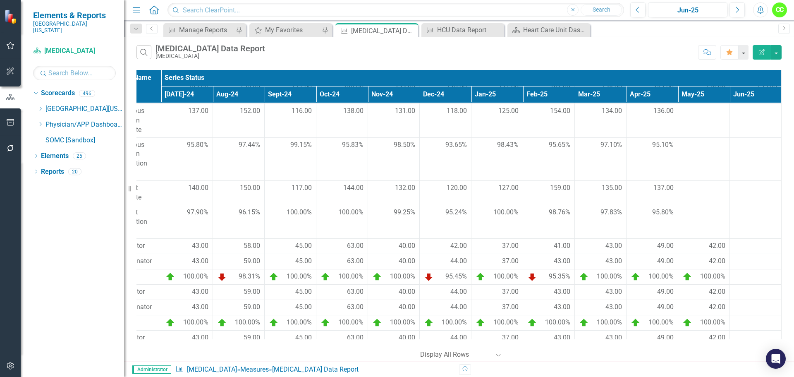
scroll to position [165, 137]
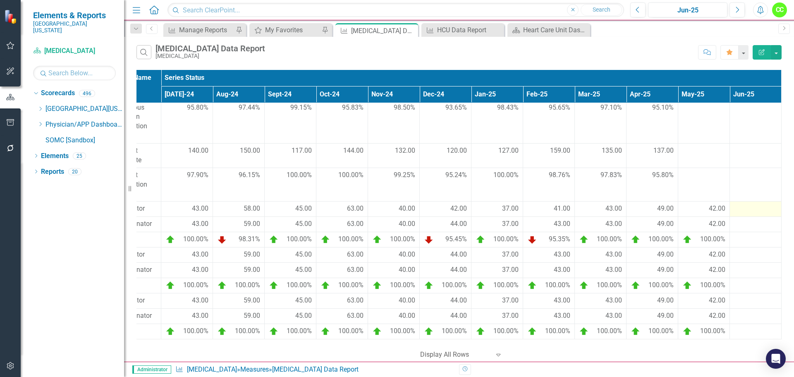
click at [749, 210] on div at bounding box center [755, 209] width 43 height 10
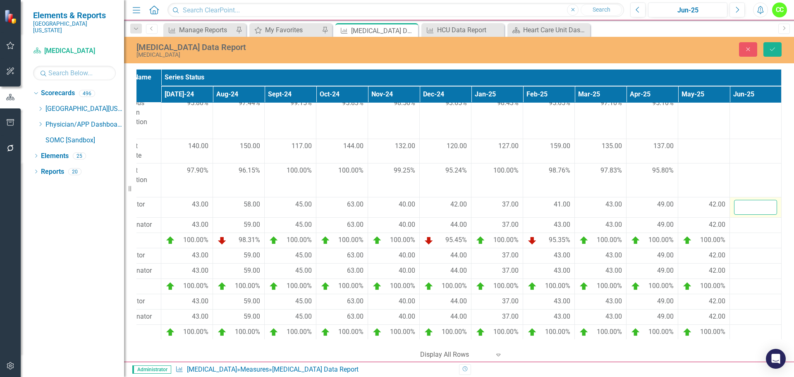
click at [749, 210] on input "number" at bounding box center [755, 207] width 43 height 15
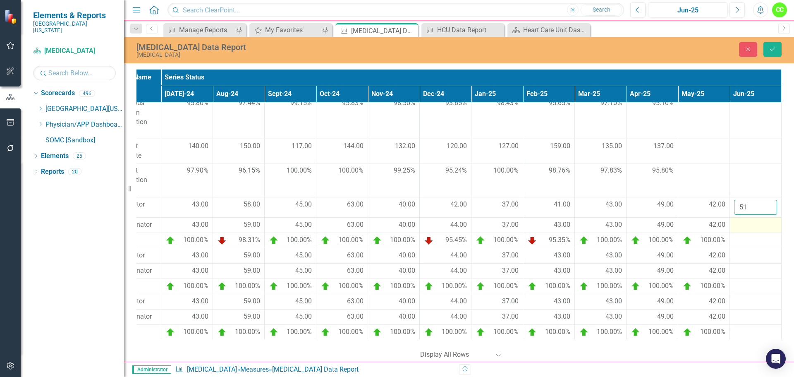
type input "51"
click at [738, 223] on div at bounding box center [755, 225] width 43 height 10
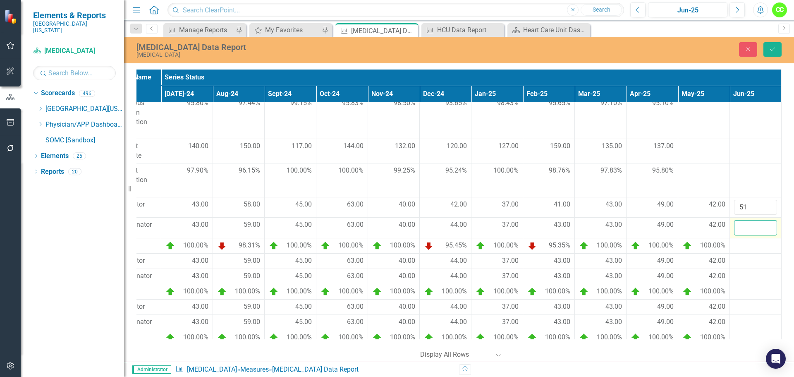
click at [738, 225] on input "number" at bounding box center [755, 227] width 43 height 15
type input "51"
click at [734, 263] on div at bounding box center [755, 261] width 43 height 10
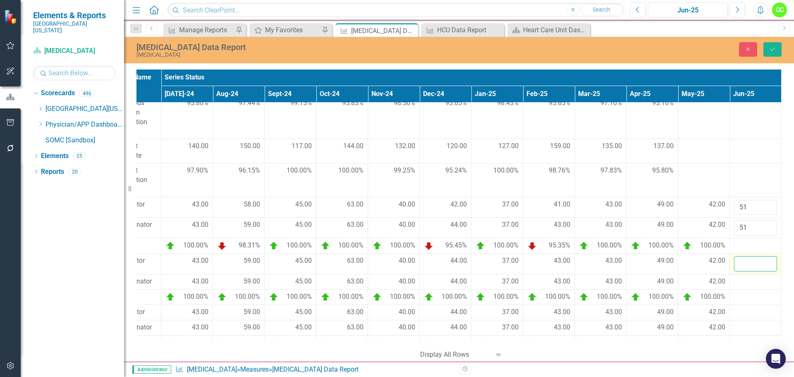
click at [734, 263] on input "number" at bounding box center [755, 263] width 43 height 15
type input "51"
click at [735, 284] on div at bounding box center [755, 282] width 43 height 10
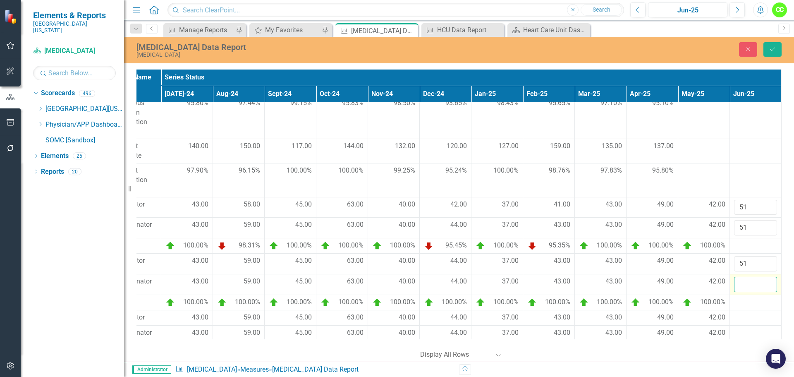
click at [735, 285] on input "number" at bounding box center [755, 284] width 43 height 15
type input "51"
click at [734, 316] on div at bounding box center [755, 318] width 43 height 10
click at [737, 317] on input "number" at bounding box center [755, 320] width 43 height 15
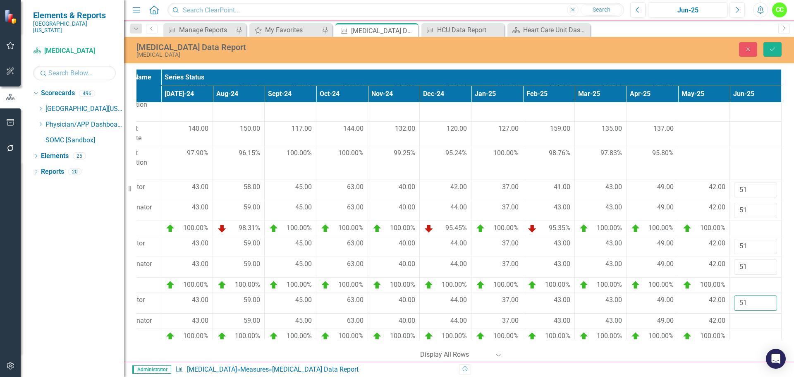
scroll to position [193, 137]
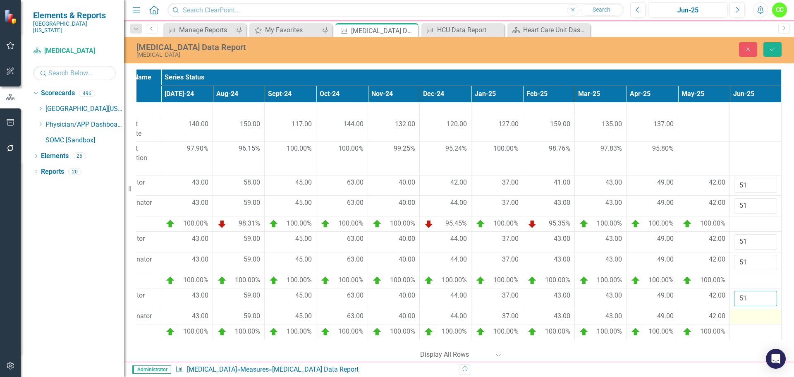
type input "51"
click at [736, 314] on div at bounding box center [755, 316] width 43 height 10
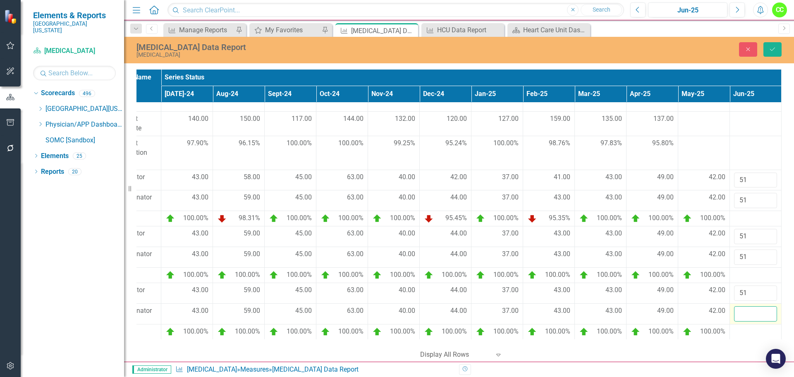
click at [736, 314] on input "number" at bounding box center [755, 313] width 43 height 15
type input "51"
click at [768, 52] on button "Save" at bounding box center [772, 49] width 18 height 14
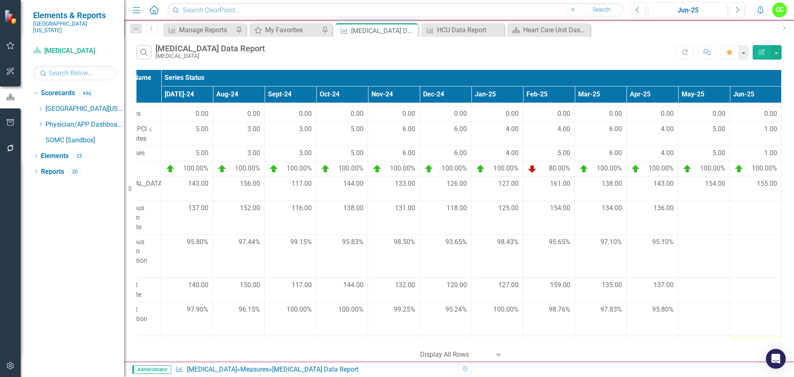
scroll to position [2, 137]
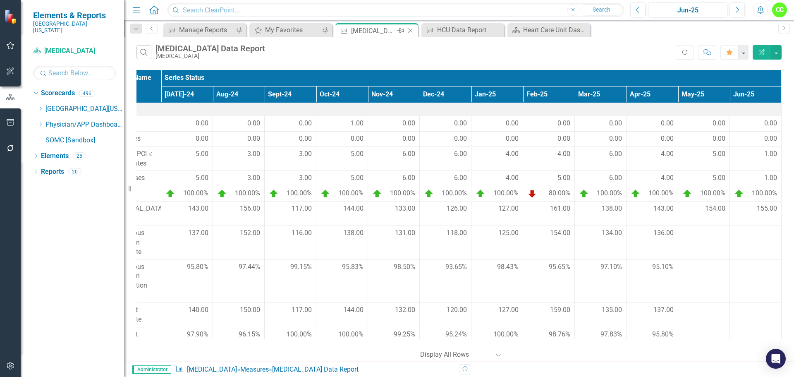
click at [411, 31] on icon "Close" at bounding box center [410, 30] width 8 height 7
